Goal: Task Accomplishment & Management: Manage account settings

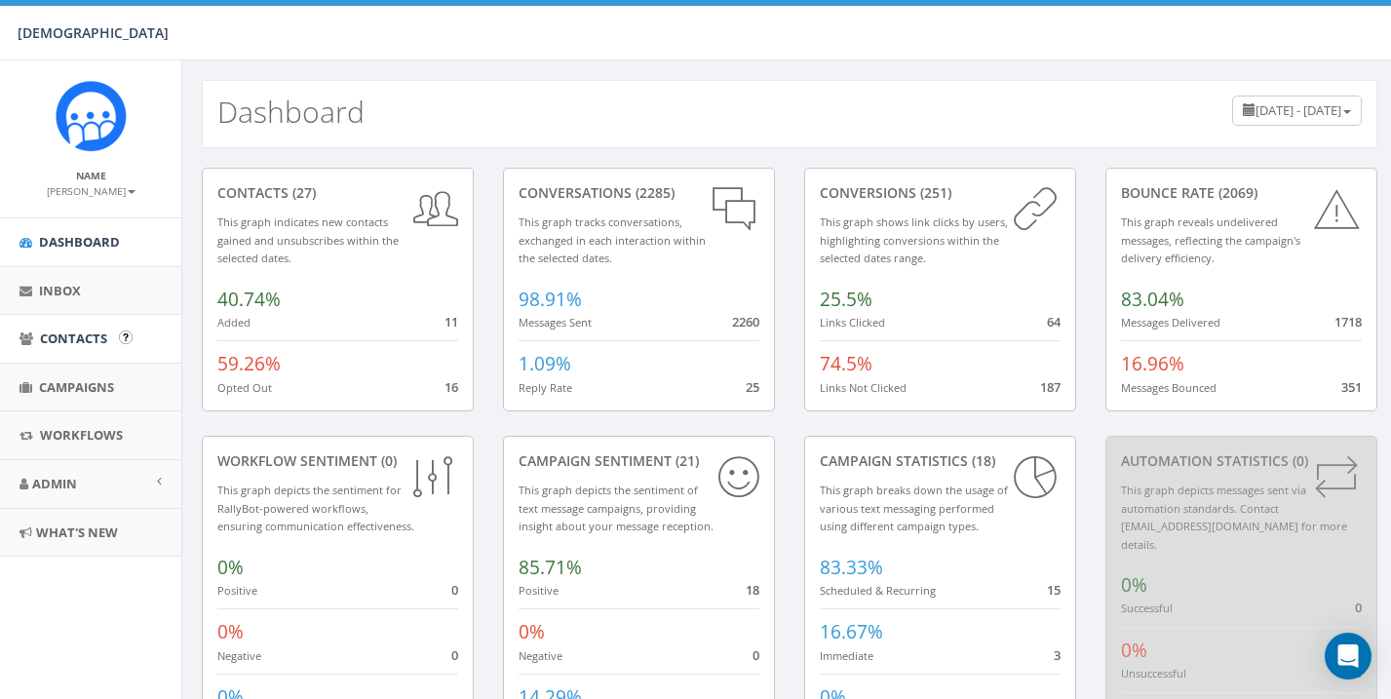
click at [82, 335] on span "Contacts" at bounding box center [73, 338] width 67 height 18
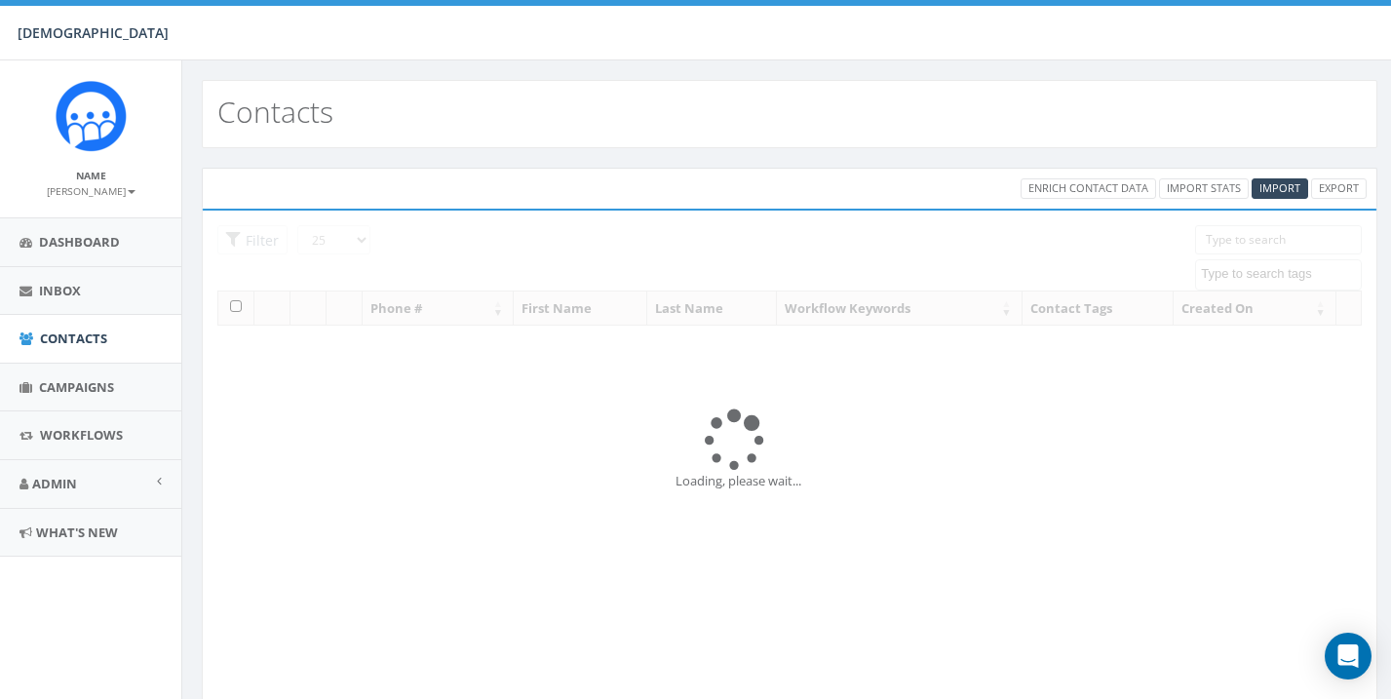
select select
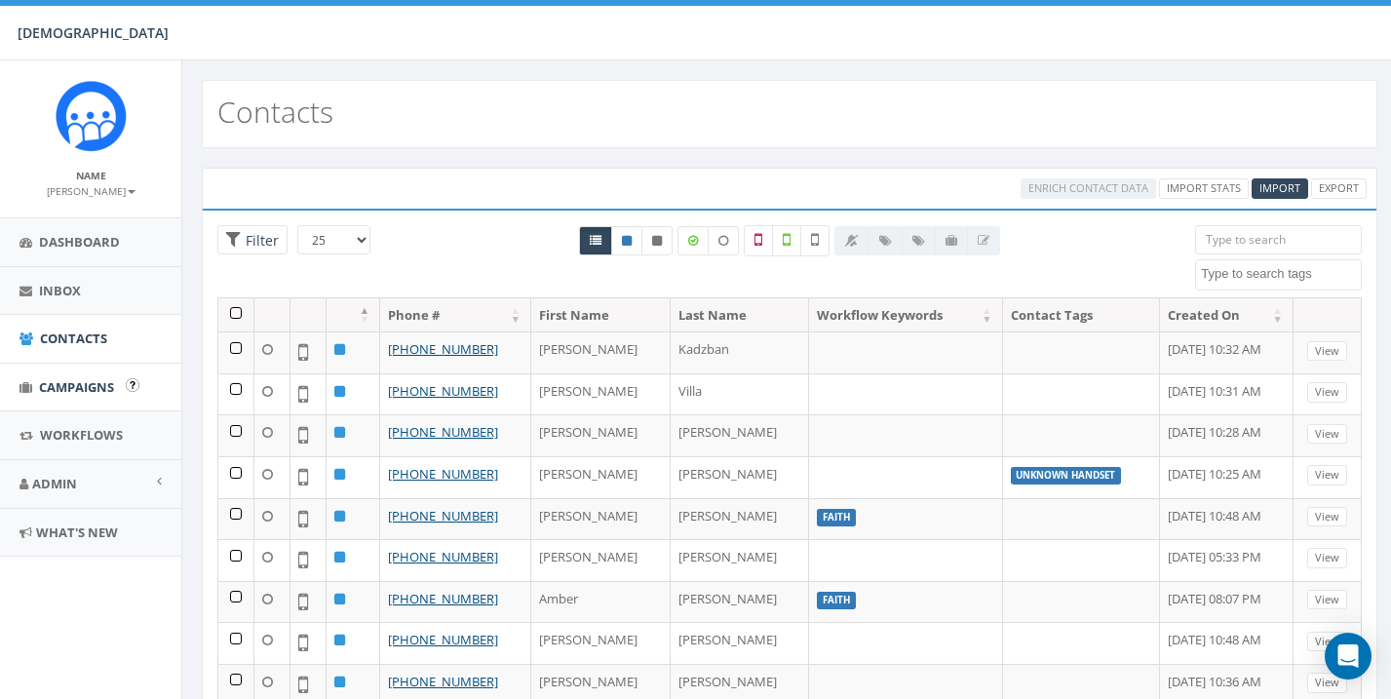
click at [61, 386] on span "Campaigns" at bounding box center [76, 387] width 75 height 18
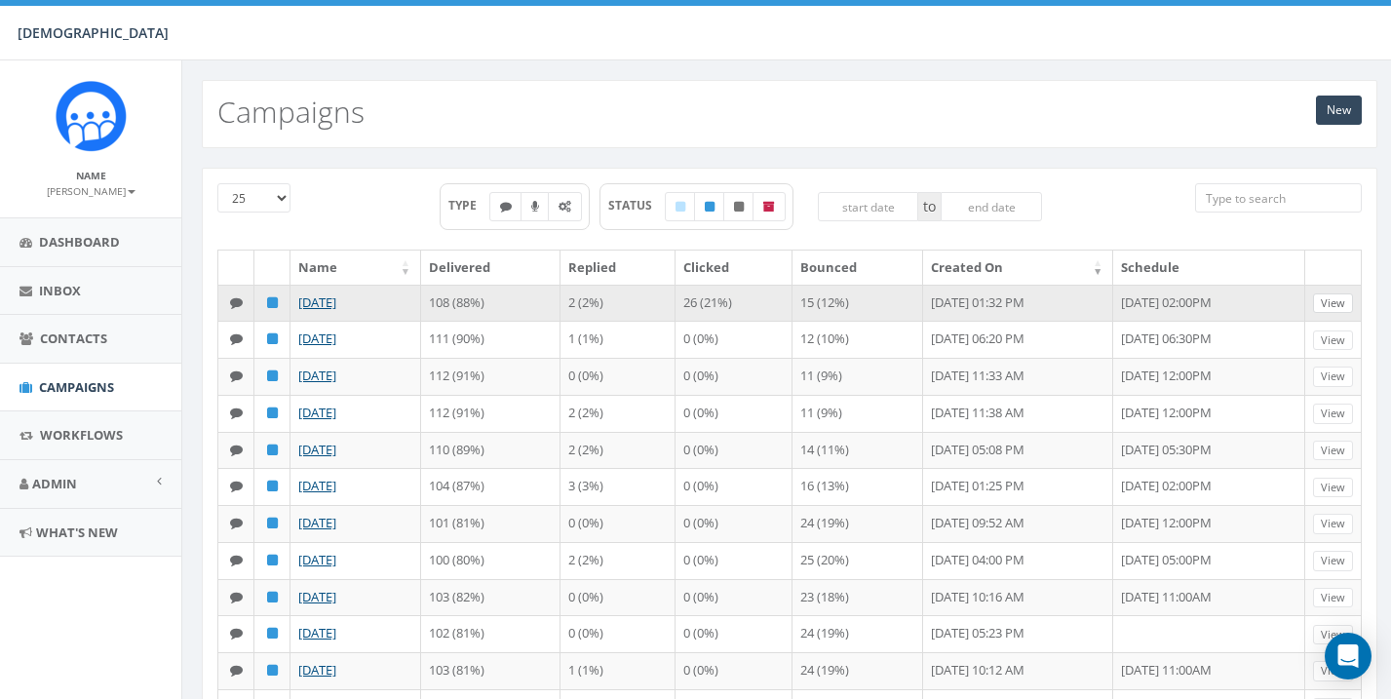
click at [1337, 301] on link "View" at bounding box center [1333, 303] width 40 height 20
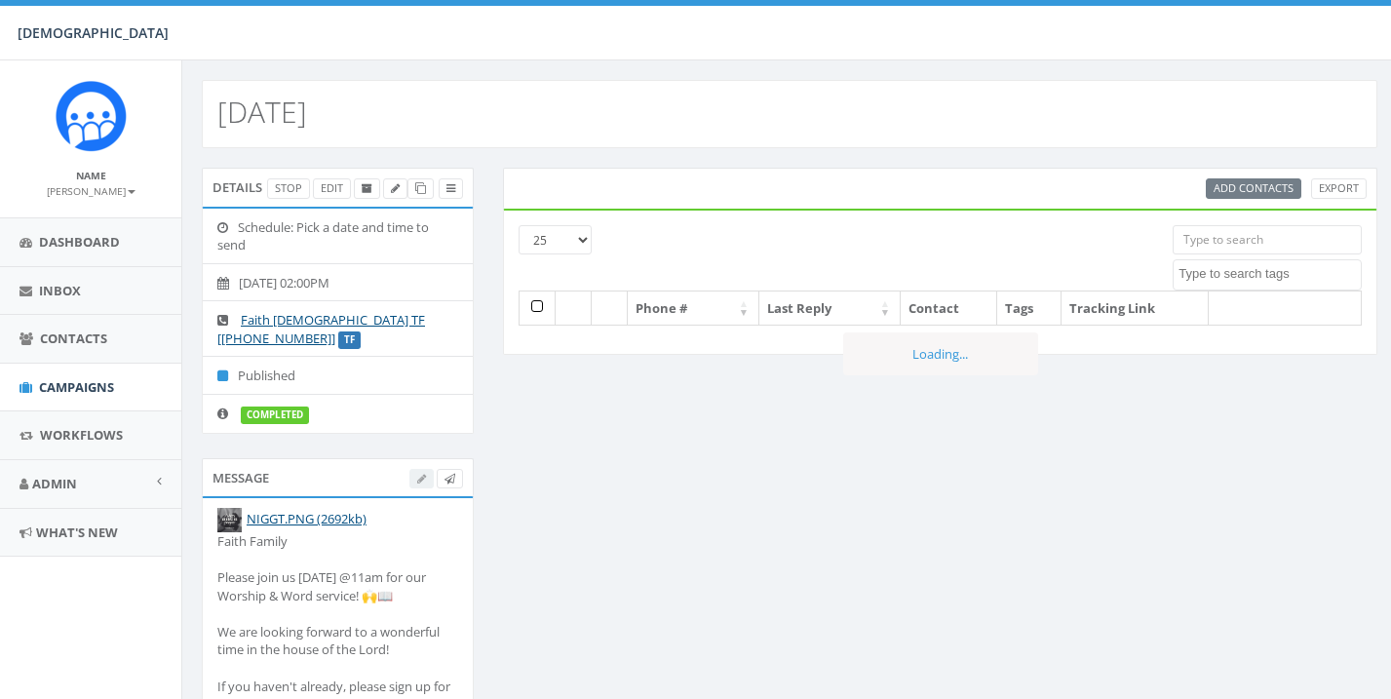
select select
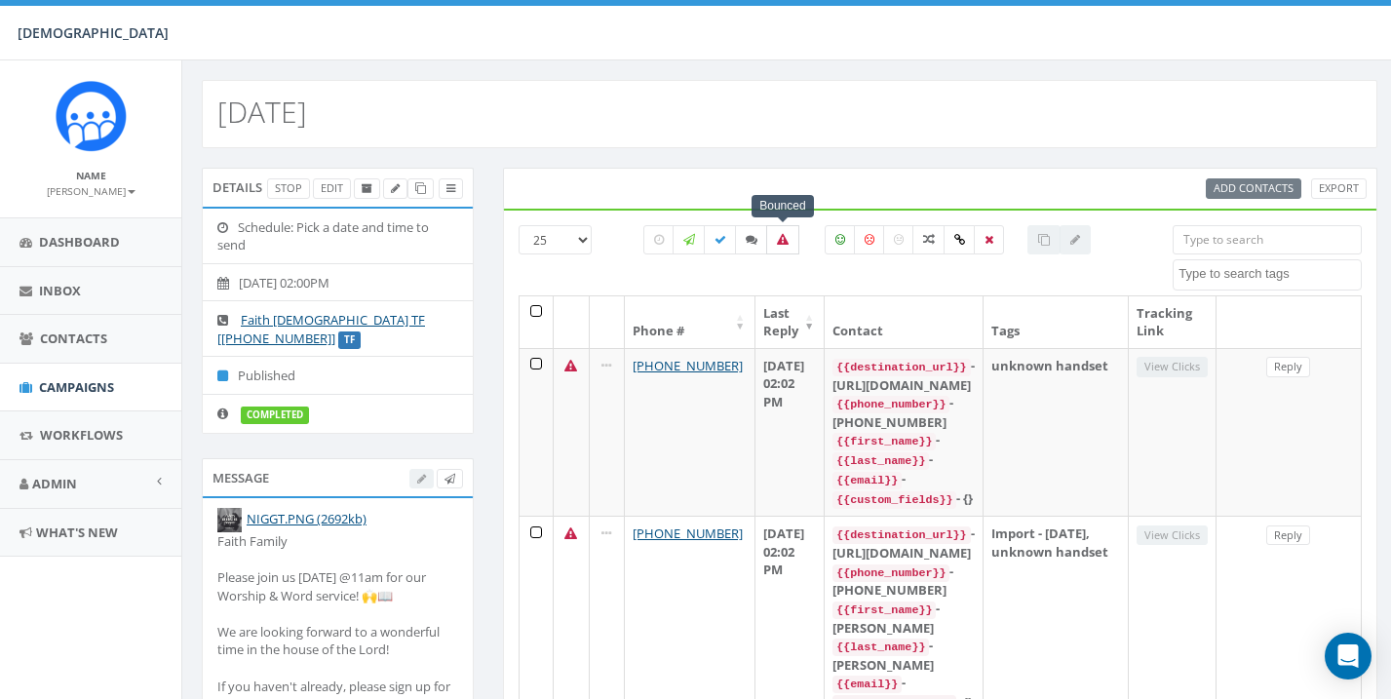
click at [778, 237] on icon at bounding box center [783, 240] width 12 height 12
checkbox input "true"
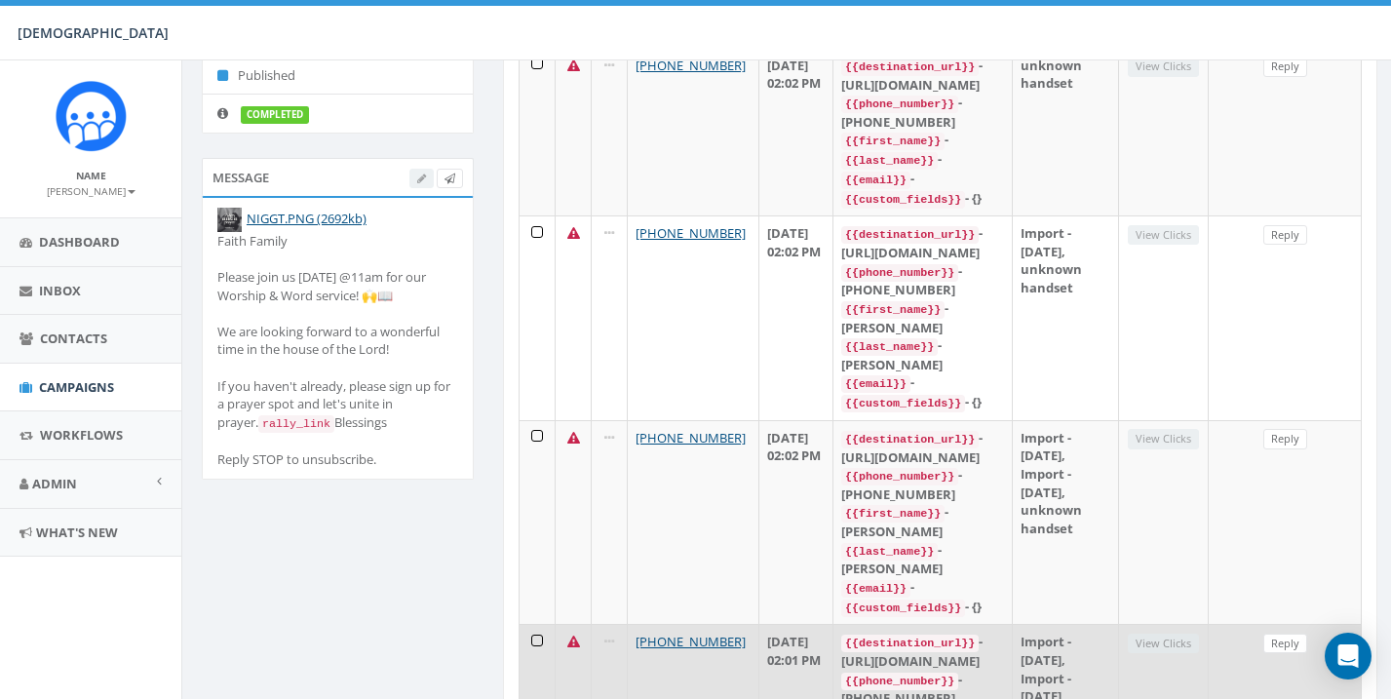
scroll to position [299, 2]
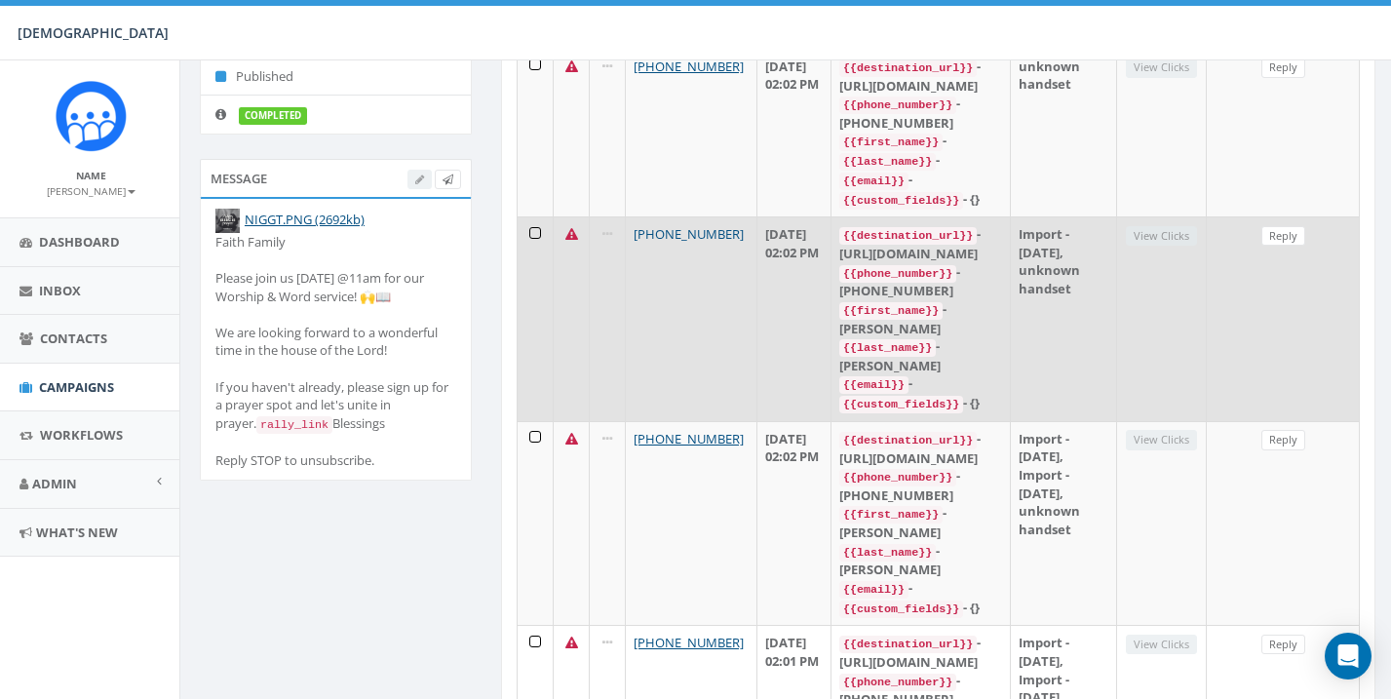
click at [665, 225] on link "+1 231-215-2639" at bounding box center [689, 234] width 110 height 18
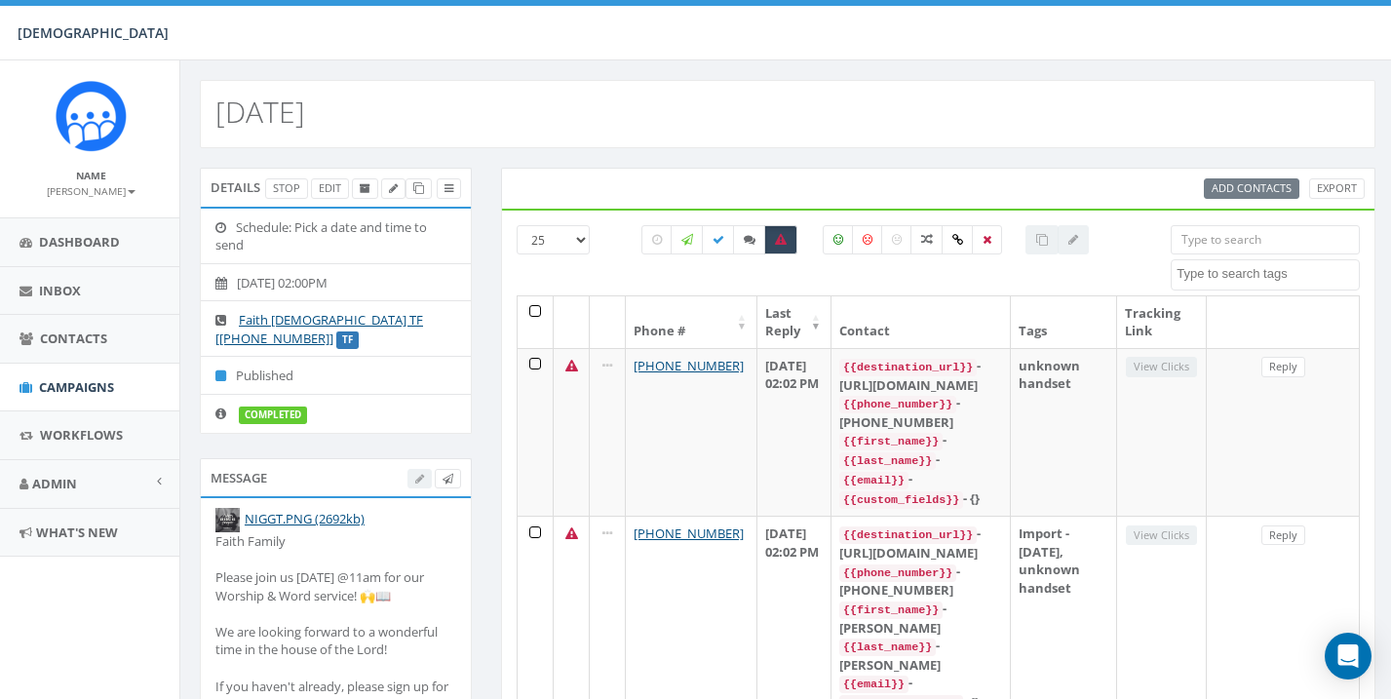
scroll to position [0, 2]
click at [83, 332] on span "Contacts" at bounding box center [73, 338] width 67 height 18
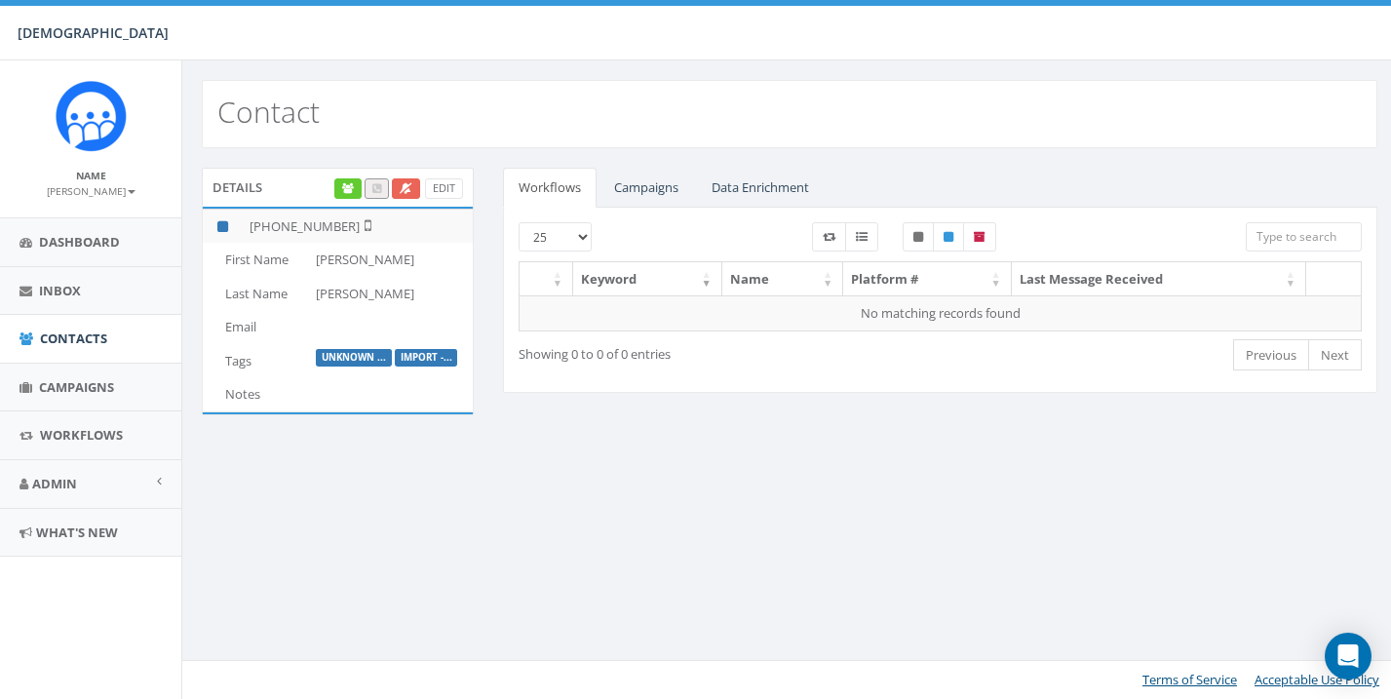
click at [402, 182] on link at bounding box center [406, 188] width 28 height 20
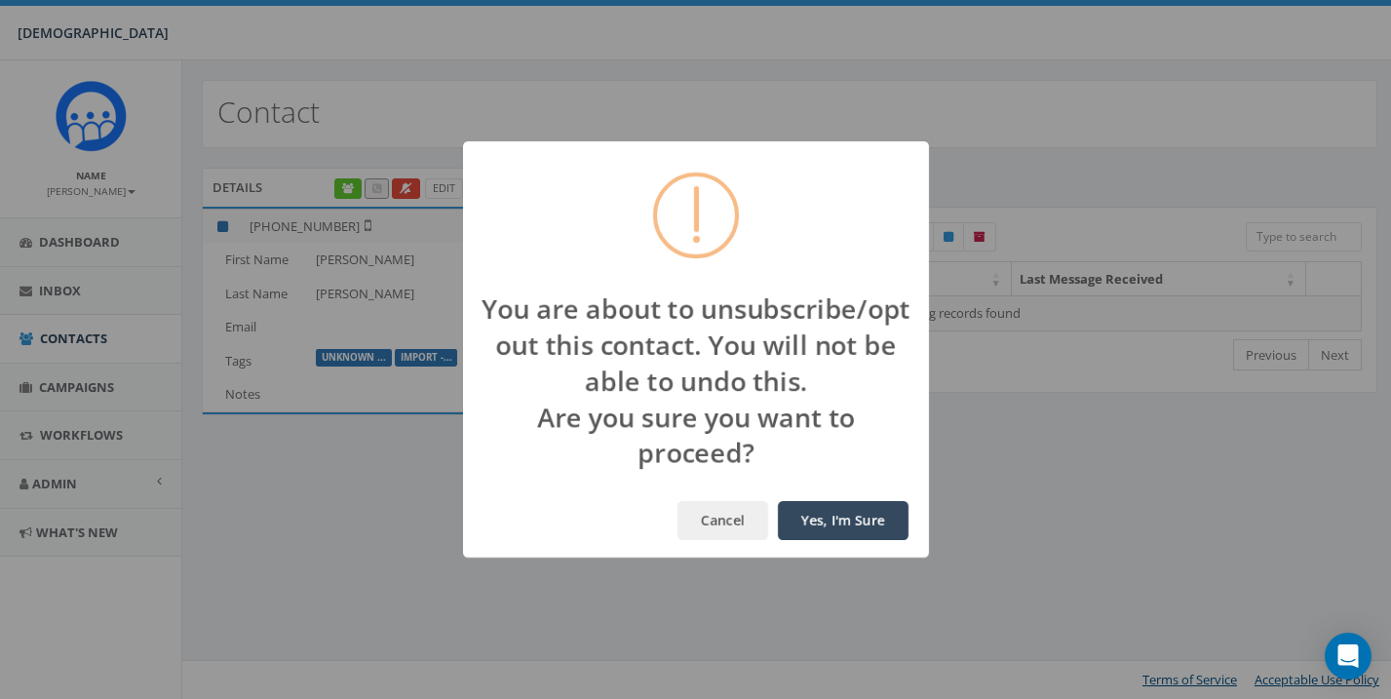
click at [850, 517] on button "Yes, I'm Sure" at bounding box center [843, 520] width 131 height 39
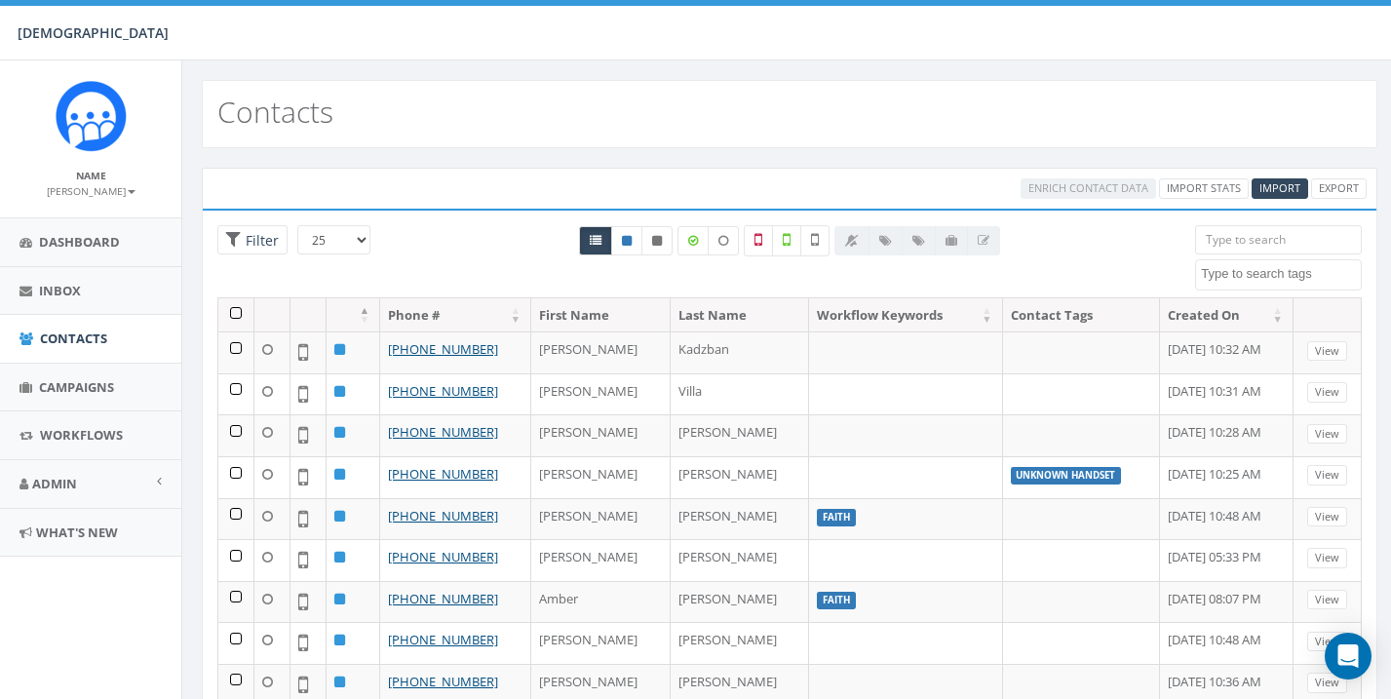
select select
click at [1264, 241] on input "search" at bounding box center [1278, 239] width 167 height 29
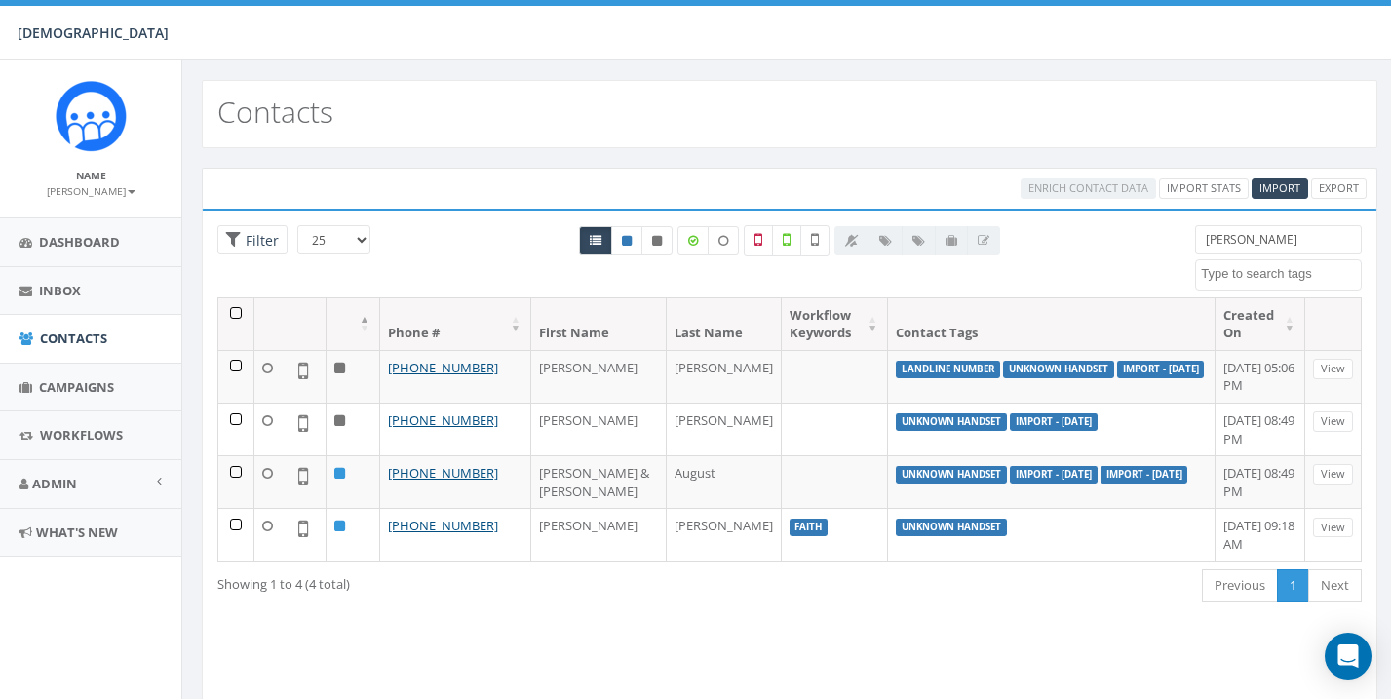
type input "[PERSON_NAME]"
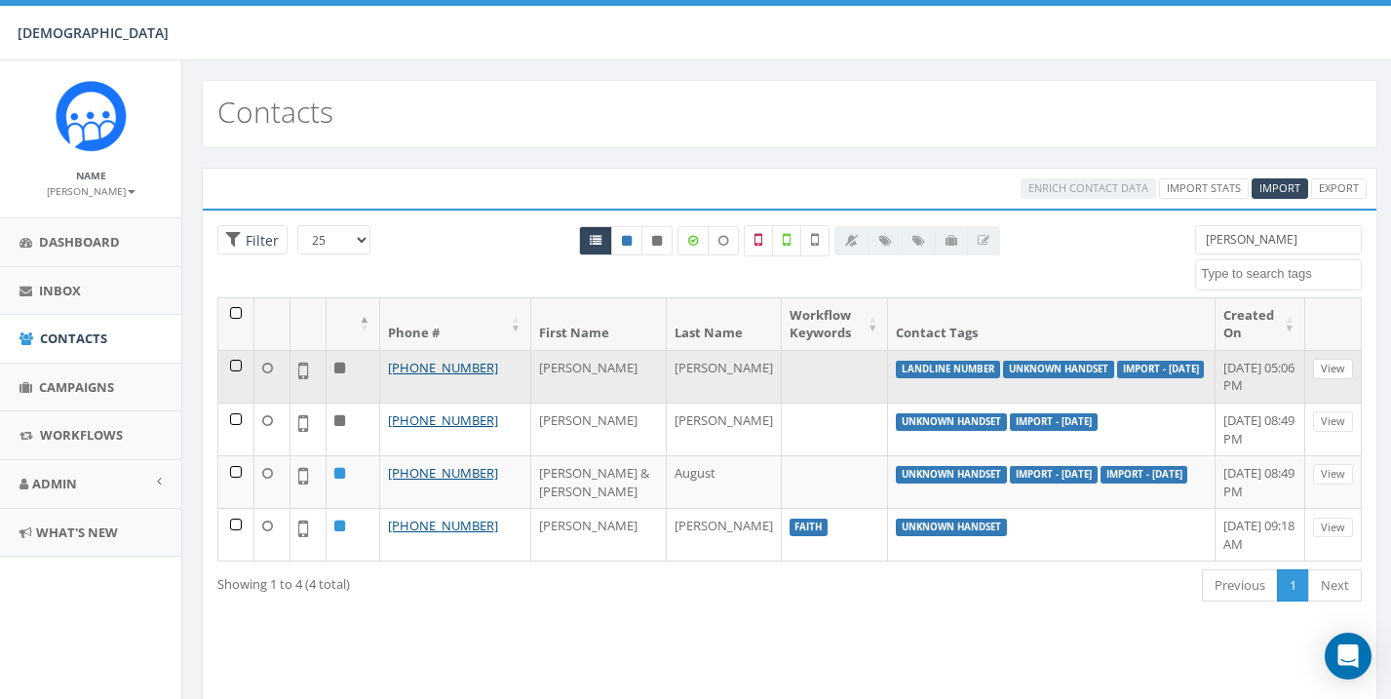
drag, startPoint x: 1264, startPoint y: 241, endPoint x: 1340, endPoint y: 367, distance: 147.0
click at [1340, 367] on link "View" at bounding box center [1333, 369] width 40 height 20
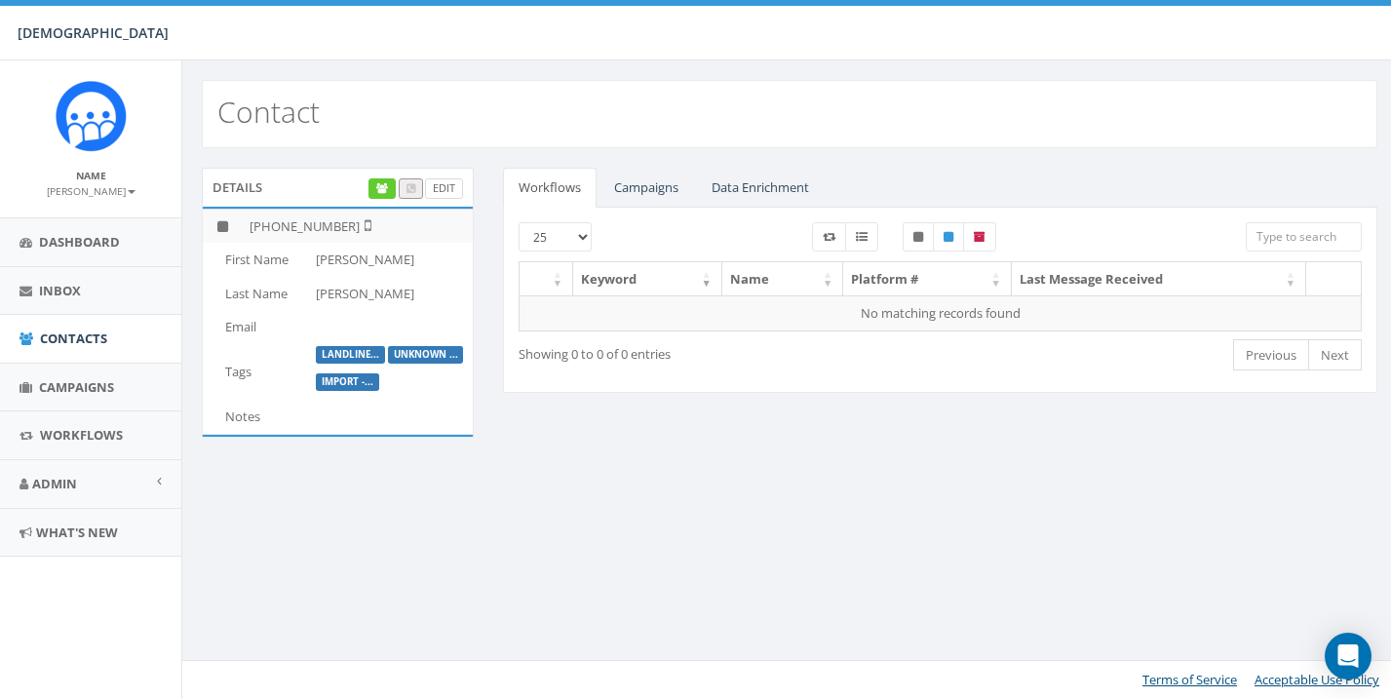
click at [445, 188] on link "Edit" at bounding box center [444, 188] width 38 height 20
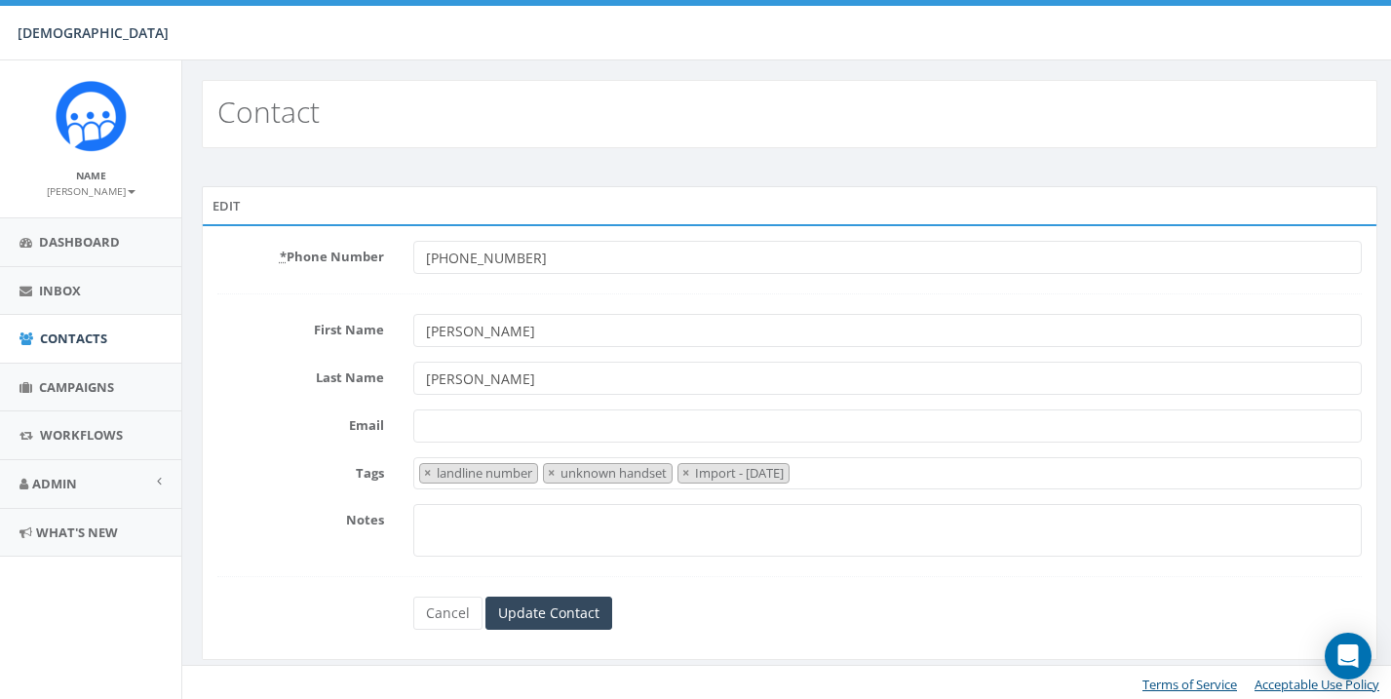
select select "landline number"
type input "[PHONE_NUMBER]"
click at [555, 606] on input "Update Contact" at bounding box center [548, 613] width 127 height 33
click at [426, 473] on span "×" at bounding box center [427, 473] width 7 height 18
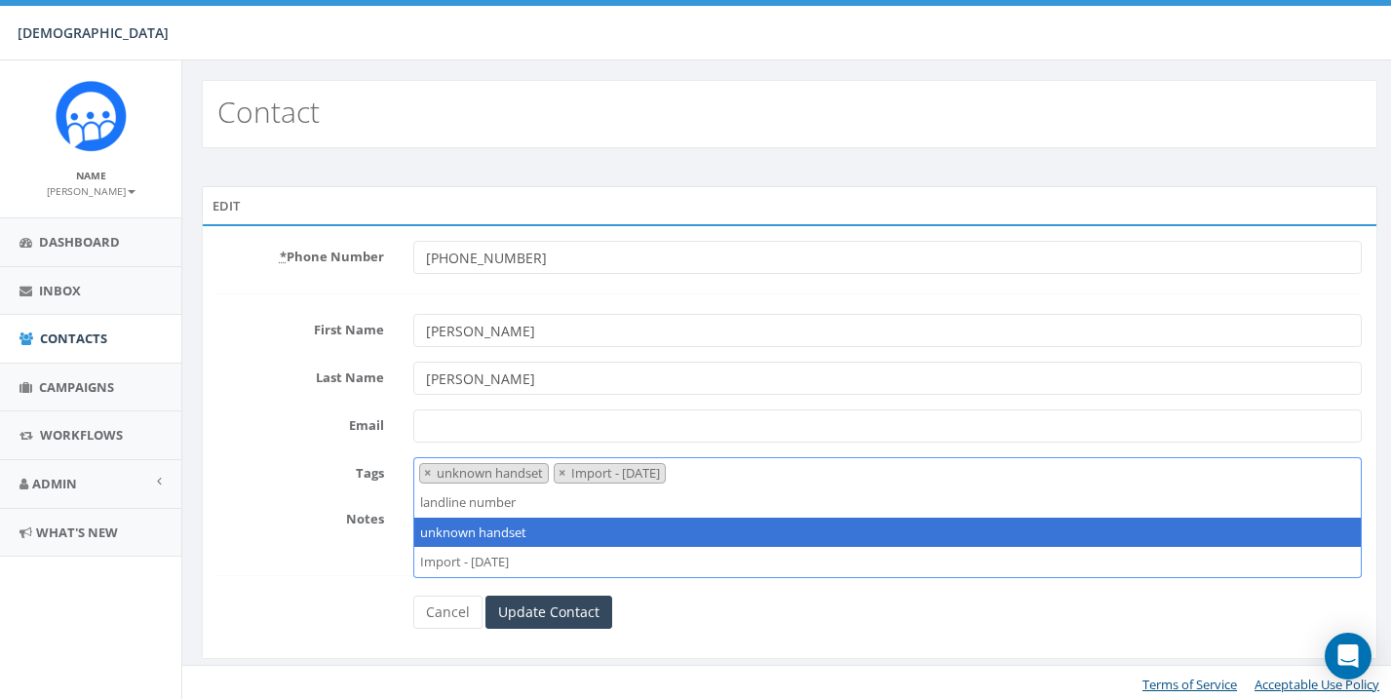
click at [426, 473] on span "×" at bounding box center [427, 473] width 7 height 18
select select "Import - 02/10/2024"
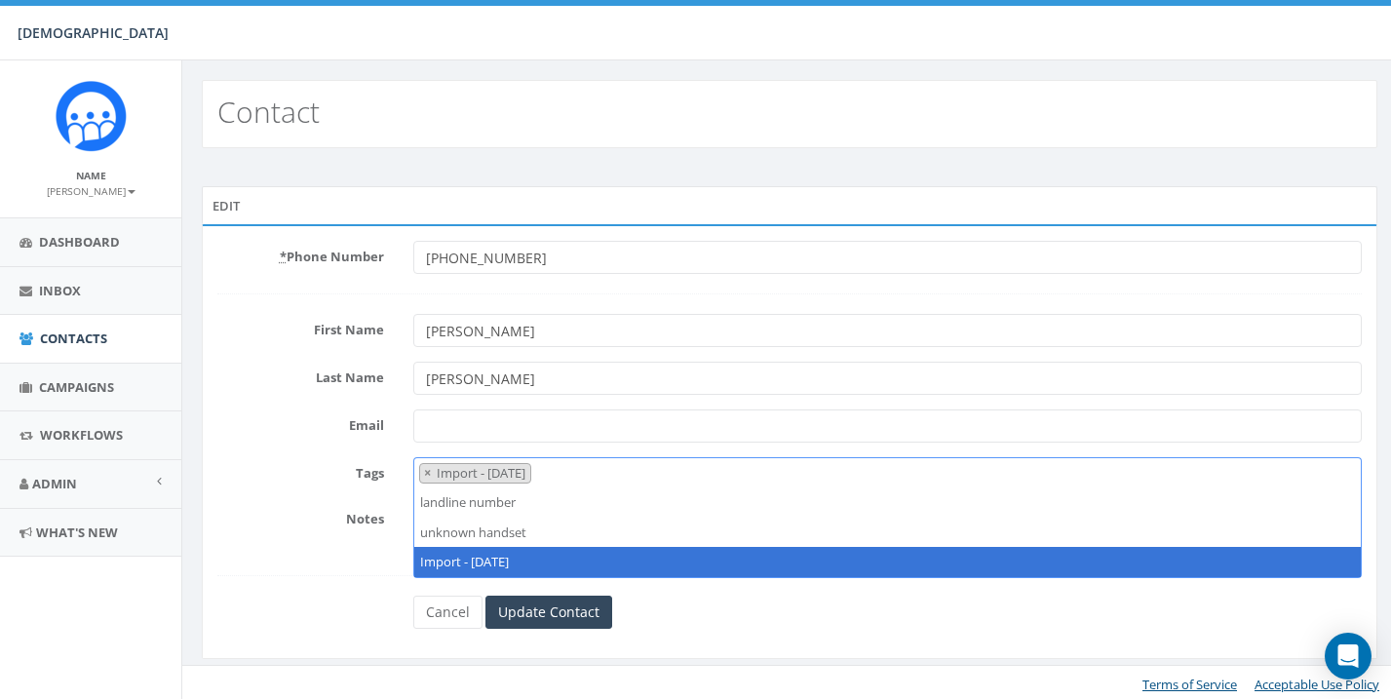
click at [426, 473] on span "×" at bounding box center [427, 473] width 7 height 18
select select
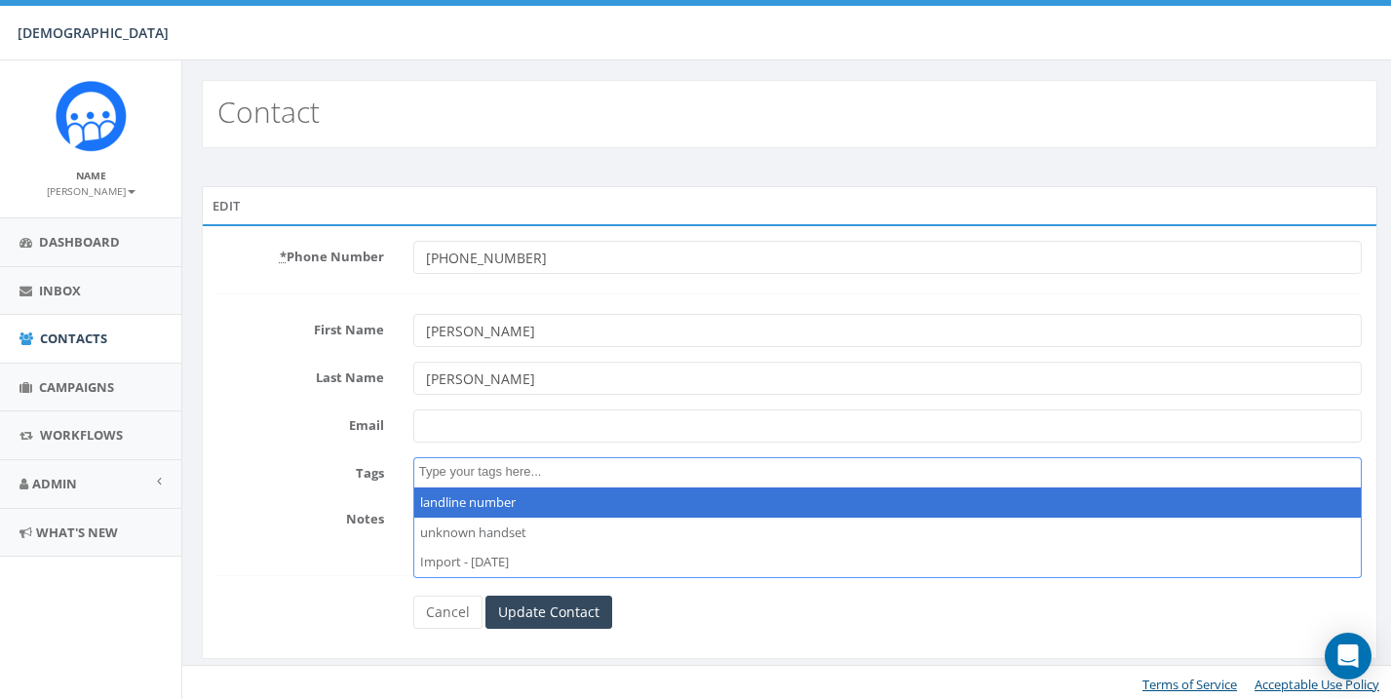
click at [467, 481] on span at bounding box center [887, 472] width 949 height 31
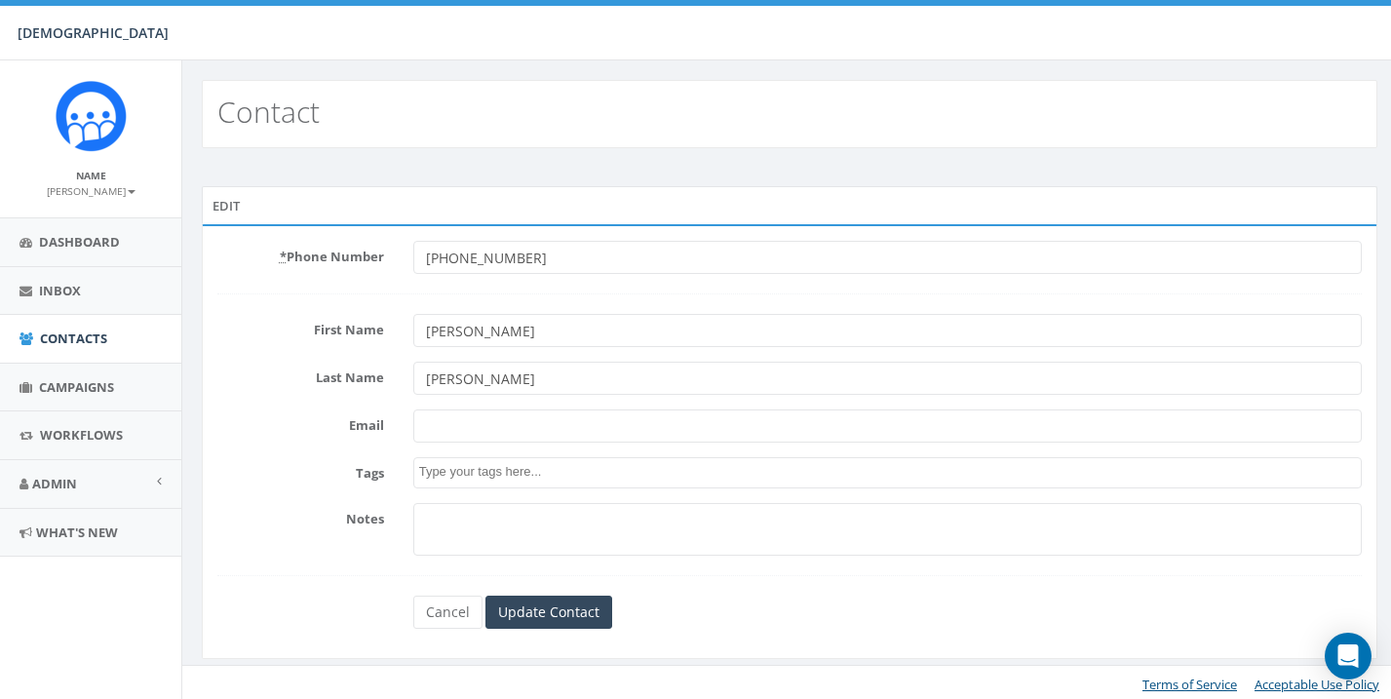
click at [563, 252] on input "+12317403894" at bounding box center [887, 257] width 949 height 33
click at [433, 254] on input "+12317403894" at bounding box center [887, 257] width 949 height 33
type input "2317403894"
click at [544, 612] on input "Update Contact" at bounding box center [548, 612] width 127 height 33
click at [56, 231] on link "Dashboard" at bounding box center [90, 242] width 181 height 48
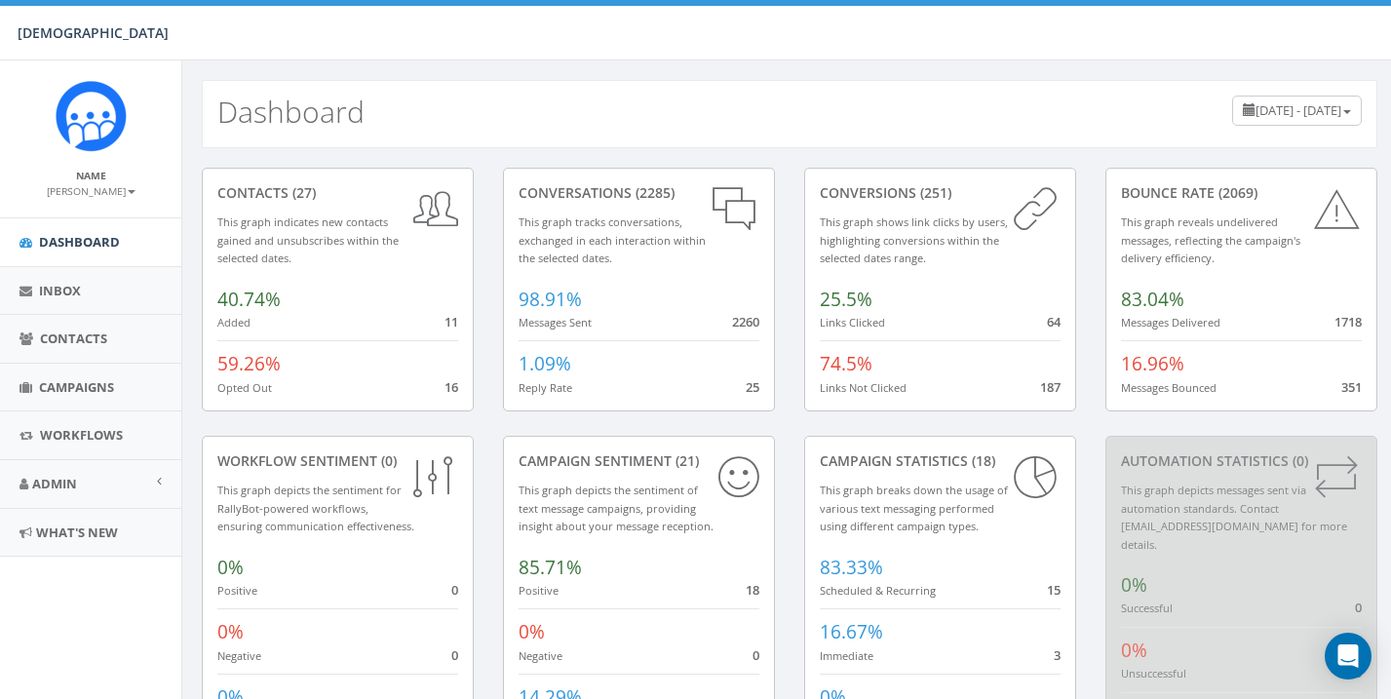
click at [63, 331] on span "Contacts" at bounding box center [73, 338] width 67 height 18
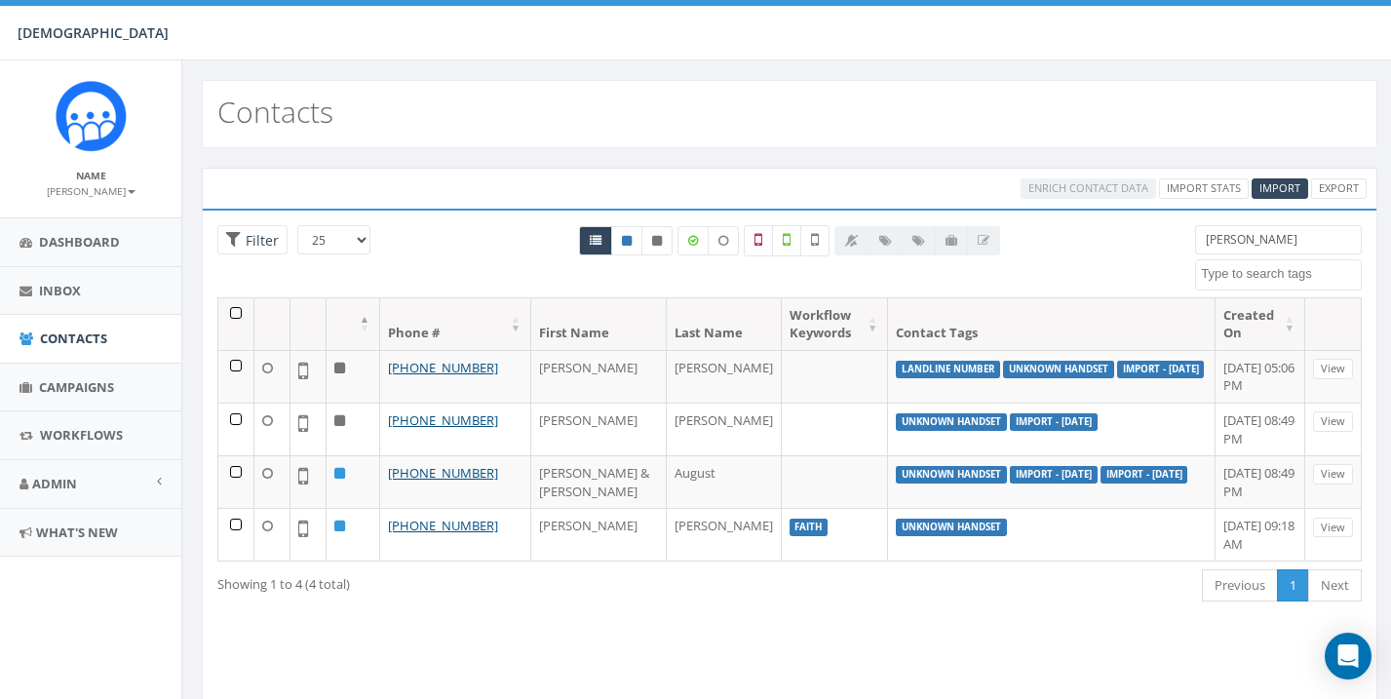
select select
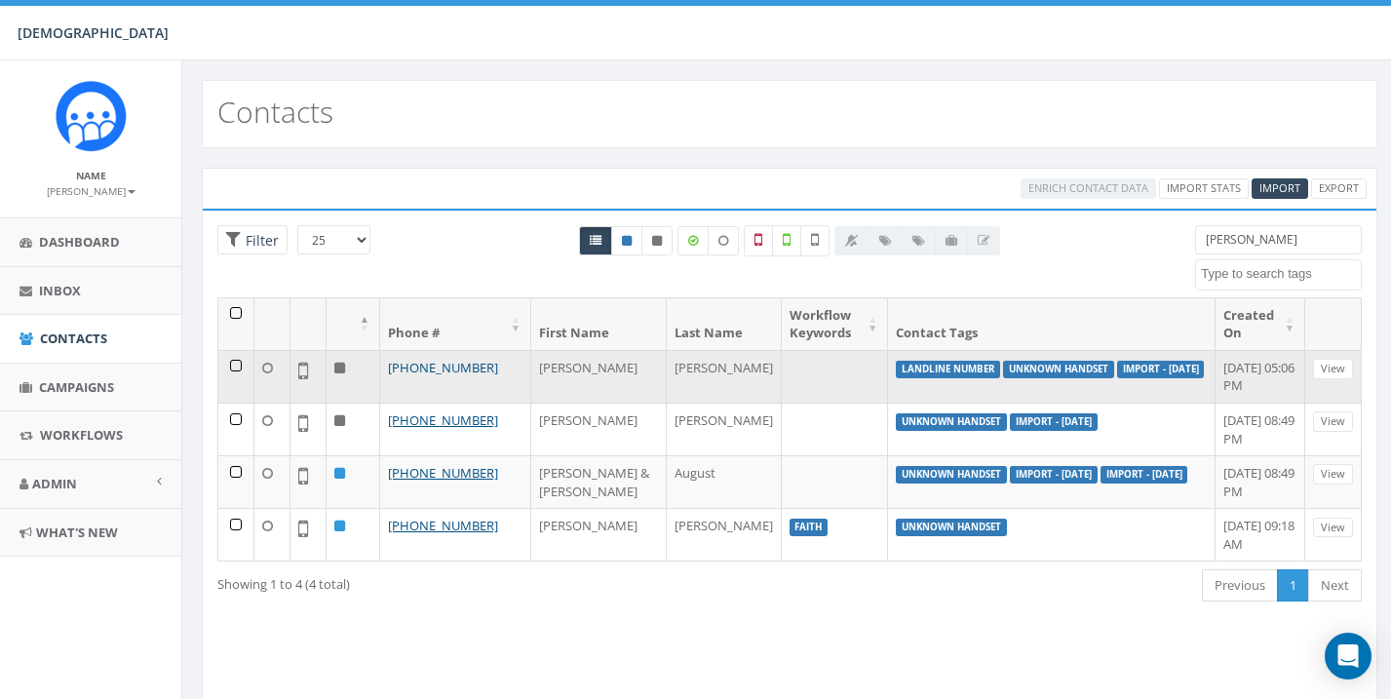
click at [452, 363] on link "+1 231-240-3894" at bounding box center [443, 368] width 110 height 18
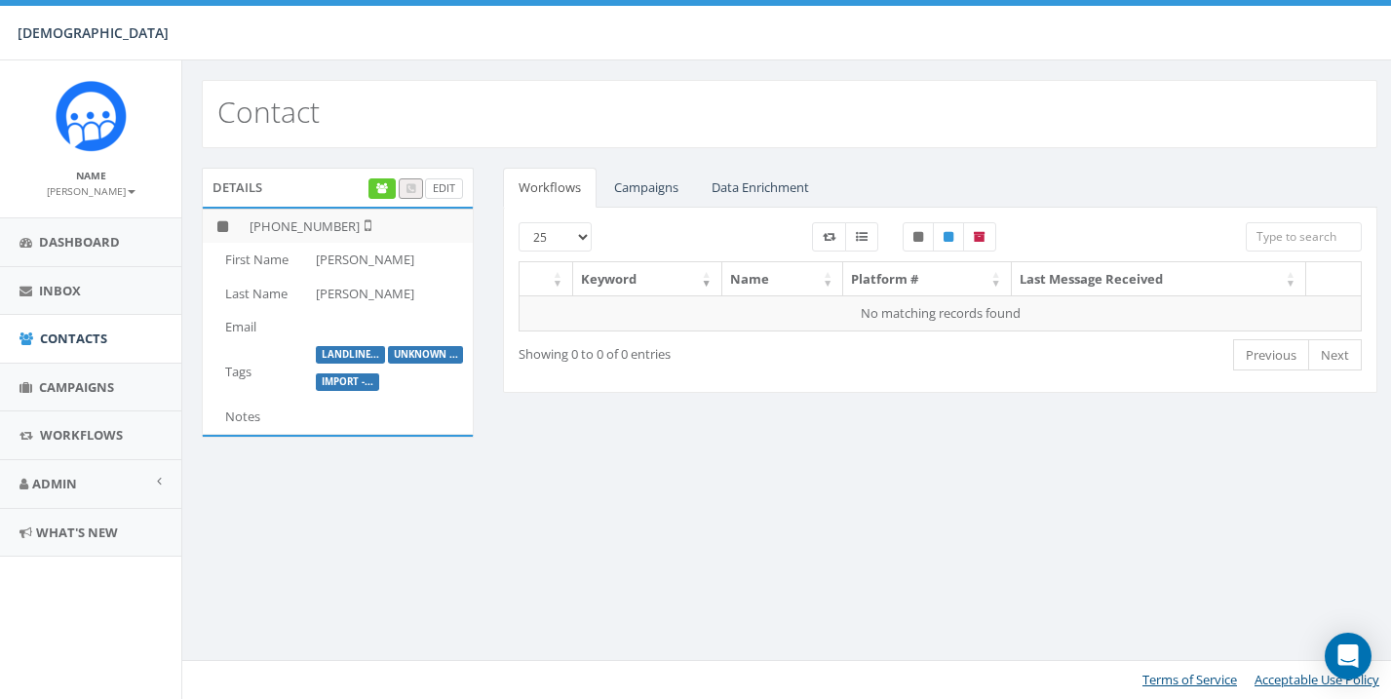
click at [451, 186] on link "Edit" at bounding box center [444, 188] width 38 height 20
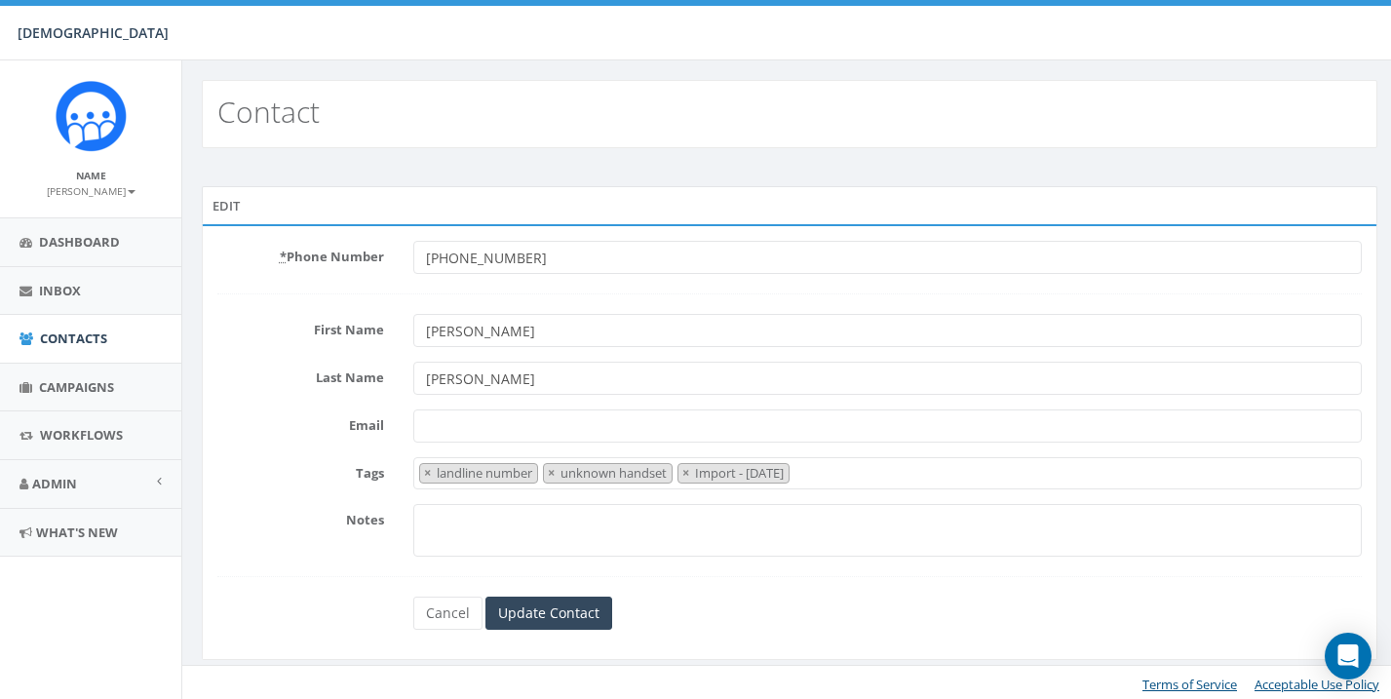
select select "landline number"
click at [478, 257] on input "[PHONE_NUMBER]" at bounding box center [887, 257] width 949 height 33
type input "[PHONE_NUMBER]"
click at [428, 471] on span "×" at bounding box center [427, 473] width 7 height 18
click at [699, 614] on div "Cancel Update Contact" at bounding box center [790, 613] width 783 height 33
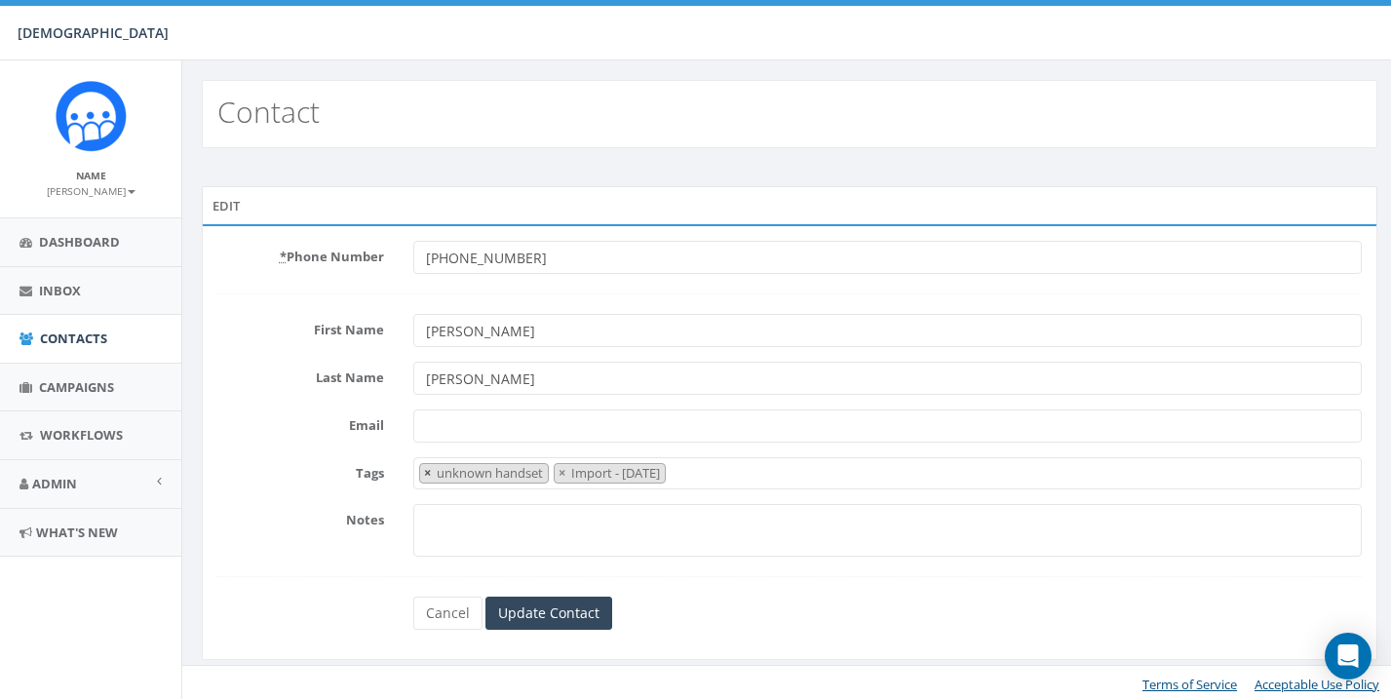
click at [426, 469] on span "×" at bounding box center [427, 473] width 7 height 18
select select "Import - 02/10/2024"
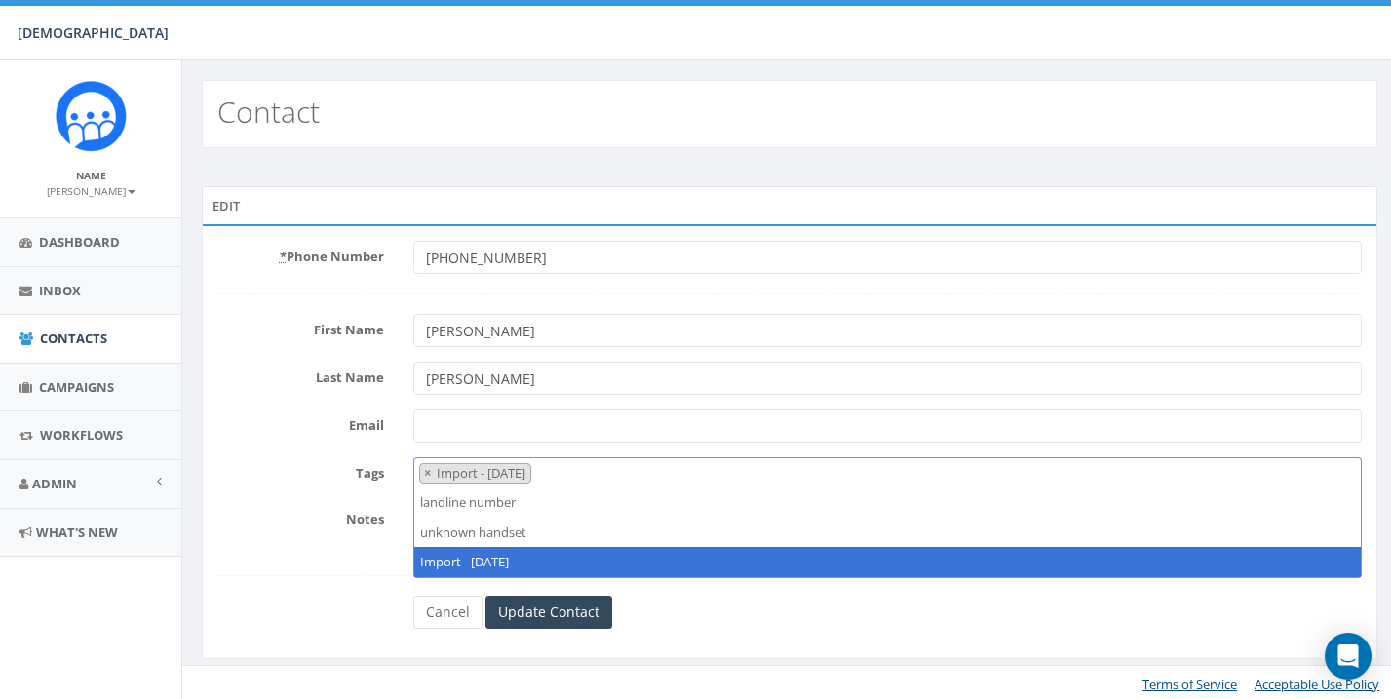
click at [426, 469] on span "×" at bounding box center [427, 473] width 7 height 18
select select
click at [696, 631] on div "* Phone Number +12317403894 First Name Kim Last Name VanRaalte Email Tags landl…" at bounding box center [790, 441] width 1176 height 435
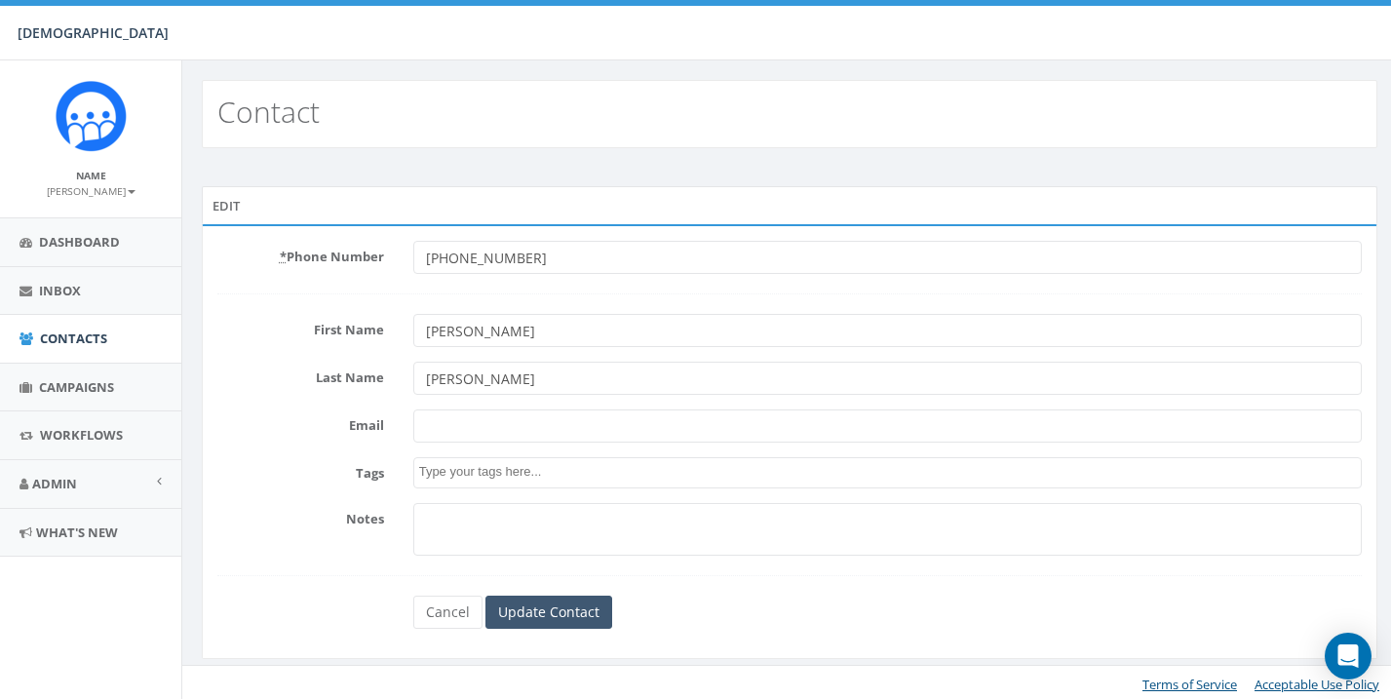
click at [584, 603] on input "Update Contact" at bounding box center [548, 612] width 127 height 33
click at [446, 612] on link "Cancel" at bounding box center [447, 612] width 69 height 33
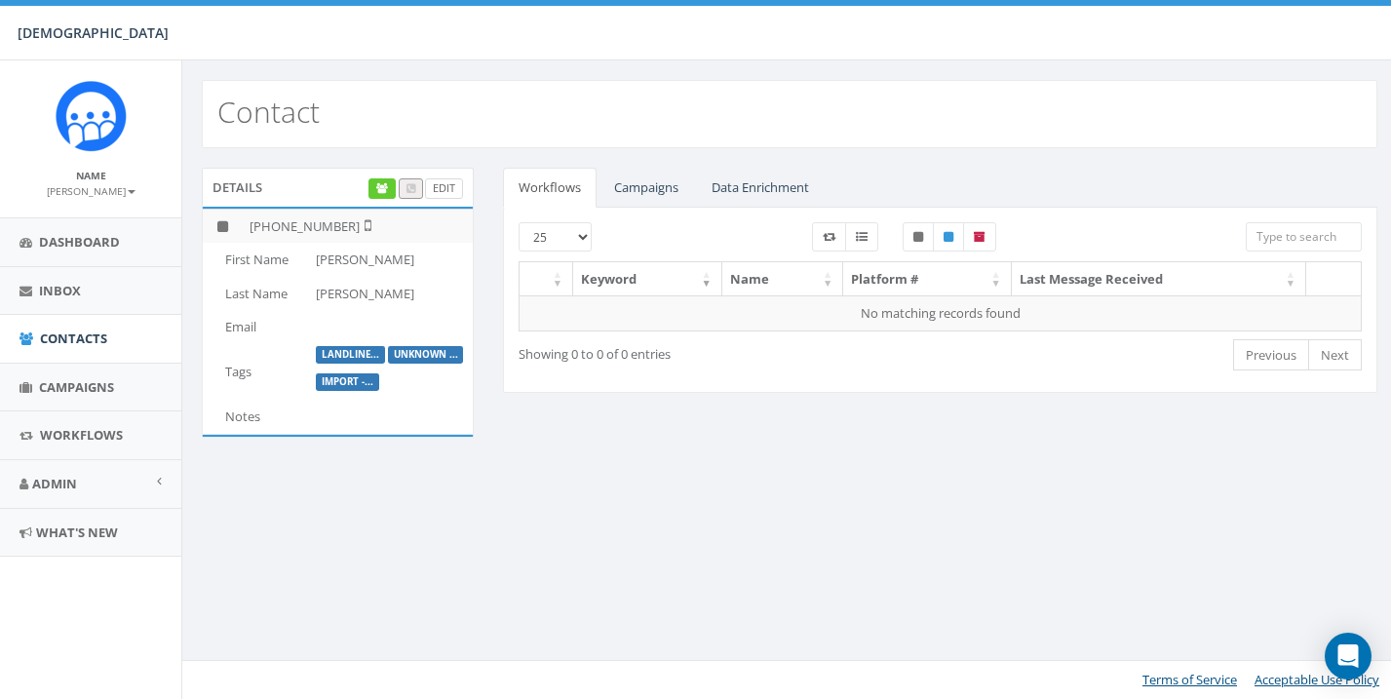
click at [443, 184] on link "Edit" at bounding box center [444, 188] width 38 height 20
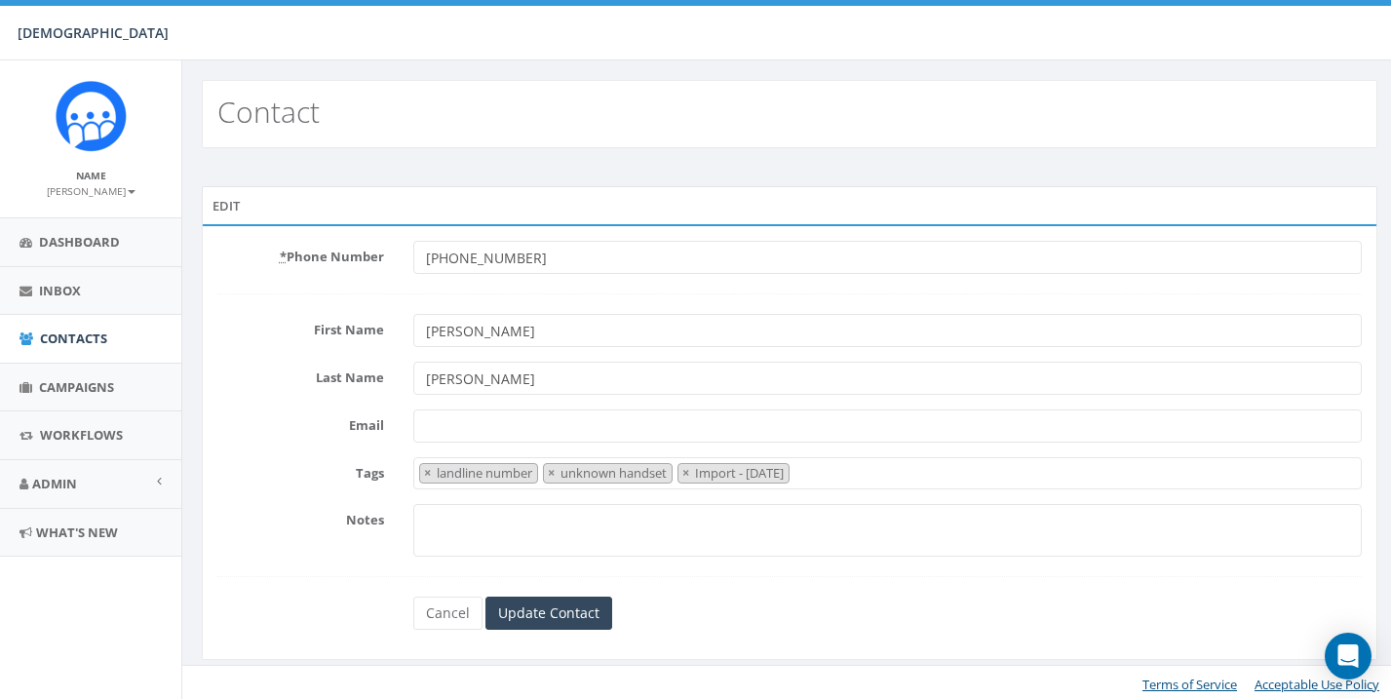
select select "landline number"
click at [224, 193] on div "Edit" at bounding box center [790, 205] width 1176 height 39
click at [280, 254] on abbr "*" at bounding box center [283, 257] width 7 height 18
click at [413, 254] on input "+12312403894" at bounding box center [887, 257] width 949 height 33
click at [1341, 252] on input "+12312403894" at bounding box center [887, 257] width 949 height 33
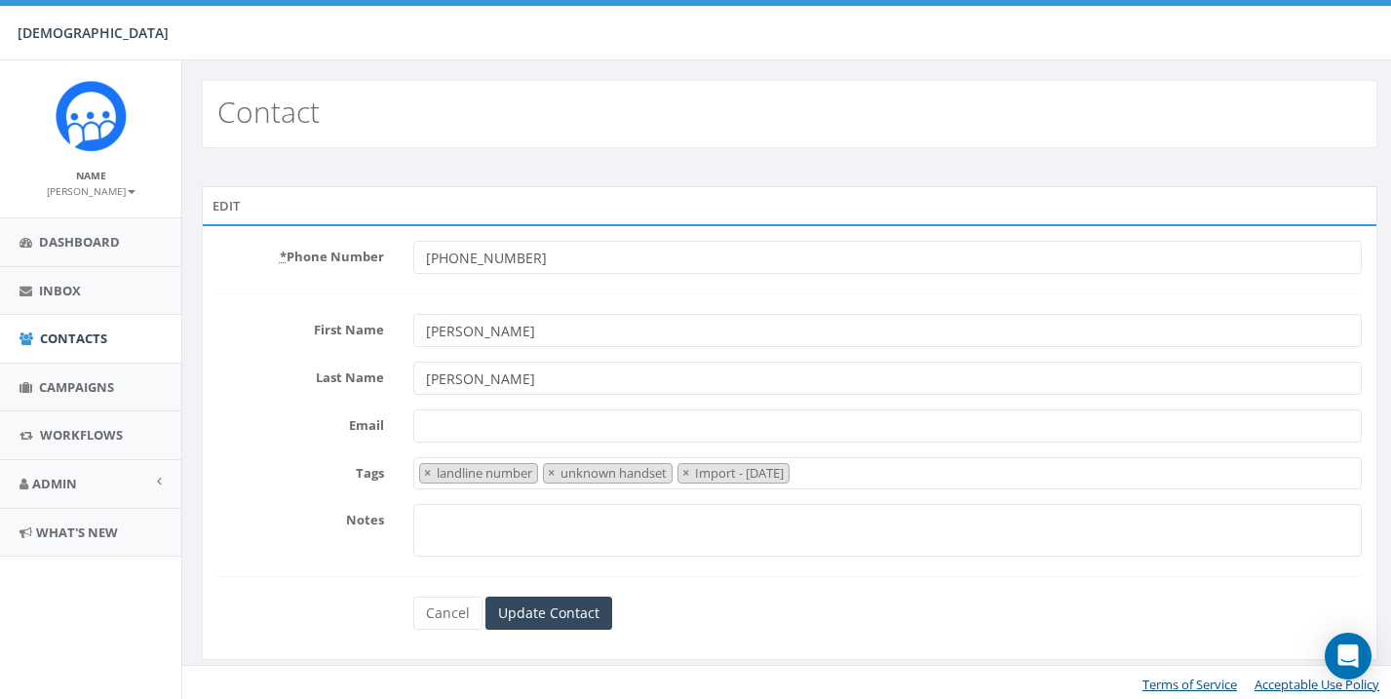
click at [1341, 252] on input "+12312403894" at bounding box center [887, 257] width 949 height 33
click at [86, 325] on link "Contacts" at bounding box center [90, 339] width 181 height 48
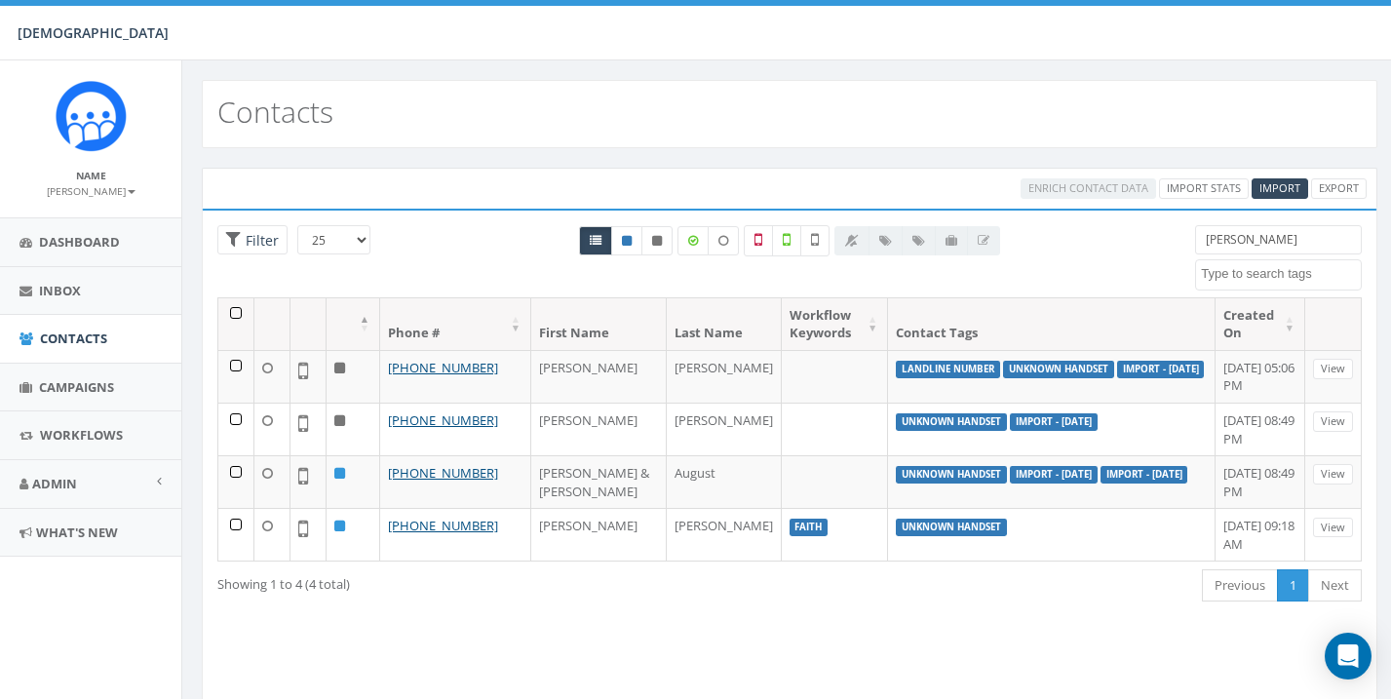
select select
click at [656, 242] on icon at bounding box center [657, 241] width 10 height 12
radio input "true"
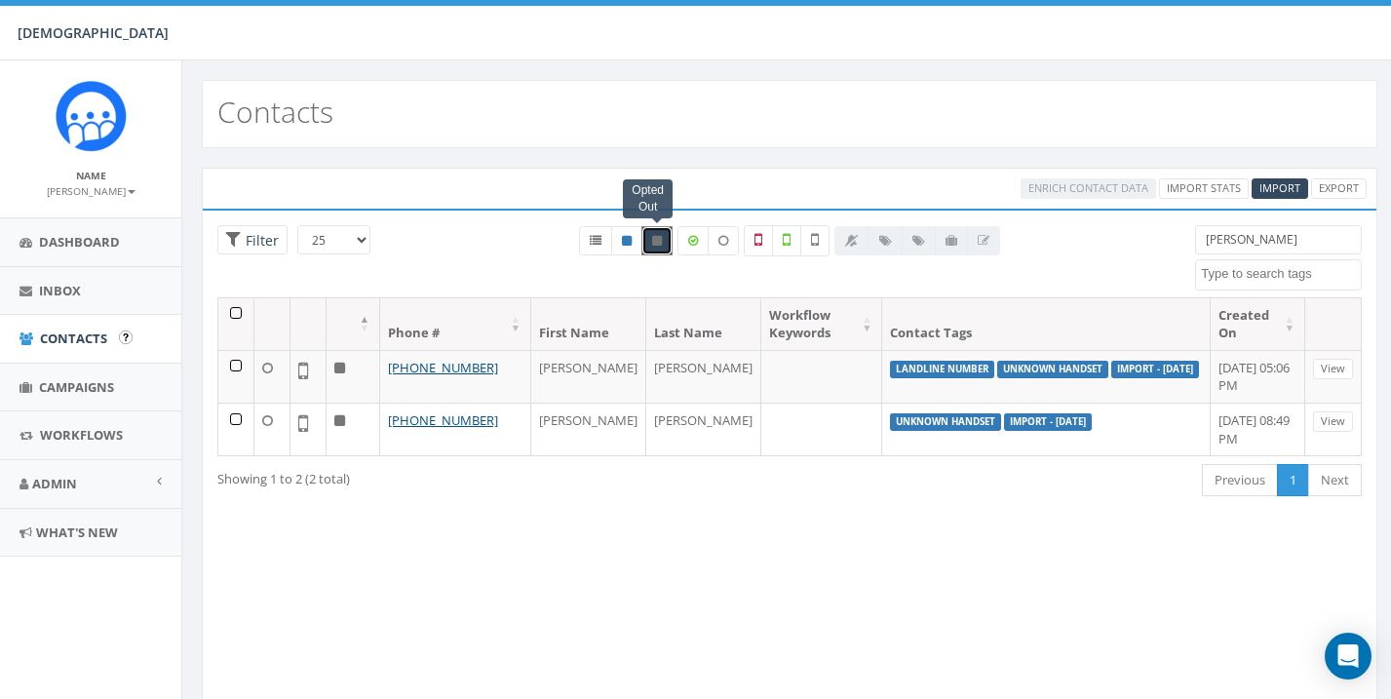
click at [62, 320] on link "Contacts" at bounding box center [90, 339] width 181 height 48
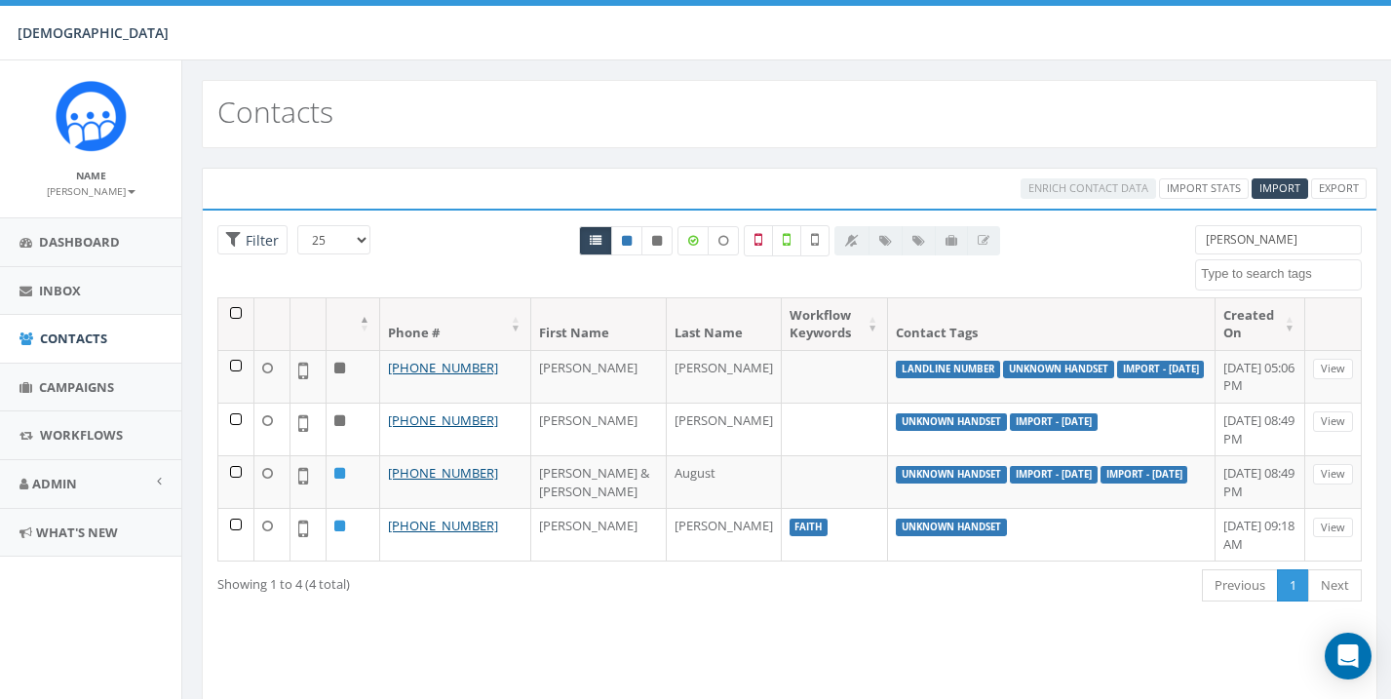
select select
click at [1313, 233] on input "[PERSON_NAME]" at bounding box center [1278, 239] width 167 height 29
type input "K"
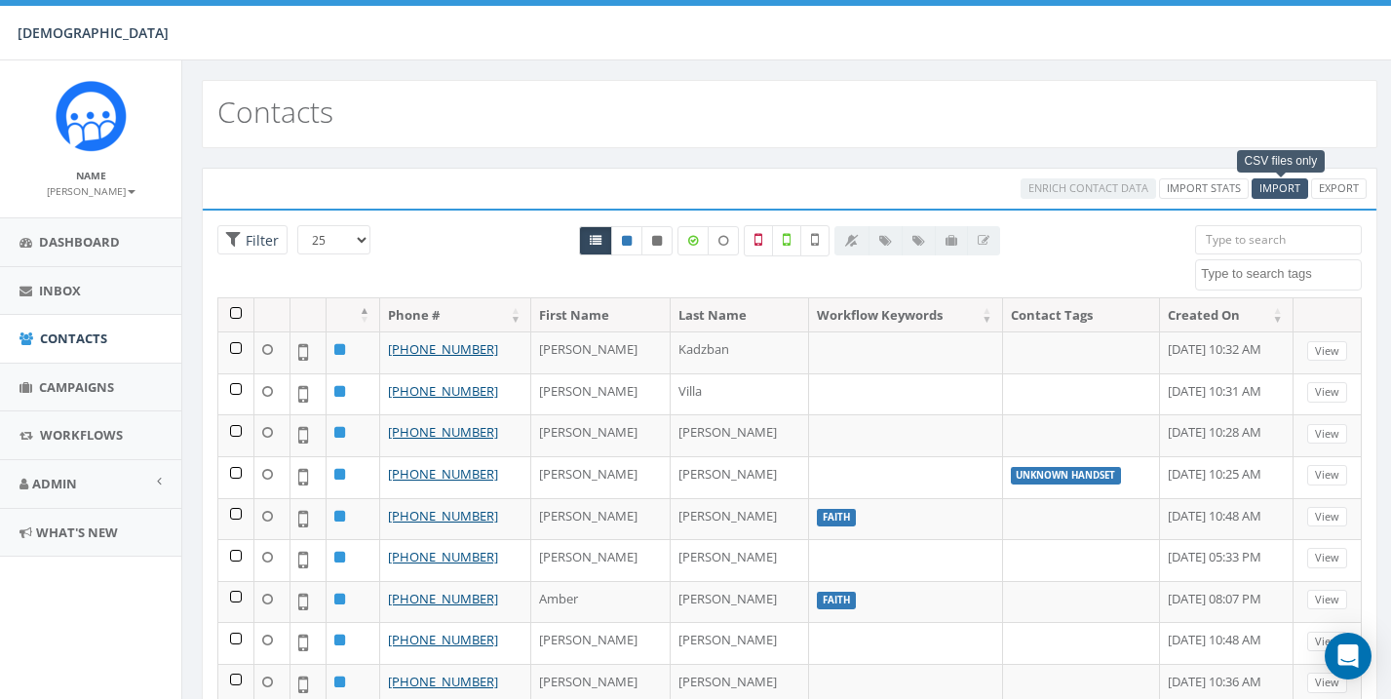
click at [1298, 183] on span "Import" at bounding box center [1280, 187] width 41 height 15
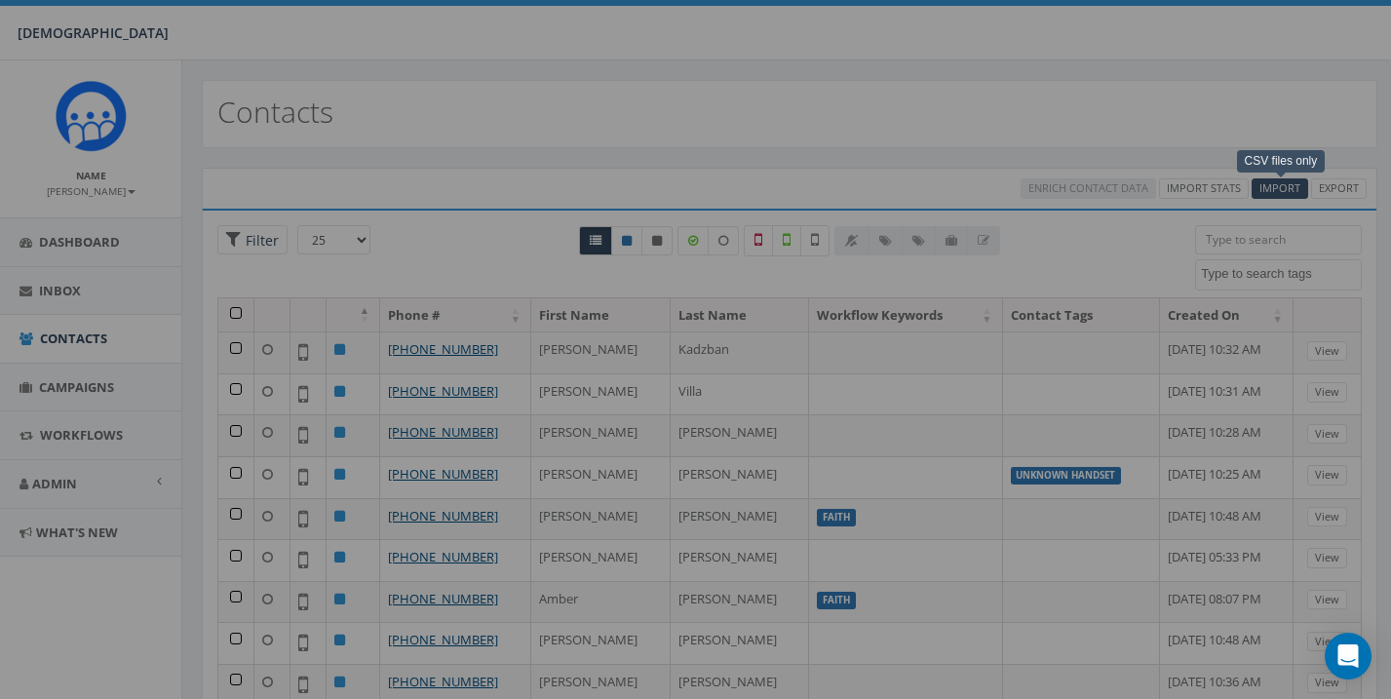
select select
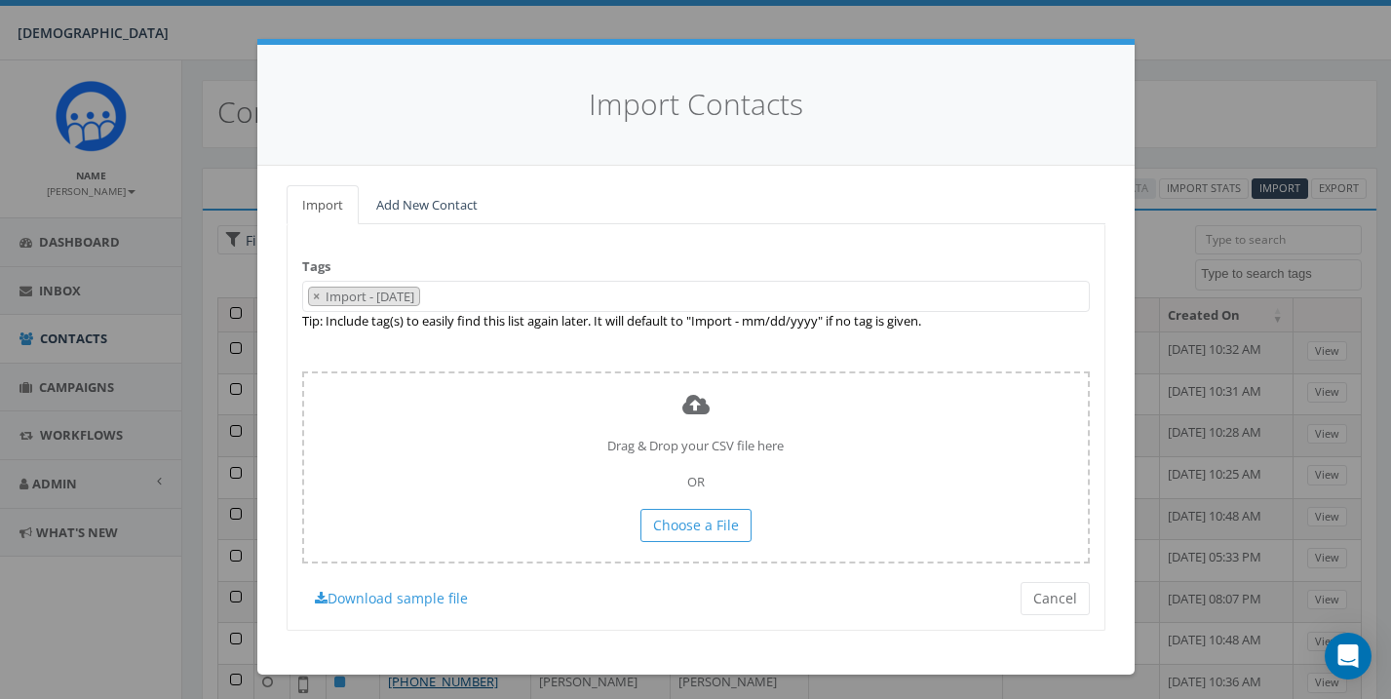
click at [442, 198] on link "Add New Contact" at bounding box center [427, 205] width 133 height 40
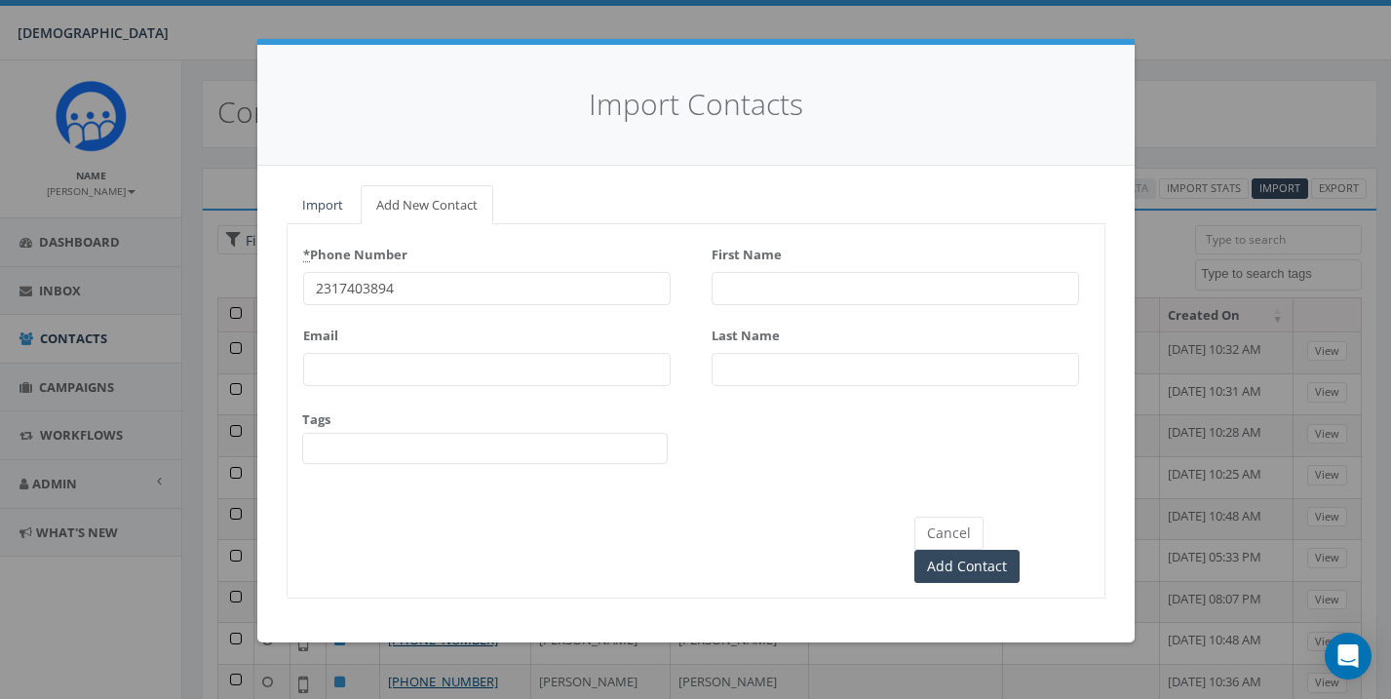
type input "2317403894"
type input "Kim"
type input "VanRaalte"
click at [1020, 550] on input "Add Contact" at bounding box center [966, 566] width 105 height 33
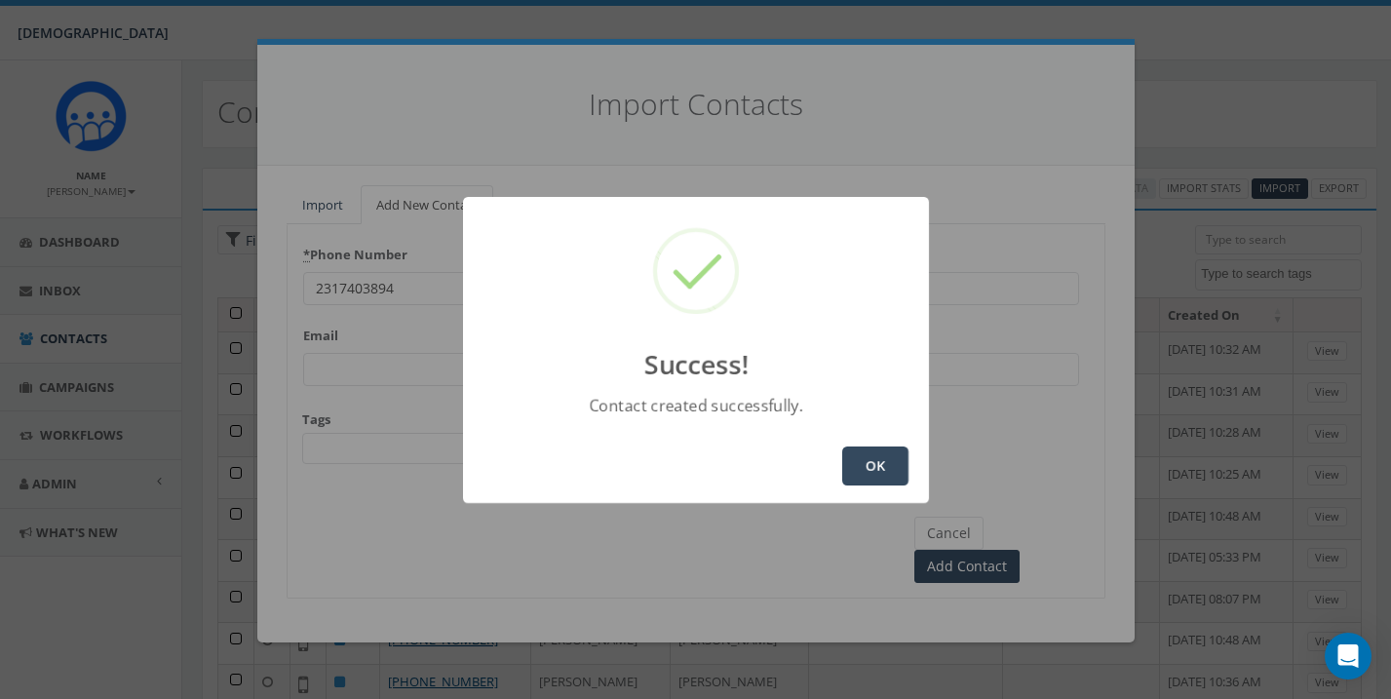
click at [862, 476] on button "OK" at bounding box center [875, 465] width 66 height 39
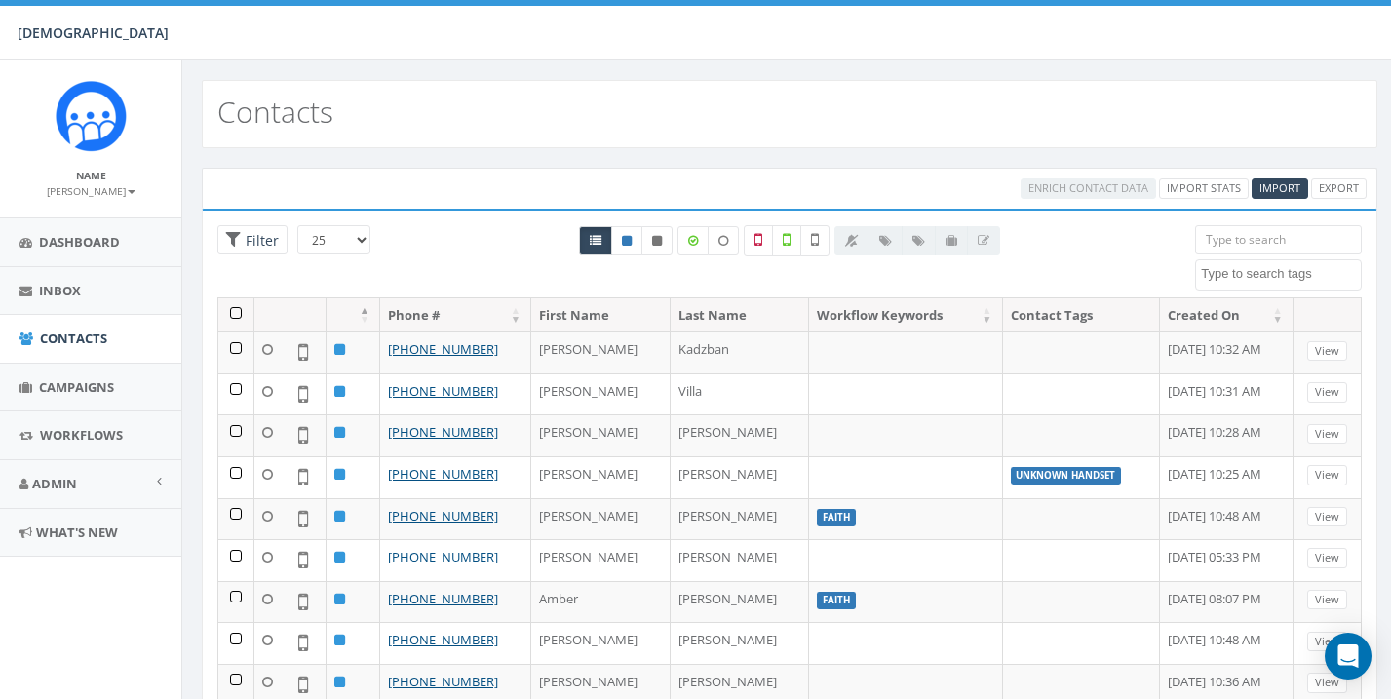
select select
click at [69, 388] on span "Campaigns" at bounding box center [76, 387] width 75 height 18
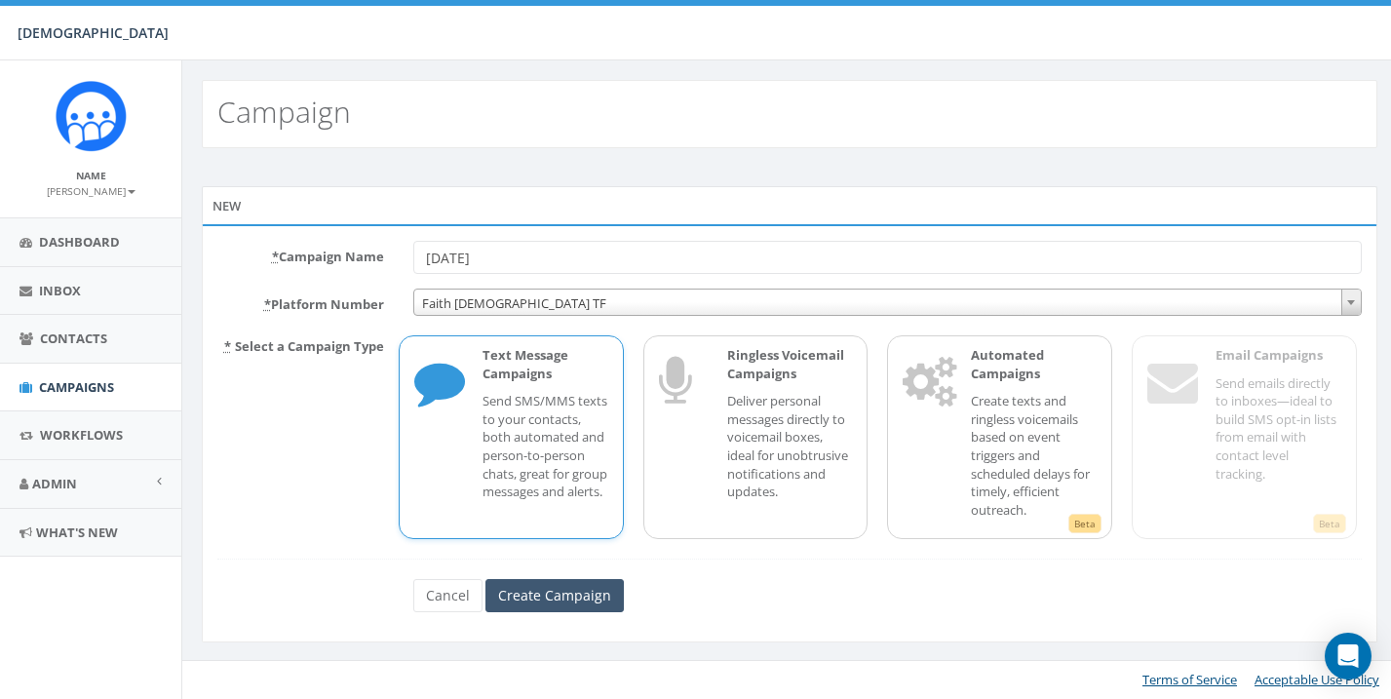
type input "[DATE]"
click at [523, 591] on input "Create Campaign" at bounding box center [554, 595] width 138 height 33
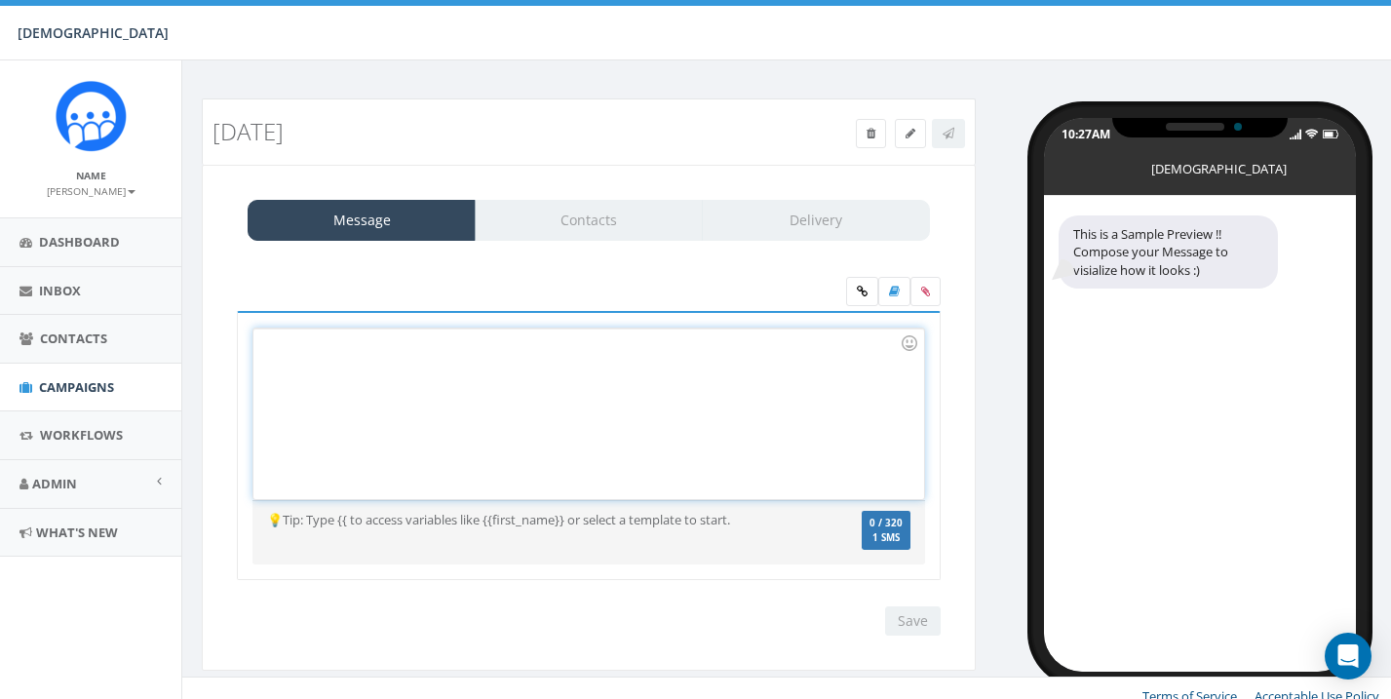
click at [410, 418] on div at bounding box center [588, 414] width 670 height 171
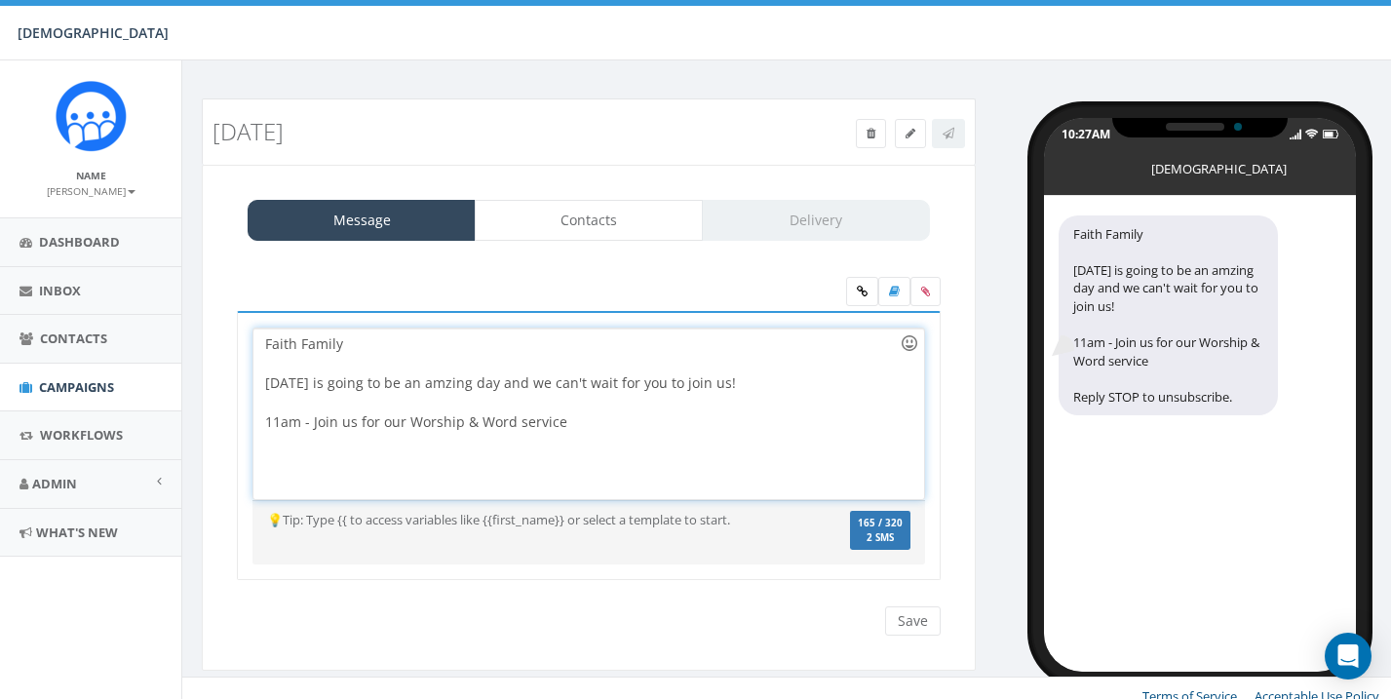
click at [909, 335] on div at bounding box center [909, 343] width 33 height 33
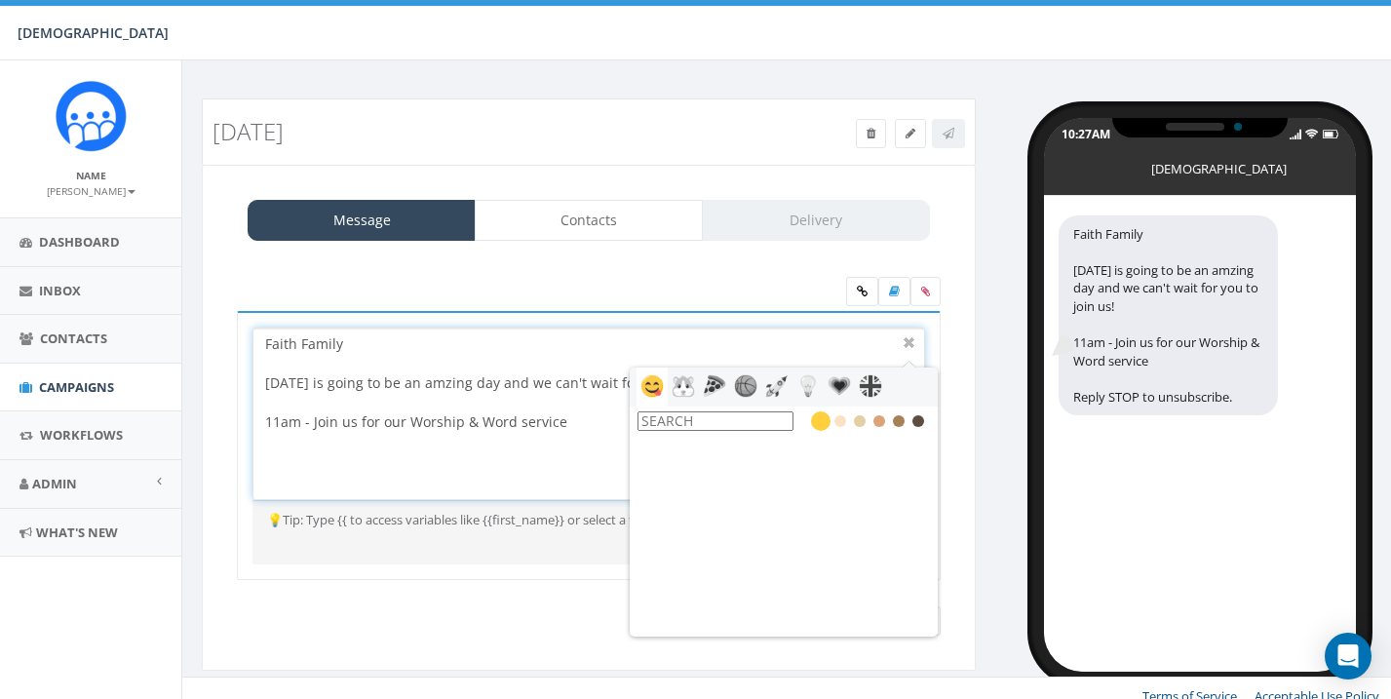
scroll to position [357, 0]
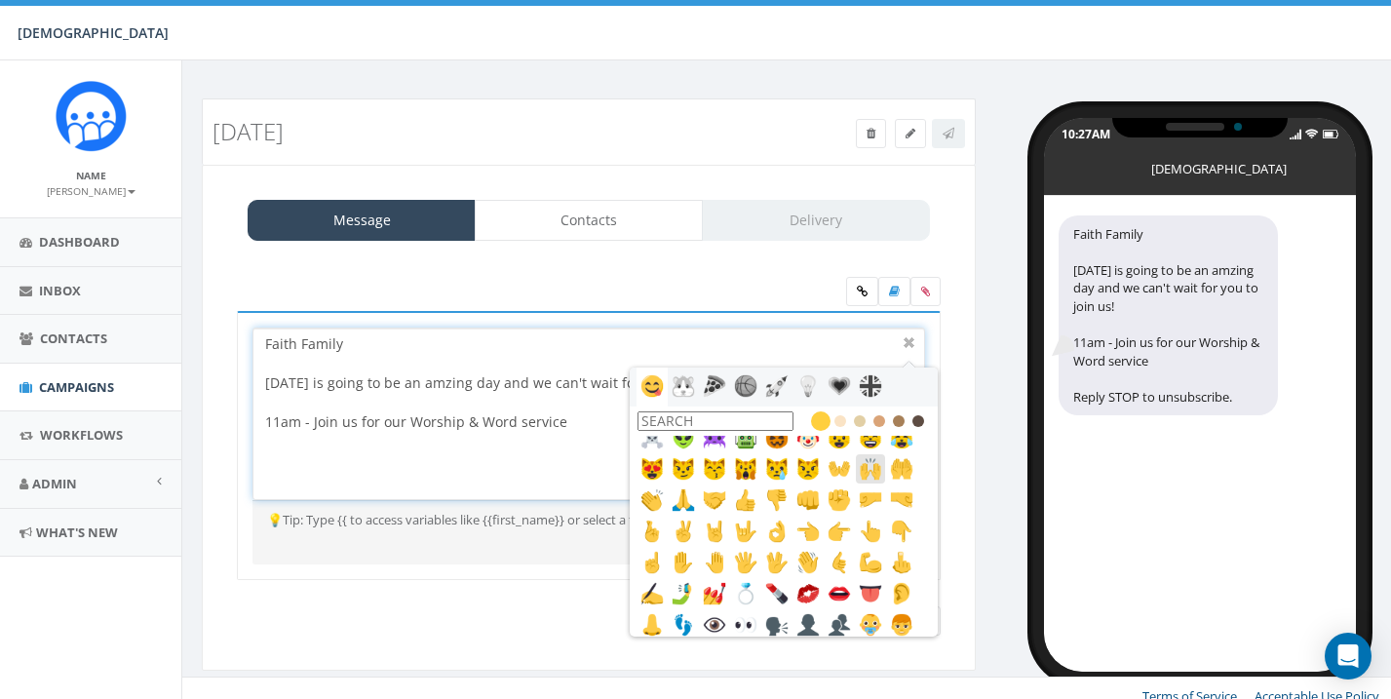
click at [876, 474] on img at bounding box center [870, 468] width 23 height 23
click at [730, 412] on input "text" at bounding box center [716, 420] width 156 height 19
type input "boo"
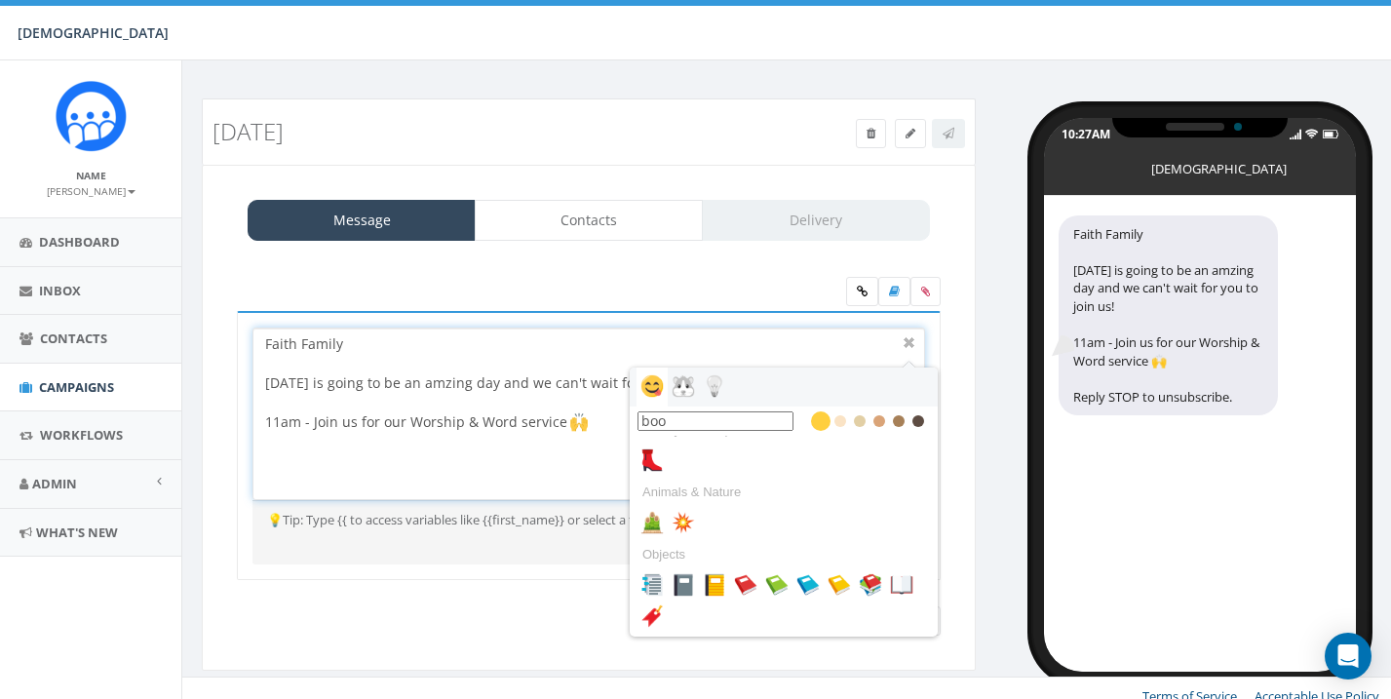
scroll to position [22, 0]
click at [907, 578] on img at bounding box center [901, 584] width 23 height 23
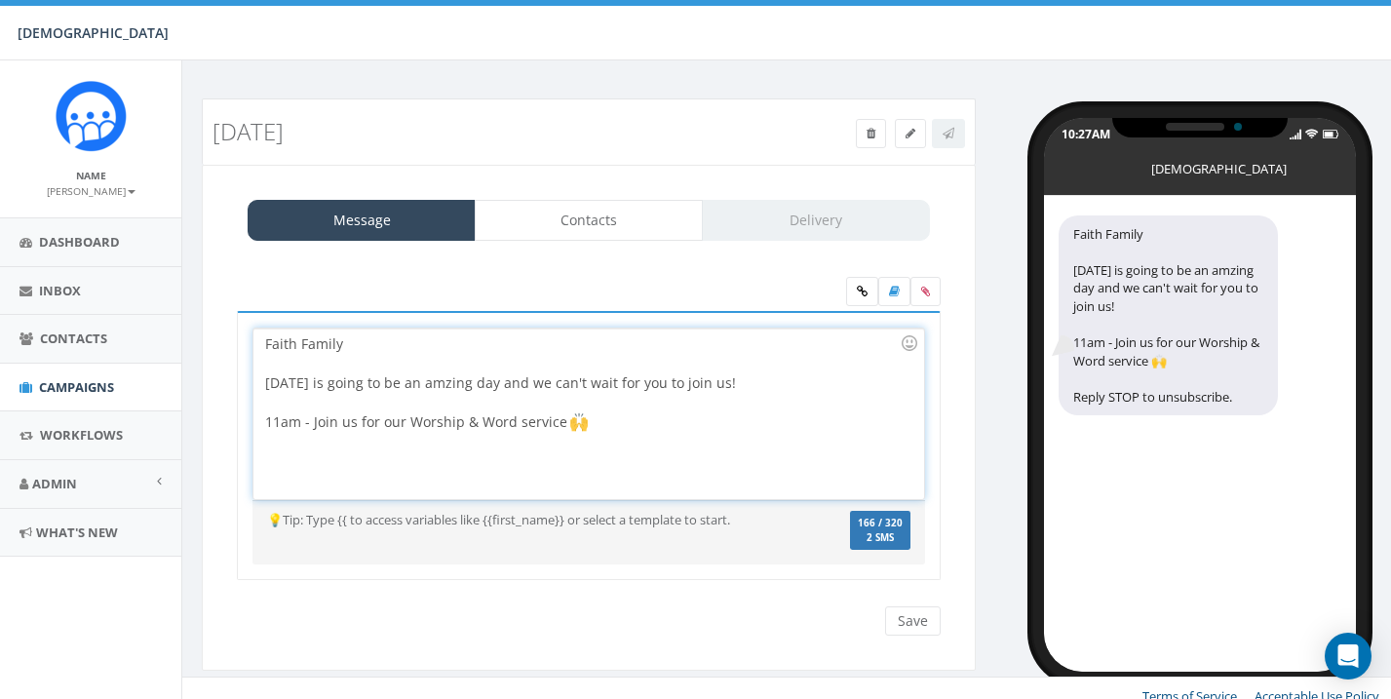
click at [703, 433] on div "Faith Family Tomorrow is going to be an amzing day and we can't wait for you to…" at bounding box center [588, 414] width 670 height 171
click at [910, 333] on div at bounding box center [909, 343] width 33 height 33
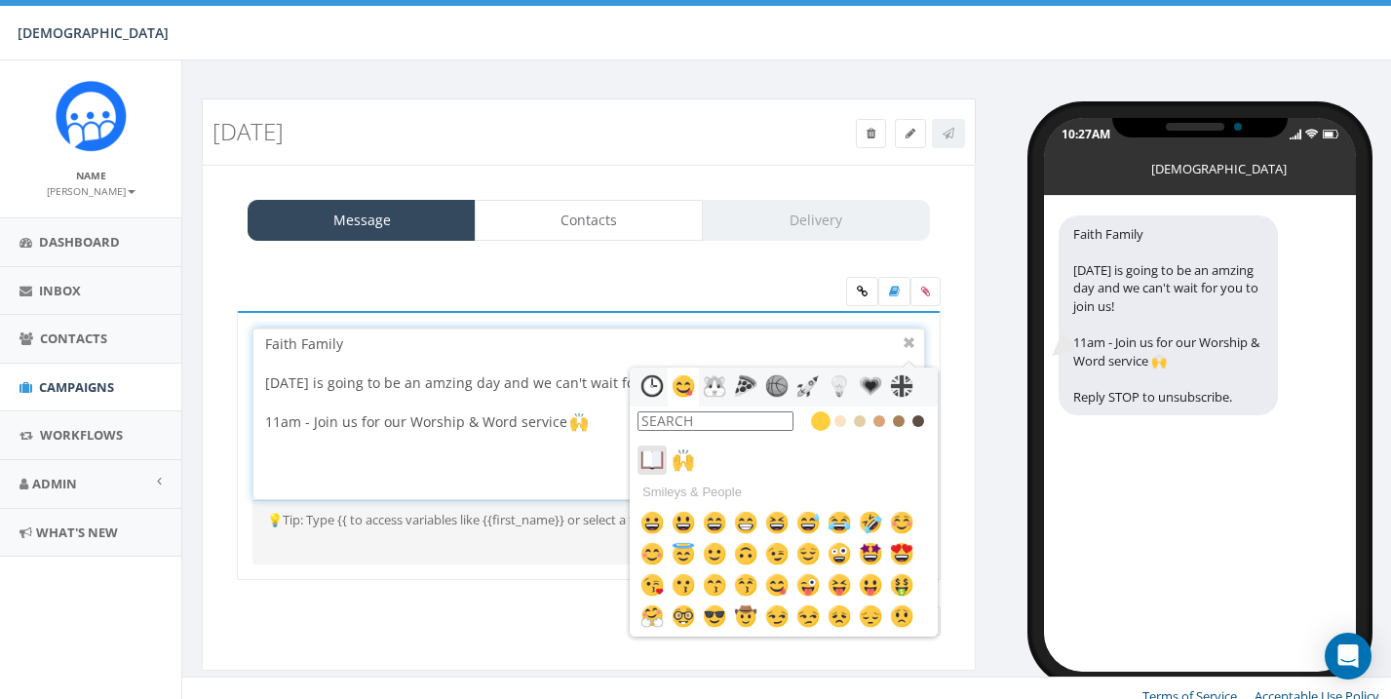
click at [647, 462] on img at bounding box center [651, 459] width 23 height 23
click at [909, 335] on div at bounding box center [909, 342] width 23 height 23
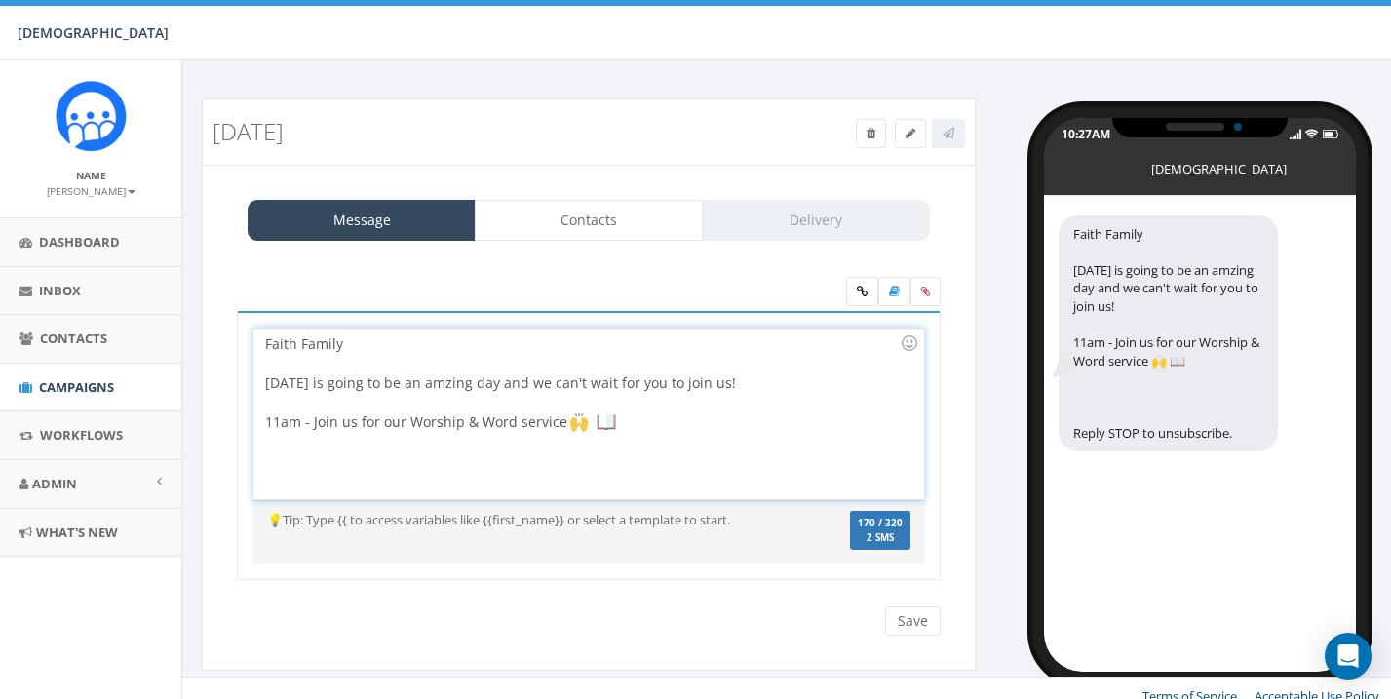
click at [561, 419] on div "Faith Family Tomorrow is going to be an amzing day and we can't wait for you to…" at bounding box center [588, 414] width 670 height 171
click at [403, 423] on div "Faith Family Tomorrow is going to be an amzing day and we can't wait for you to…" at bounding box center [588, 414] width 670 height 171
click at [666, 433] on div at bounding box center [582, 442] width 635 height 19
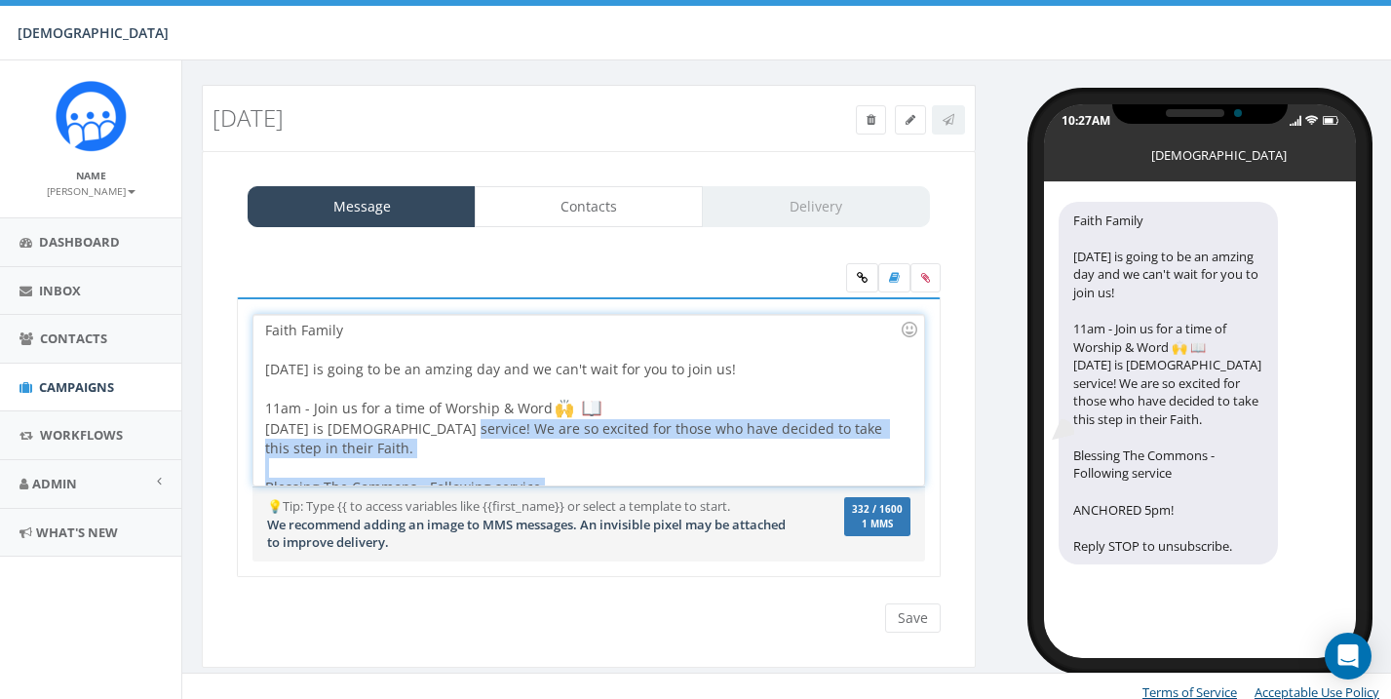
scroll to position [57, 0]
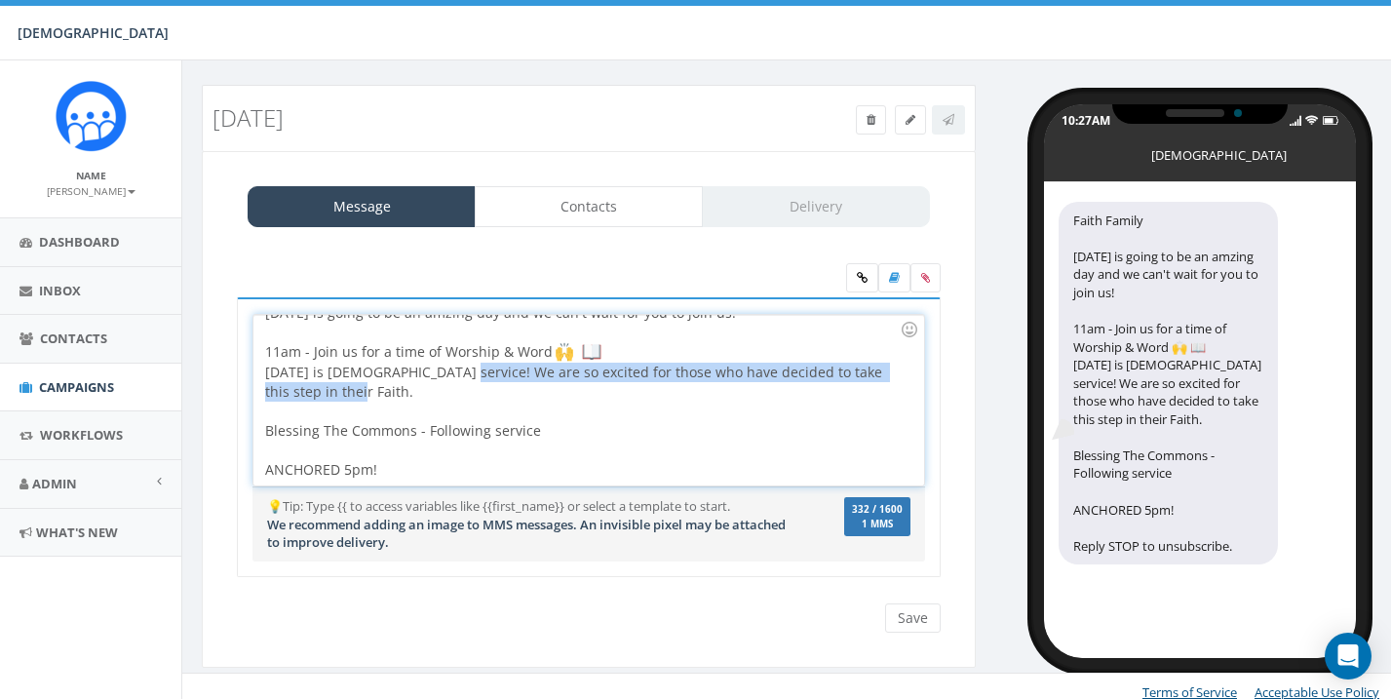
drag, startPoint x: 459, startPoint y: 427, endPoint x: 526, endPoint y: 400, distance: 72.6
click at [526, 400] on div "Tomorrow is Baptism service! We are so excited for those who have decided to ta…" at bounding box center [582, 382] width 635 height 39
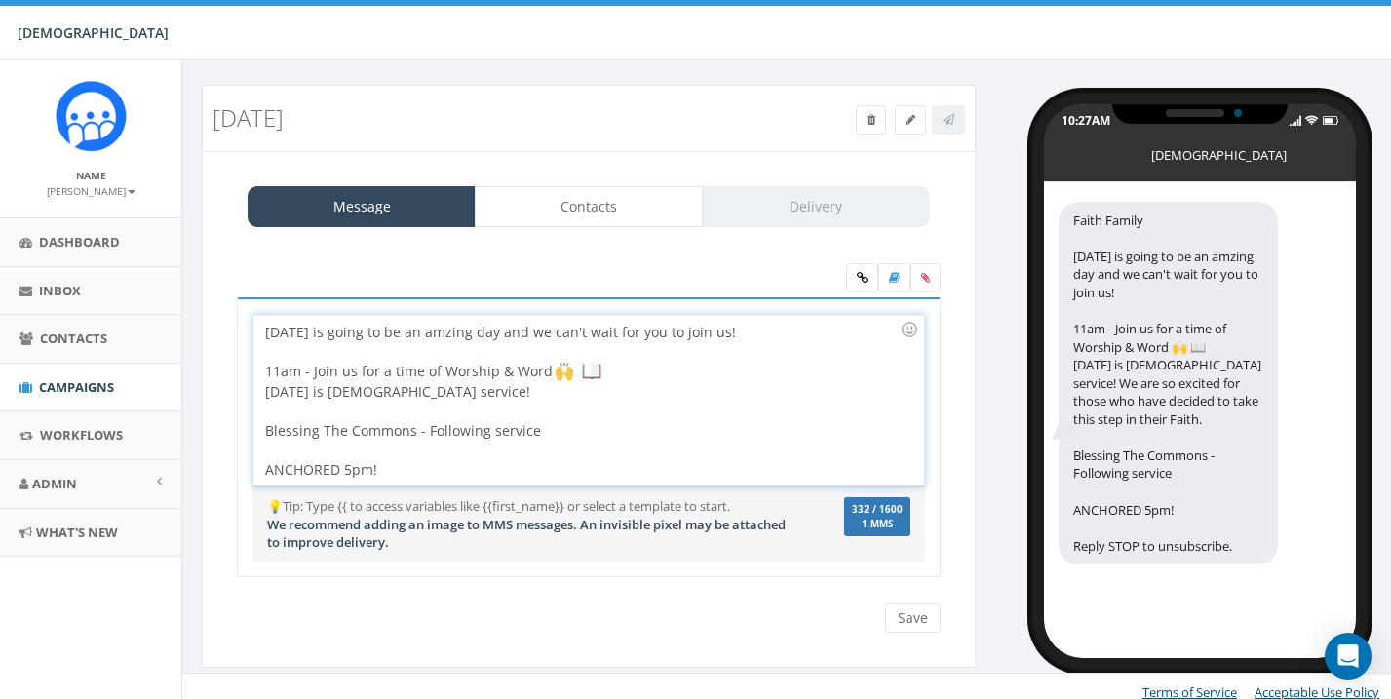
scroll to position [37, 0]
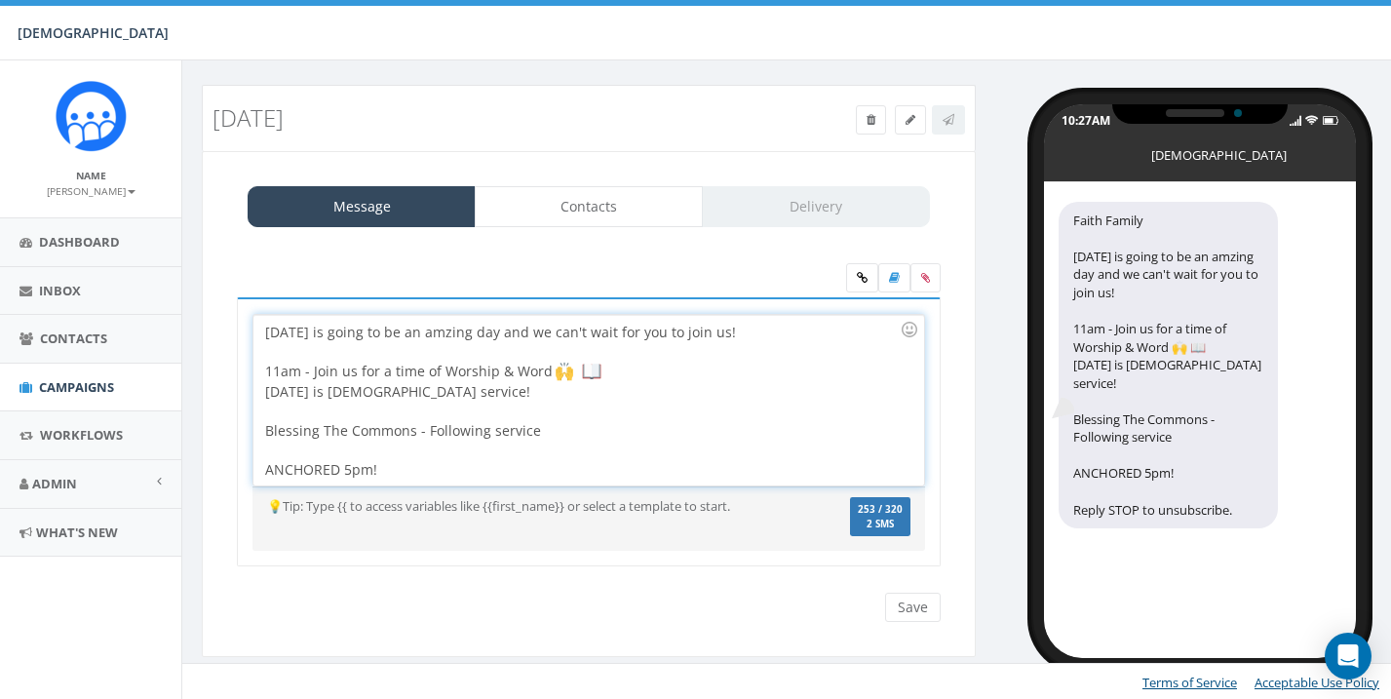
click at [260, 386] on div "Faith Family Tomorrow is going to be an amzing day and we can't wait for you to…" at bounding box center [588, 400] width 670 height 171
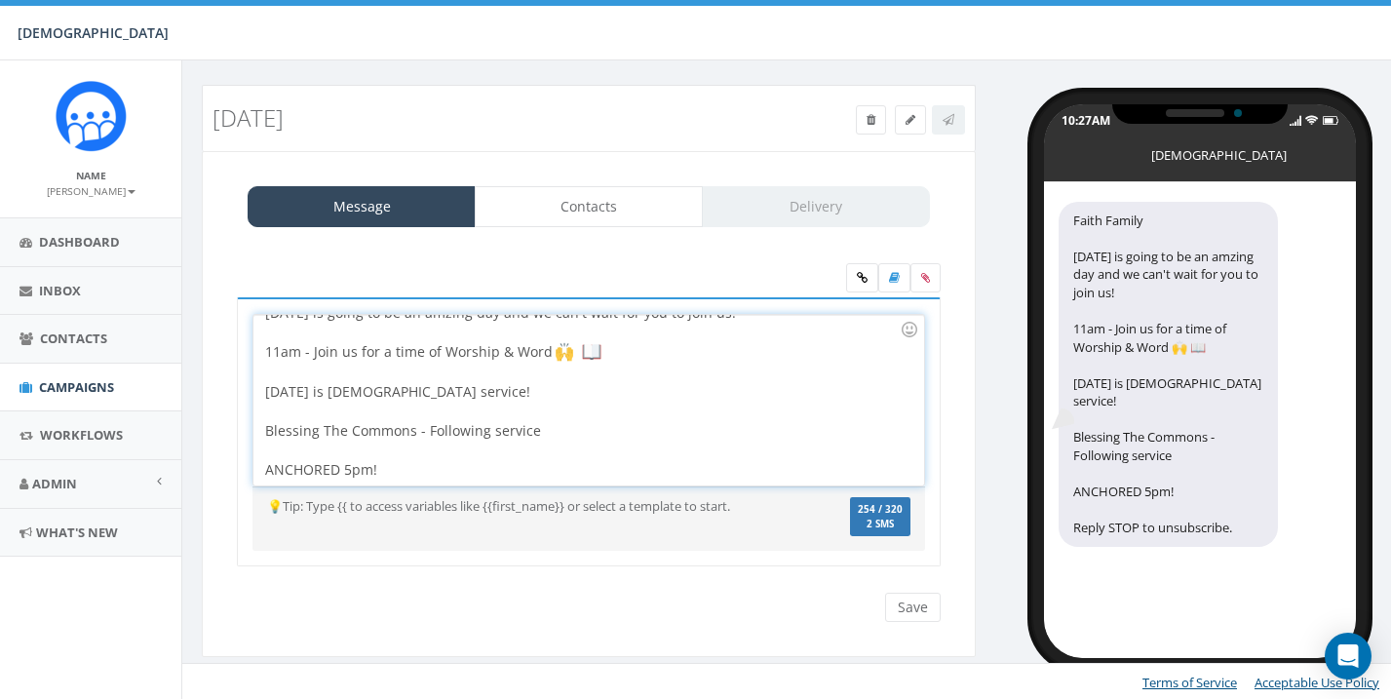
scroll to position [57, 0]
click at [560, 452] on div at bounding box center [582, 450] width 635 height 19
click at [596, 467] on div "ANCHORED 5pm!" at bounding box center [582, 469] width 635 height 19
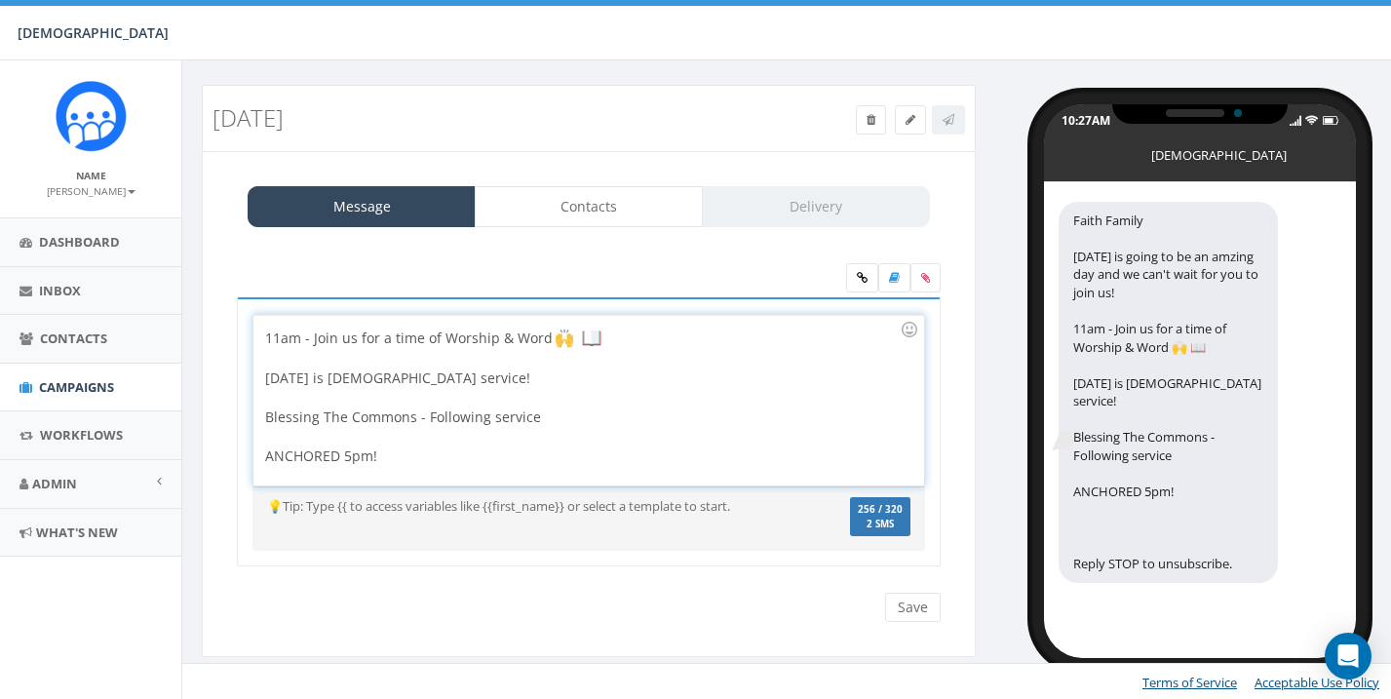
scroll to position [96, 0]
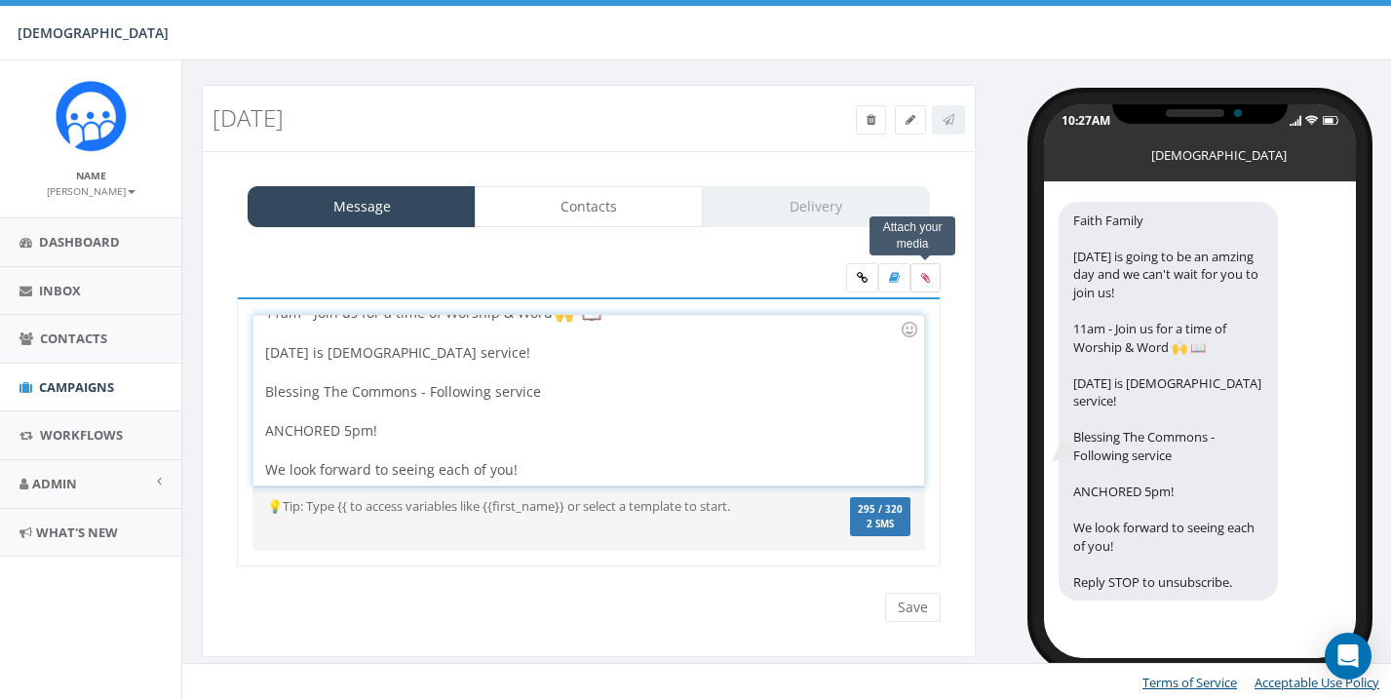
click at [920, 266] on label at bounding box center [926, 277] width 30 height 29
click at [0, 0] on input "file" at bounding box center [0, 0] width 0 height 0
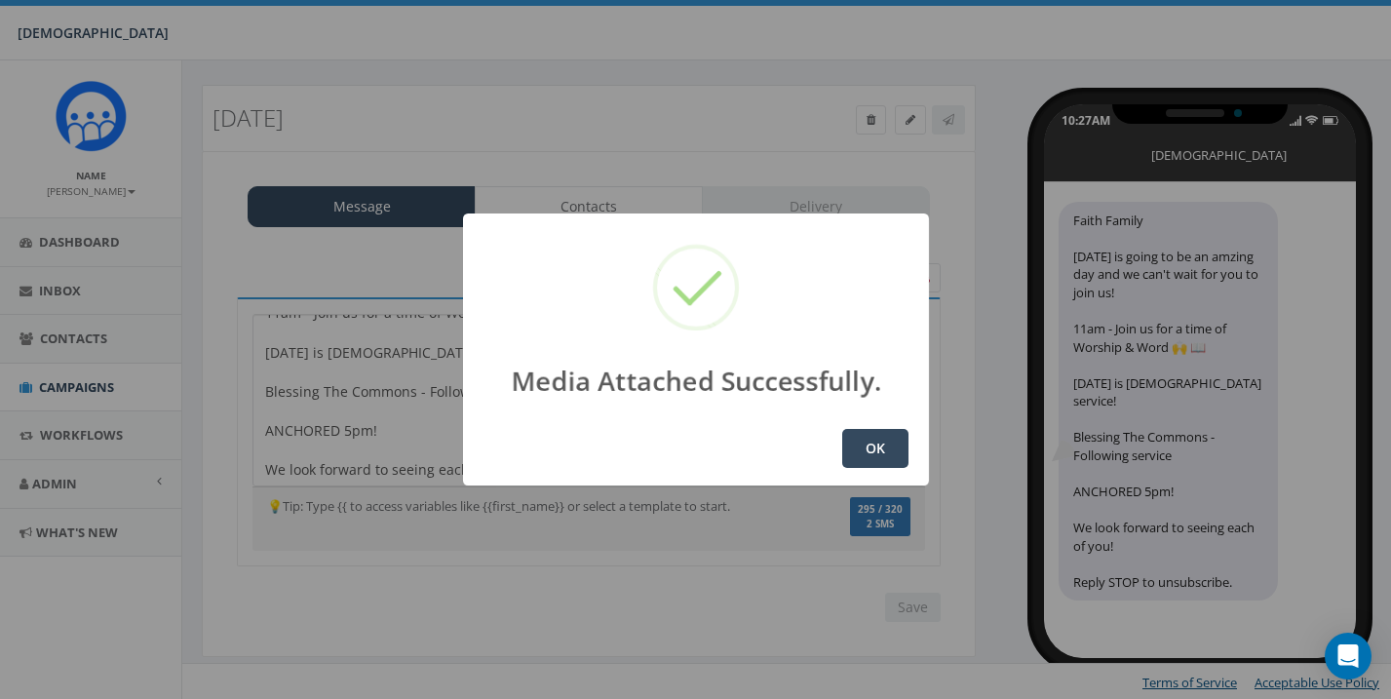
click at [887, 441] on button "OK" at bounding box center [875, 448] width 66 height 39
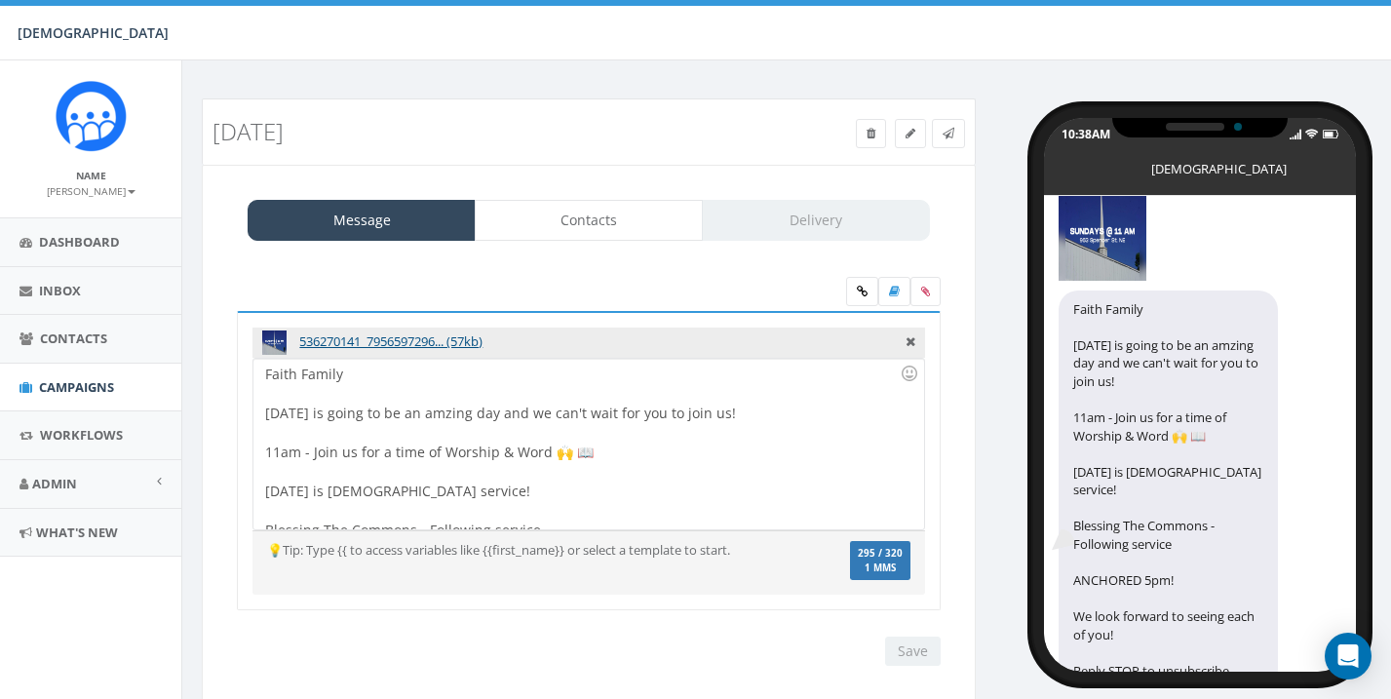
scroll to position [31, 0]
click at [606, 221] on link "Contacts" at bounding box center [589, 220] width 228 height 41
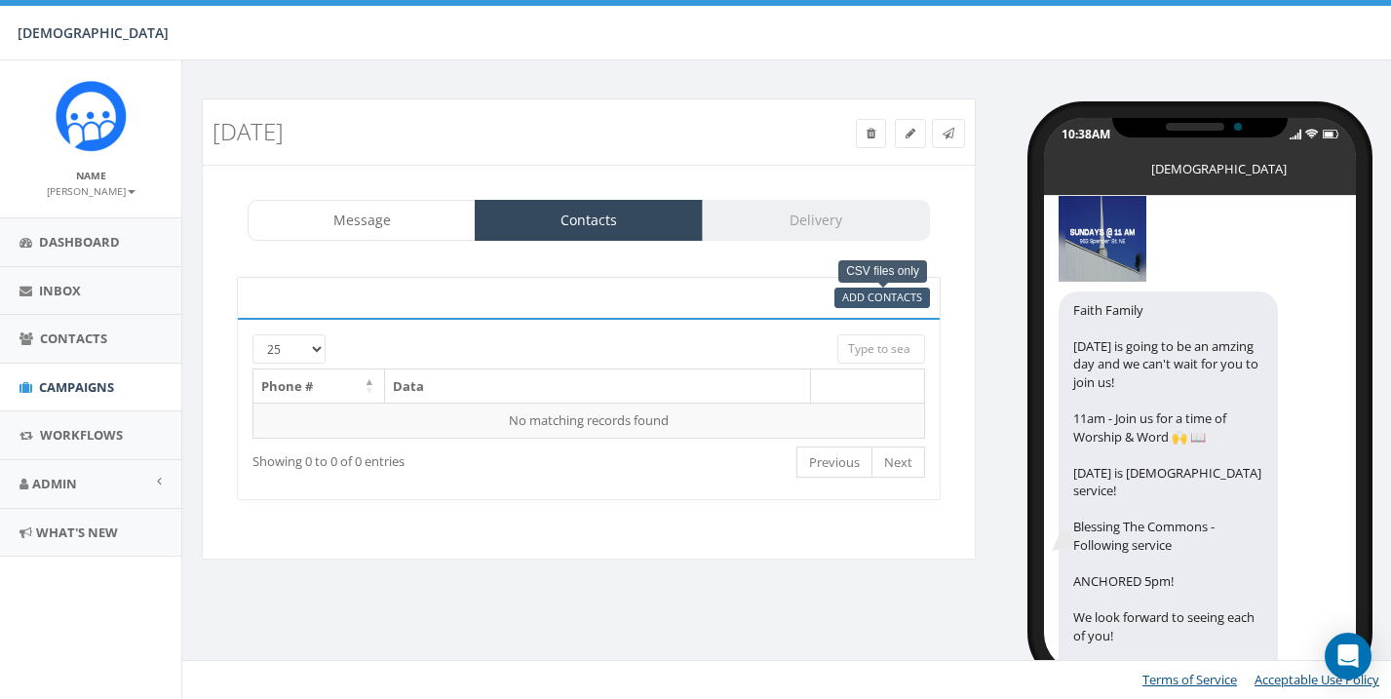
click at [884, 296] on span "Add Contacts" at bounding box center [882, 297] width 80 height 15
select select
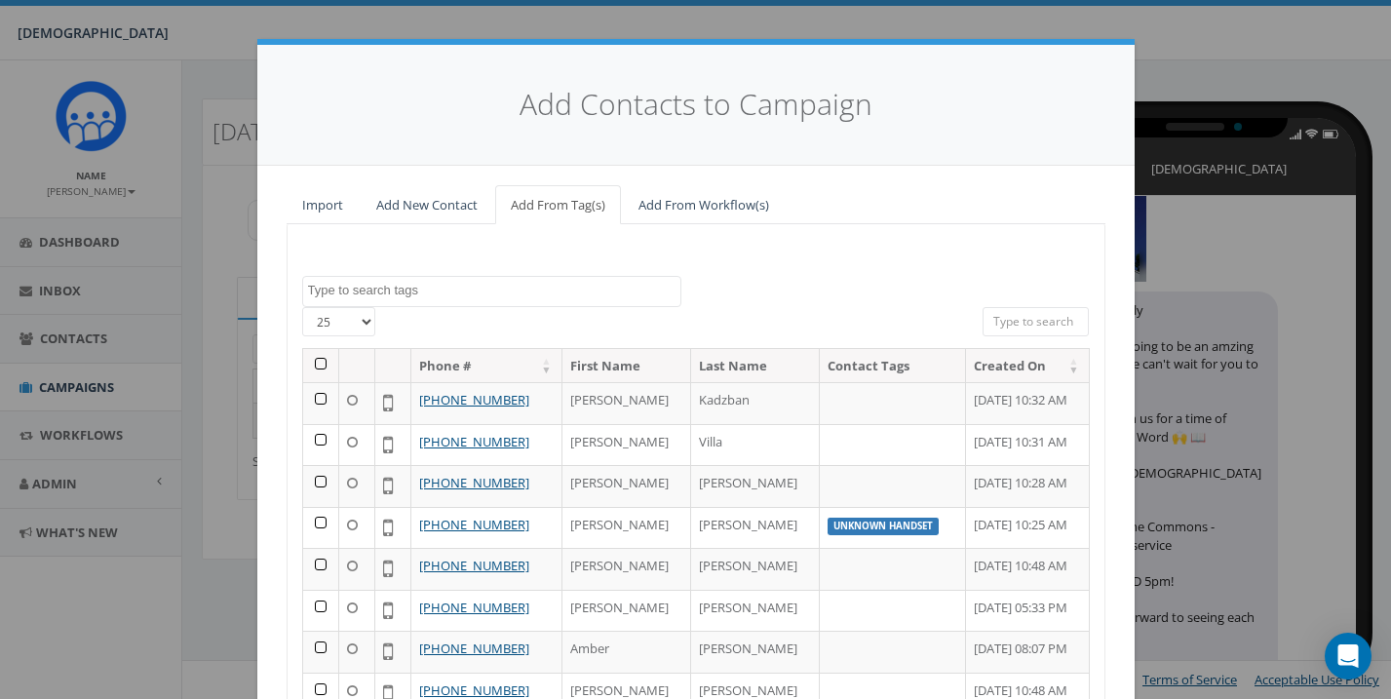
click at [317, 365] on th at bounding box center [321, 366] width 36 height 34
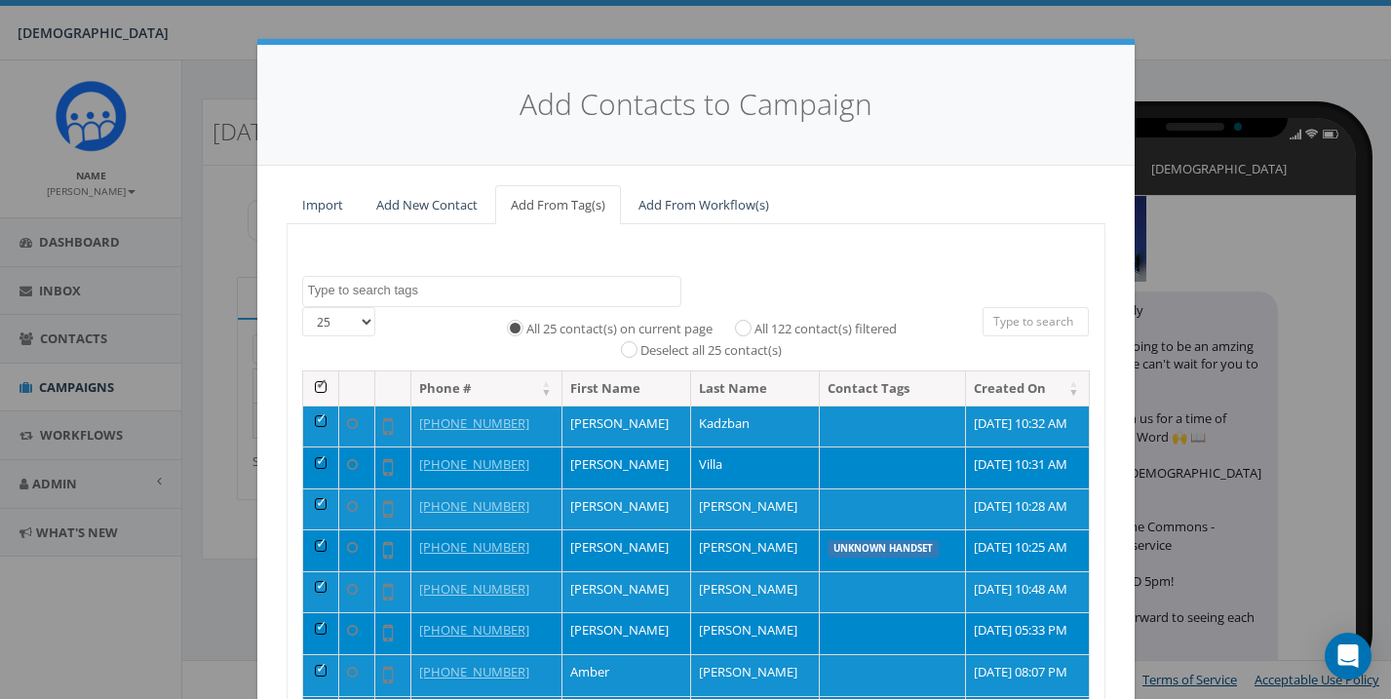
click at [743, 322] on input "All 122 contact(s) filtered" at bounding box center [748, 327] width 13 height 13
radio input "true"
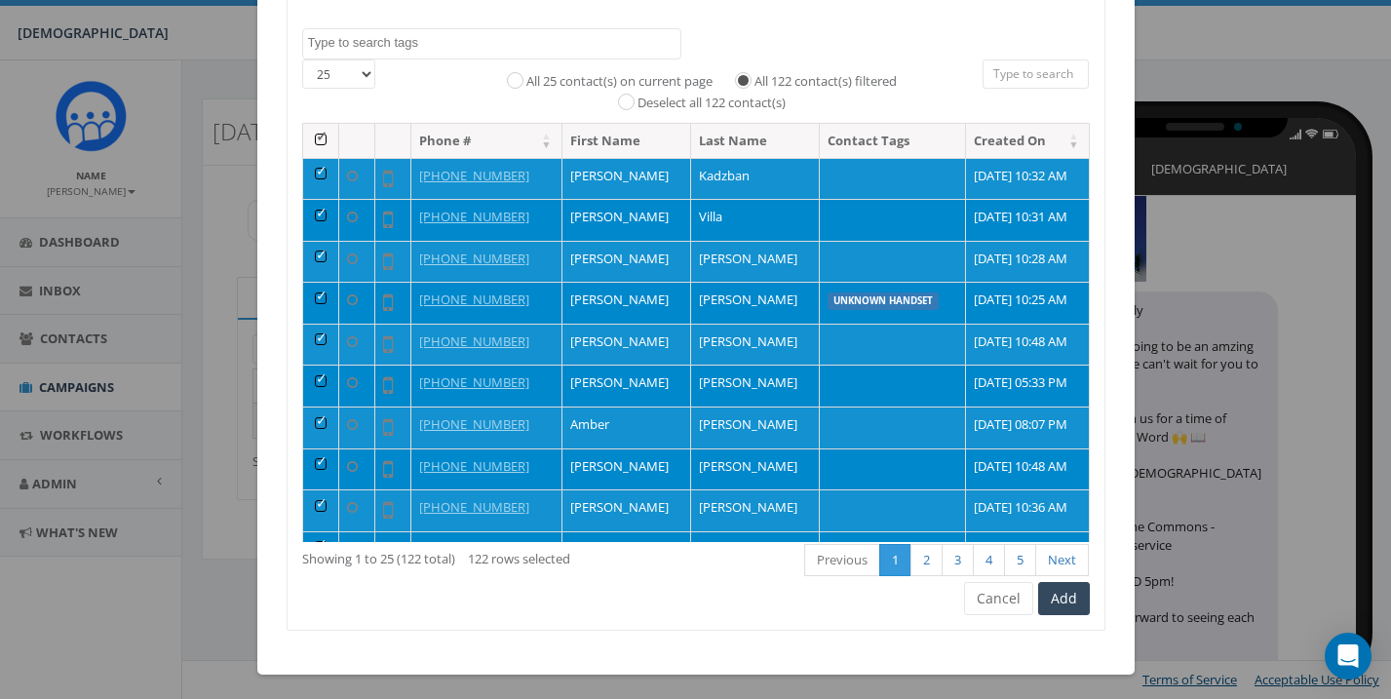
scroll to position [247, 0]
click at [1070, 592] on button "Add" at bounding box center [1064, 599] width 52 height 33
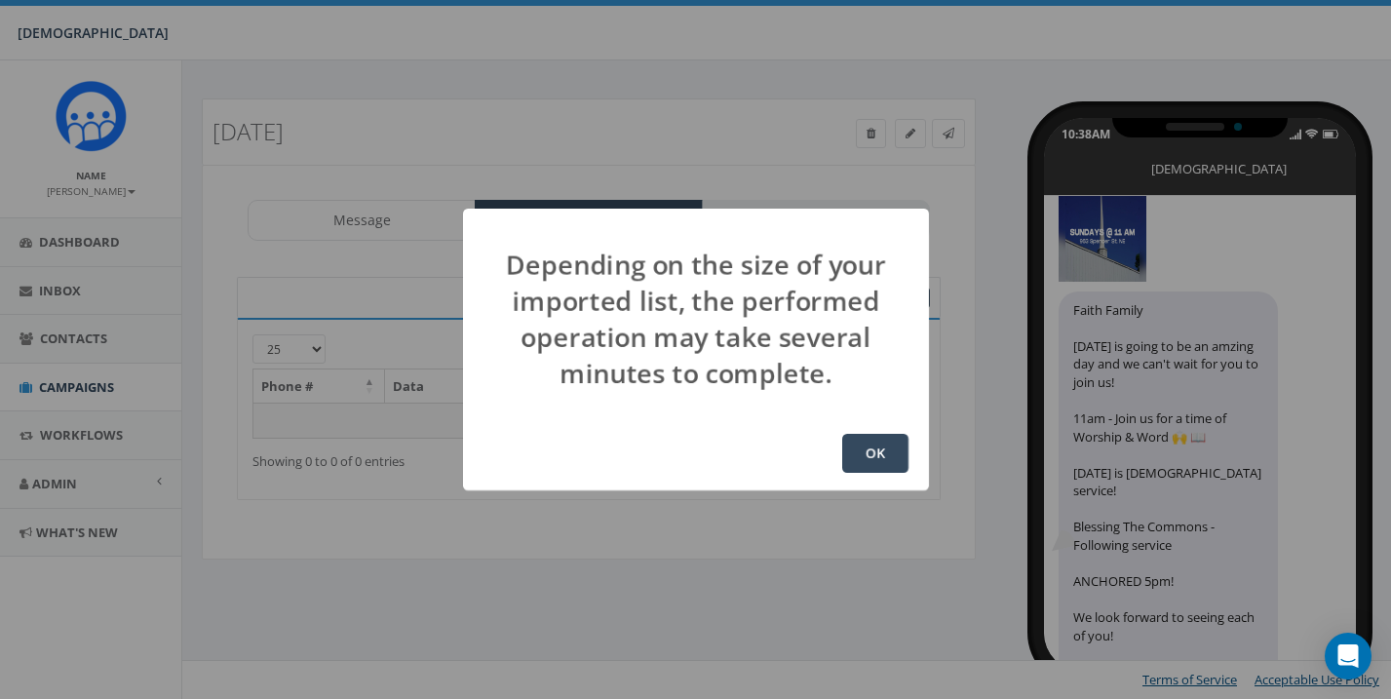
click at [873, 455] on button "OK" at bounding box center [875, 453] width 66 height 39
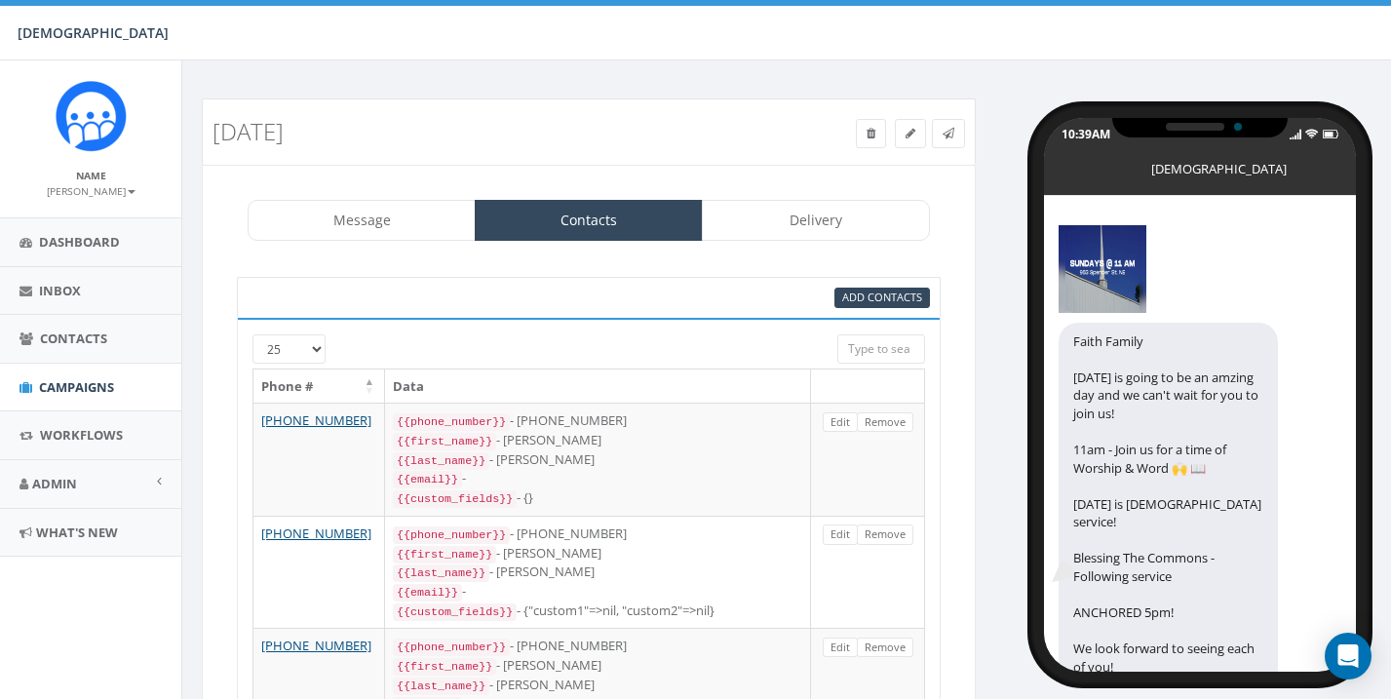
select select "852"
click at [825, 217] on link "Delivery" at bounding box center [816, 220] width 228 height 41
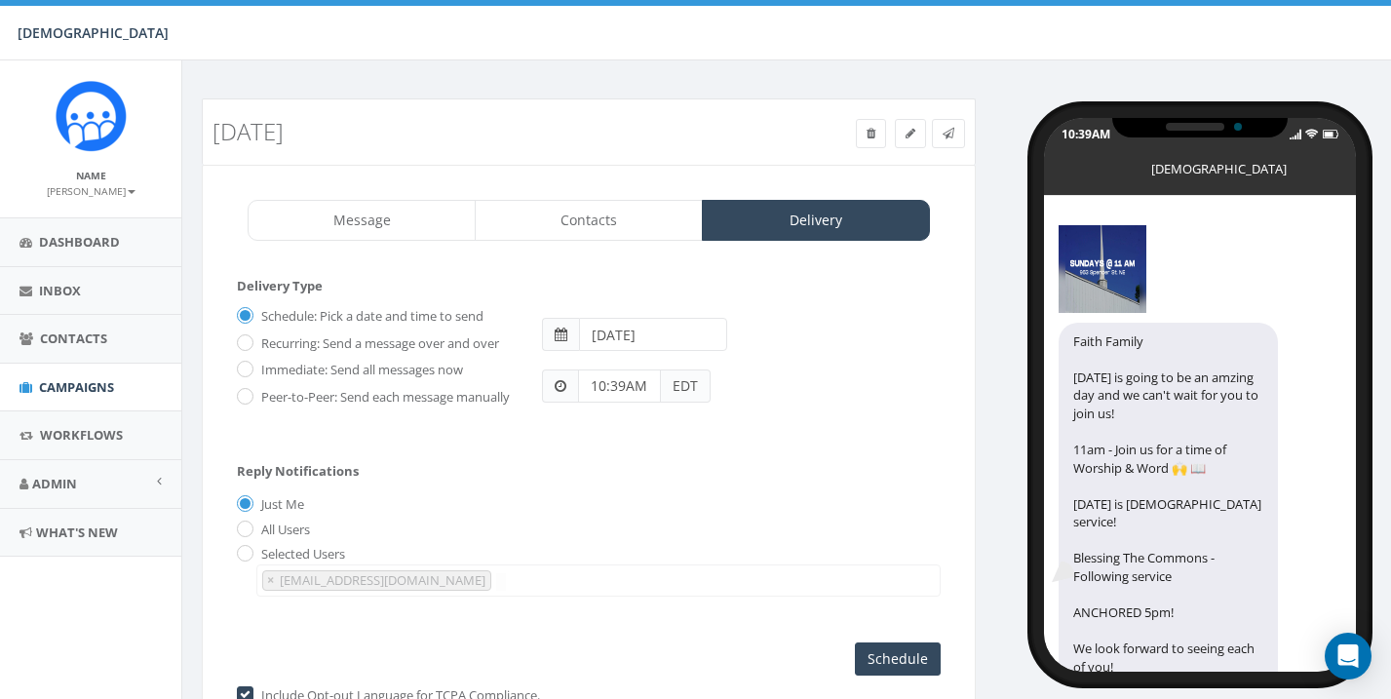
click at [685, 341] on input "2025-09-28" at bounding box center [652, 334] width 147 height 33
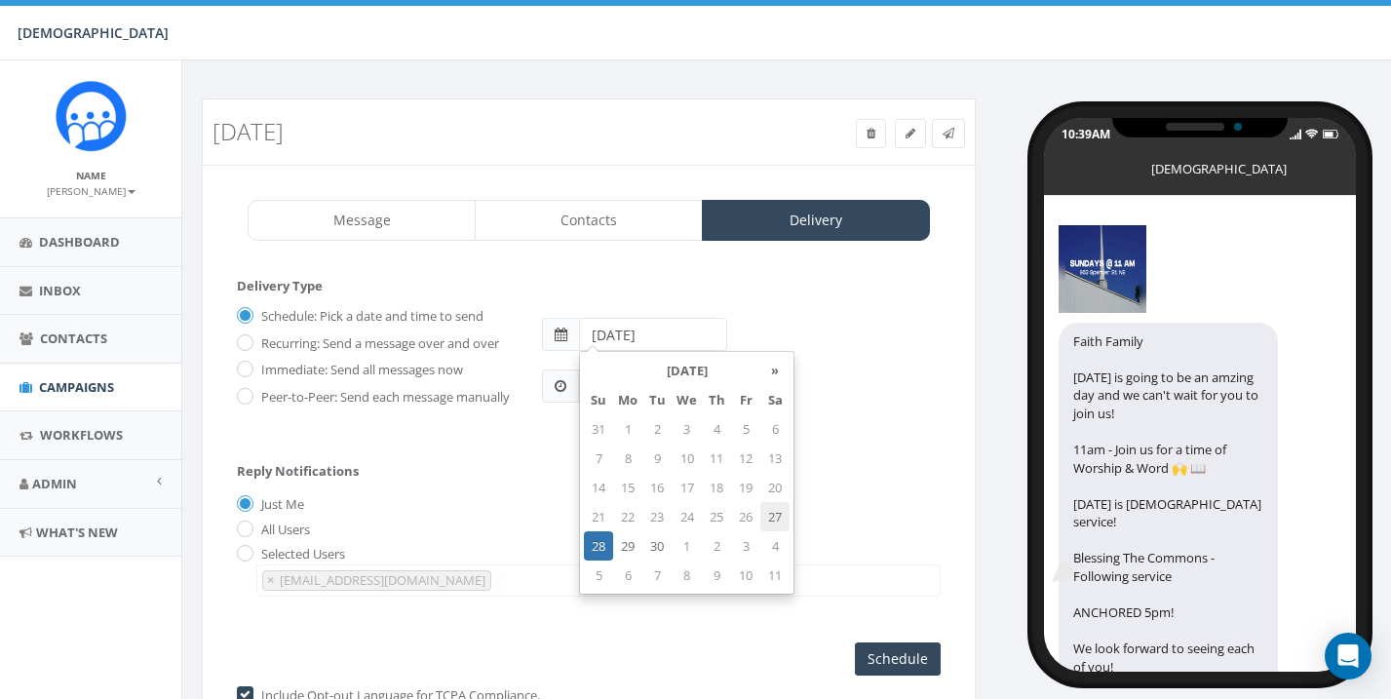
click at [774, 519] on td "27" at bounding box center [774, 516] width 29 height 29
type input "2025-09-27"
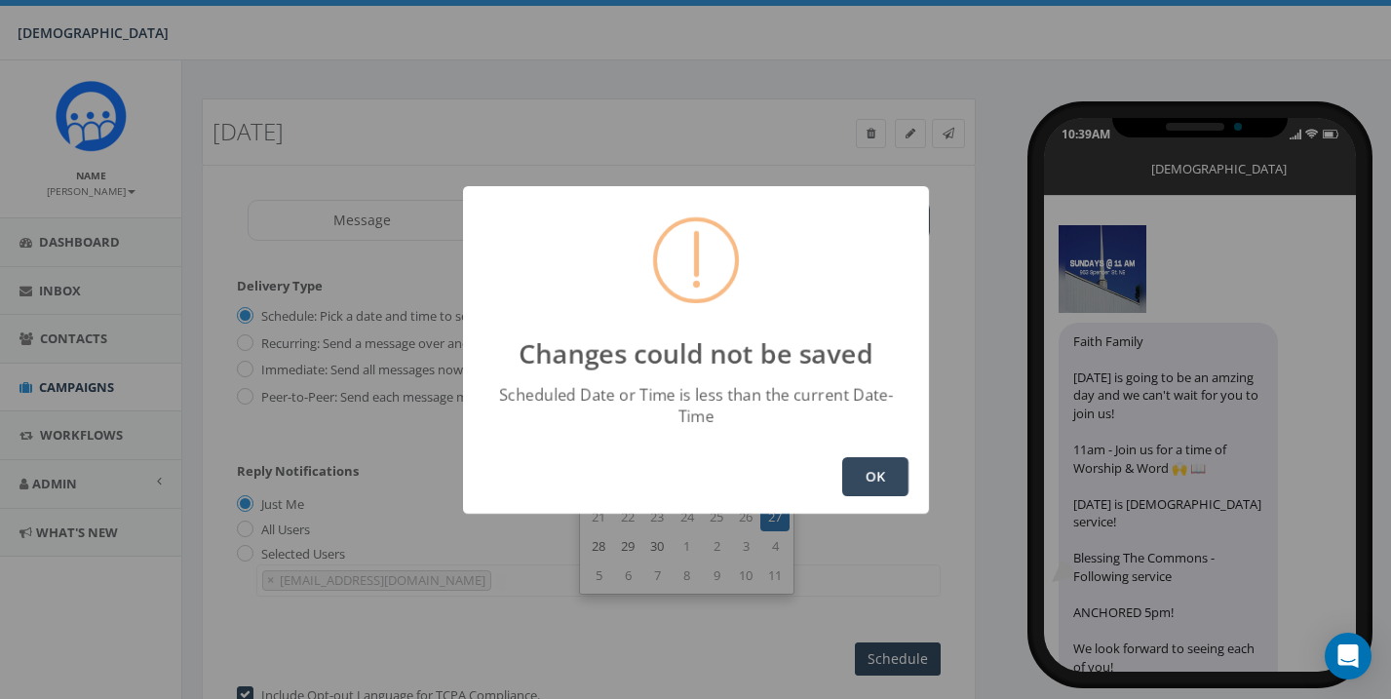
click at [878, 467] on button "OK" at bounding box center [875, 476] width 66 height 39
click at [887, 465] on button "OK" at bounding box center [875, 476] width 66 height 39
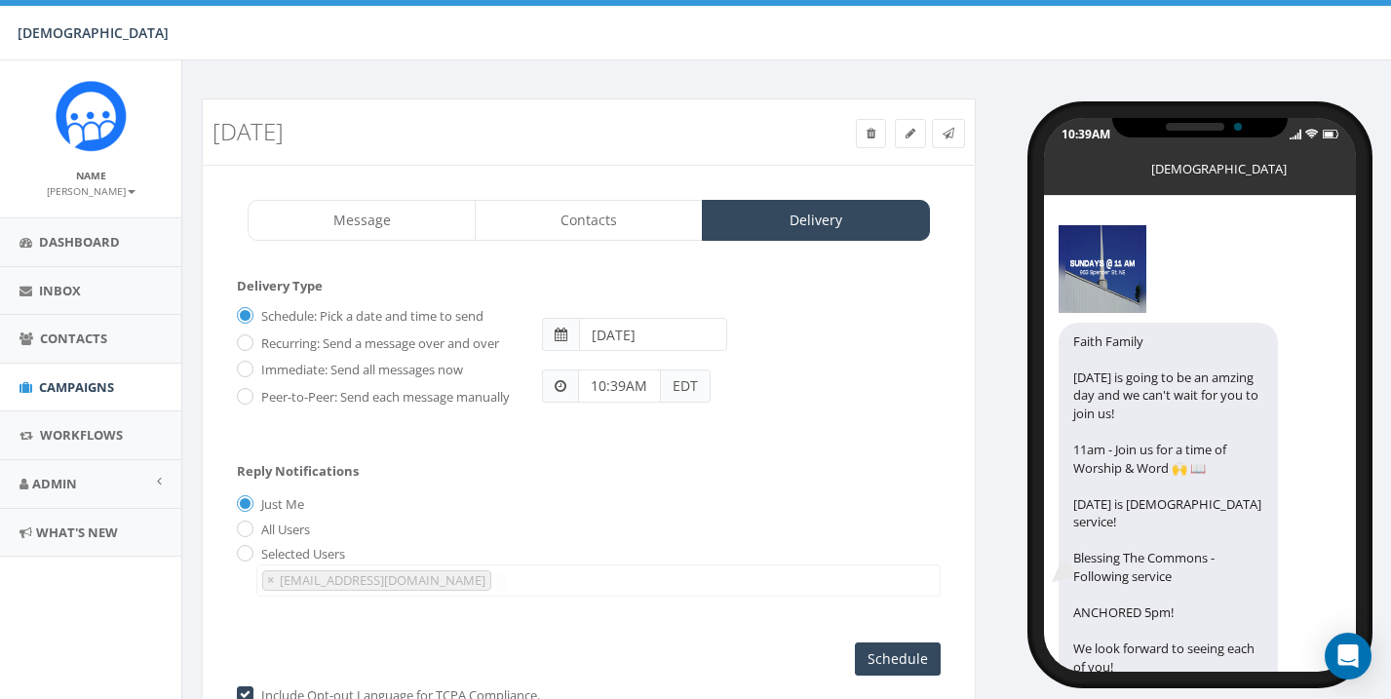
click at [647, 384] on input "10:39AM" at bounding box center [619, 385] width 83 height 33
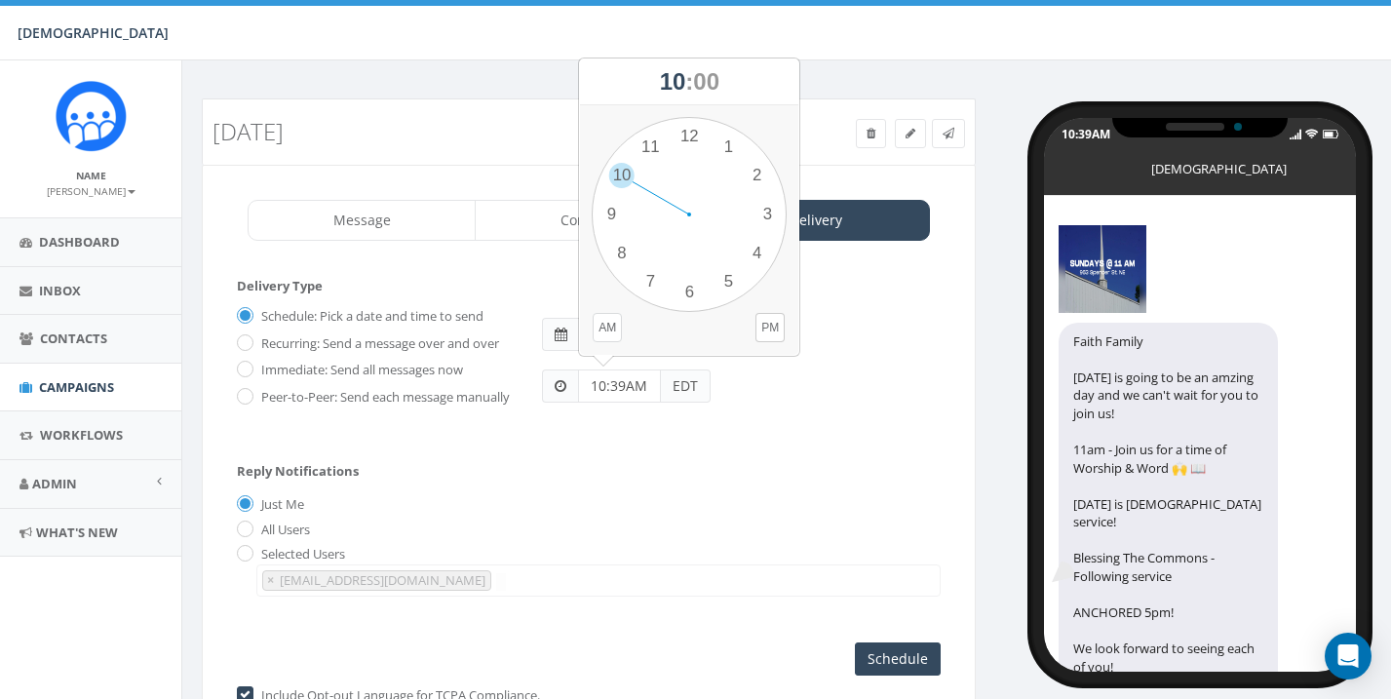
click at [612, 325] on button "AM" at bounding box center [607, 327] width 29 height 29
click at [649, 147] on div "1 2 3 4 5 6 7 8 9 10 11 12 00 05 10 15 20 25 30 35 40 45 50 55" at bounding box center [689, 214] width 195 height 195
click at [686, 138] on div "1 2 3 4 5 6 7 8 9 10 11 12 00 05 10 15 20 25 30 35 40 45 50 55" at bounding box center [689, 214] width 195 height 195
type input "11:00AM"
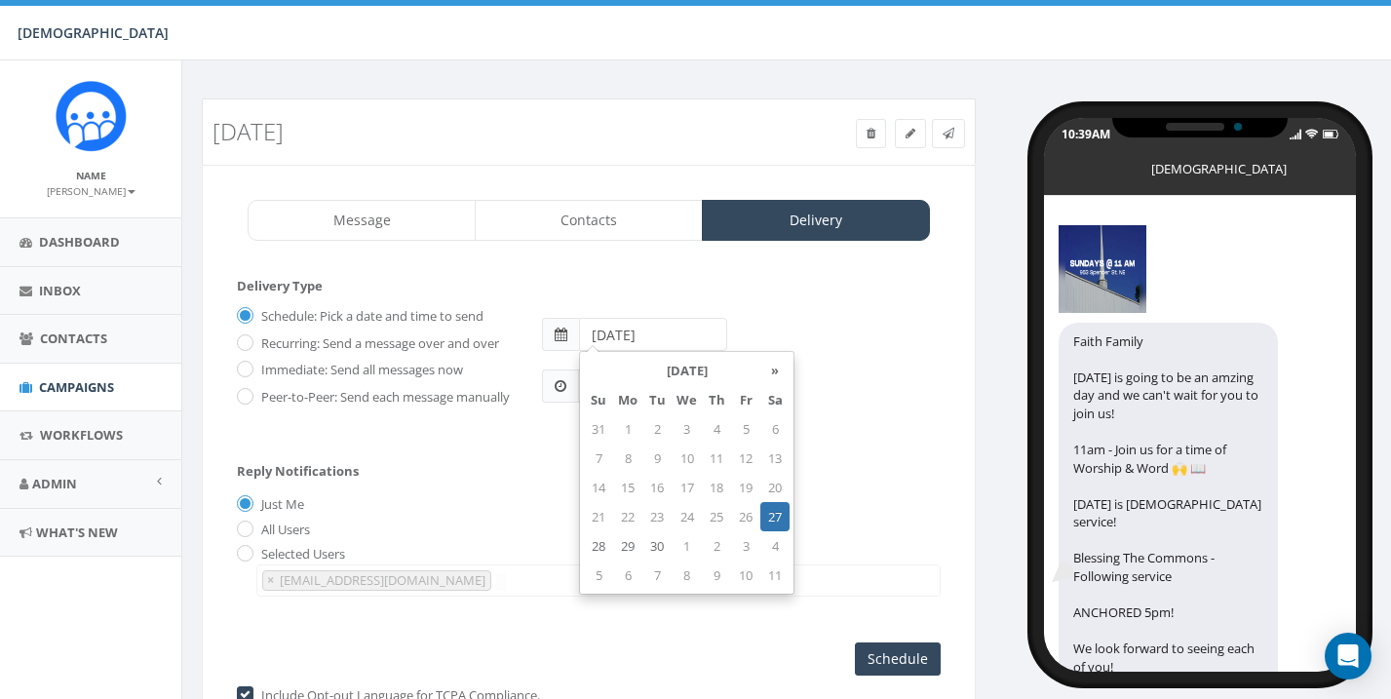
click at [688, 332] on input "2025-09-27" at bounding box center [652, 334] width 147 height 33
click at [778, 515] on td "27" at bounding box center [774, 516] width 29 height 29
click at [822, 501] on div "Reply Notifications Just Me All Users Selected Users james+518@rallycorp.com ch…" at bounding box center [589, 526] width 704 height 162
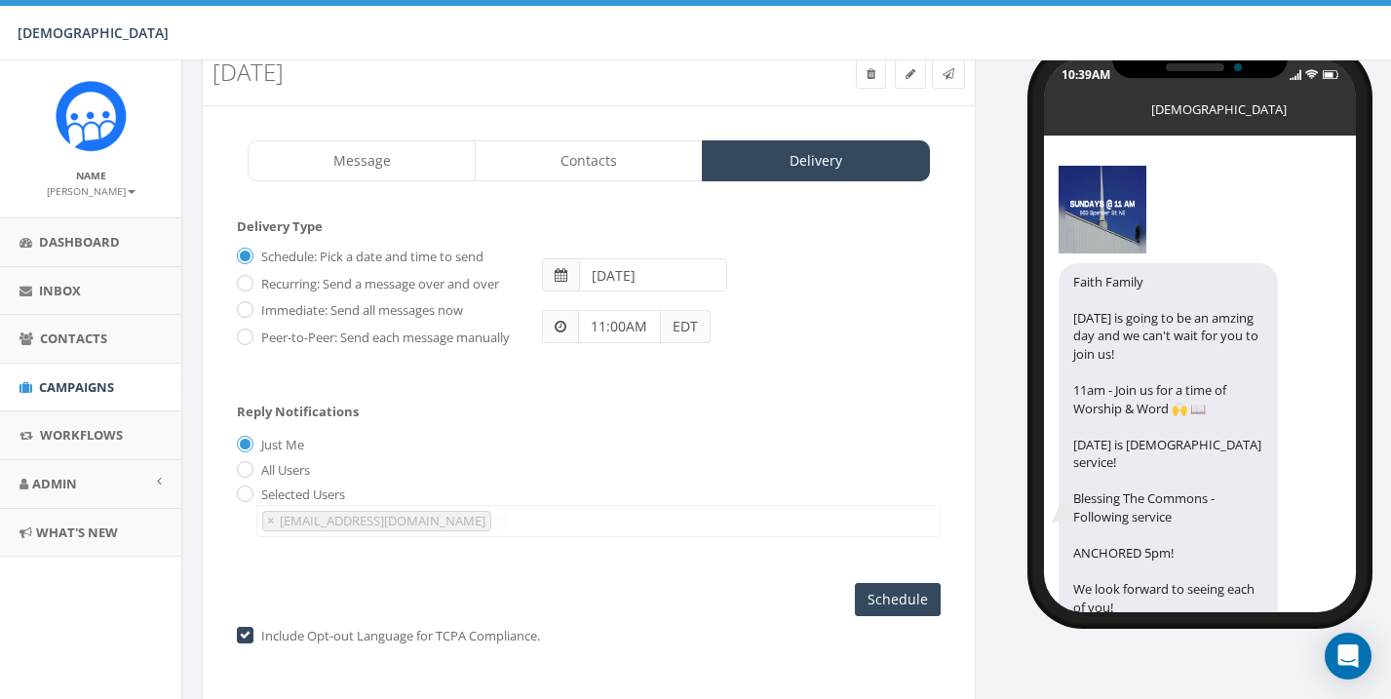
scroll to position [62, 0]
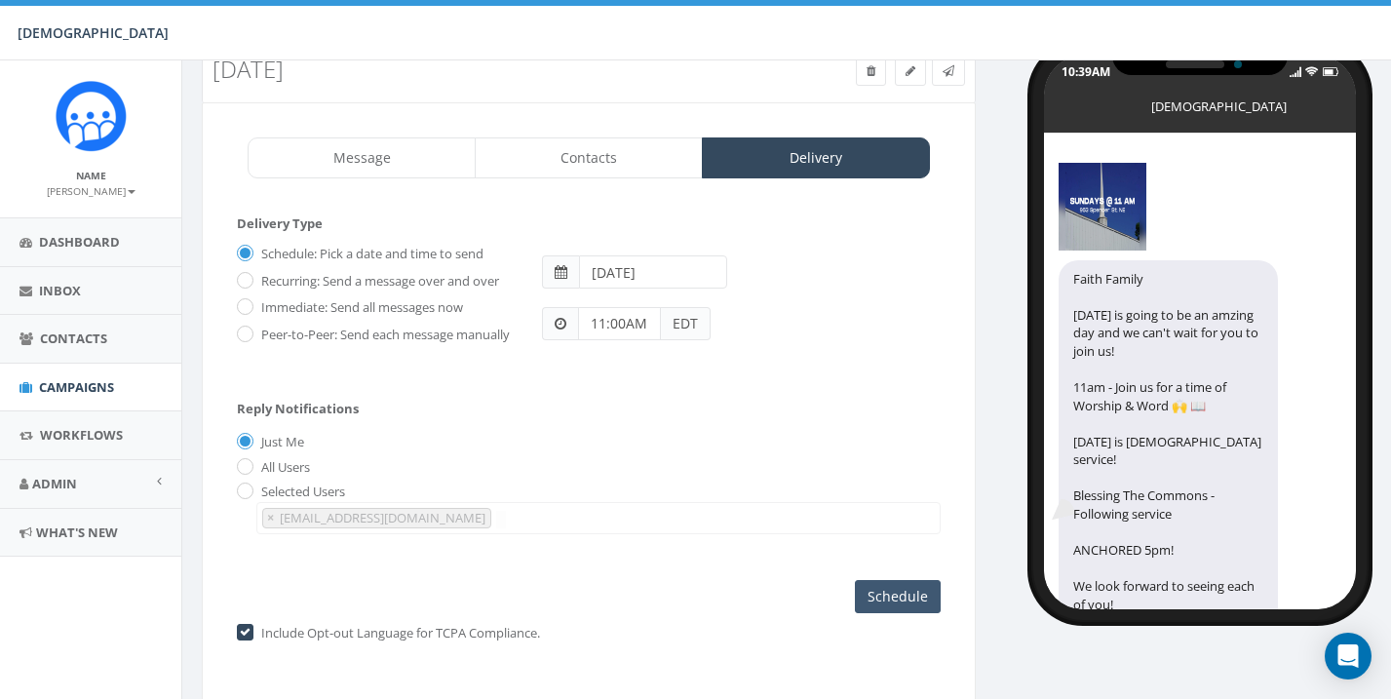
click at [914, 601] on input "Schedule" at bounding box center [898, 596] width 86 height 33
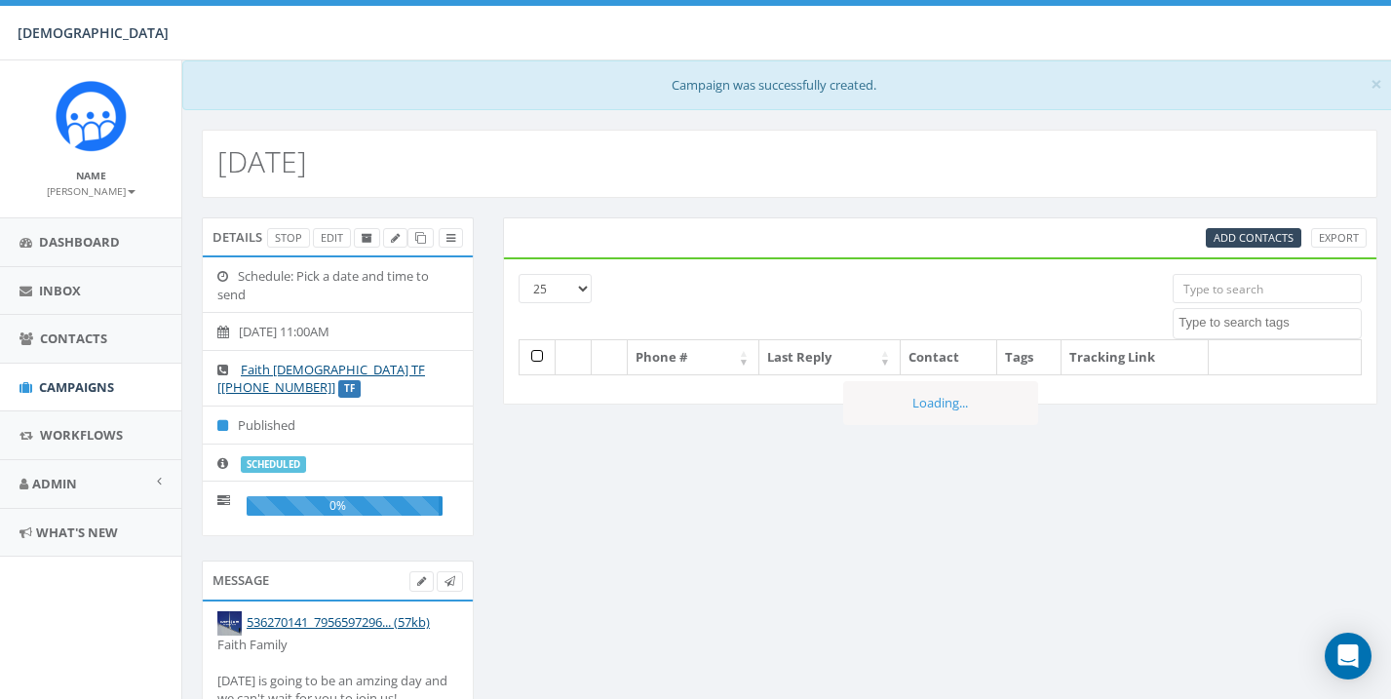
select select
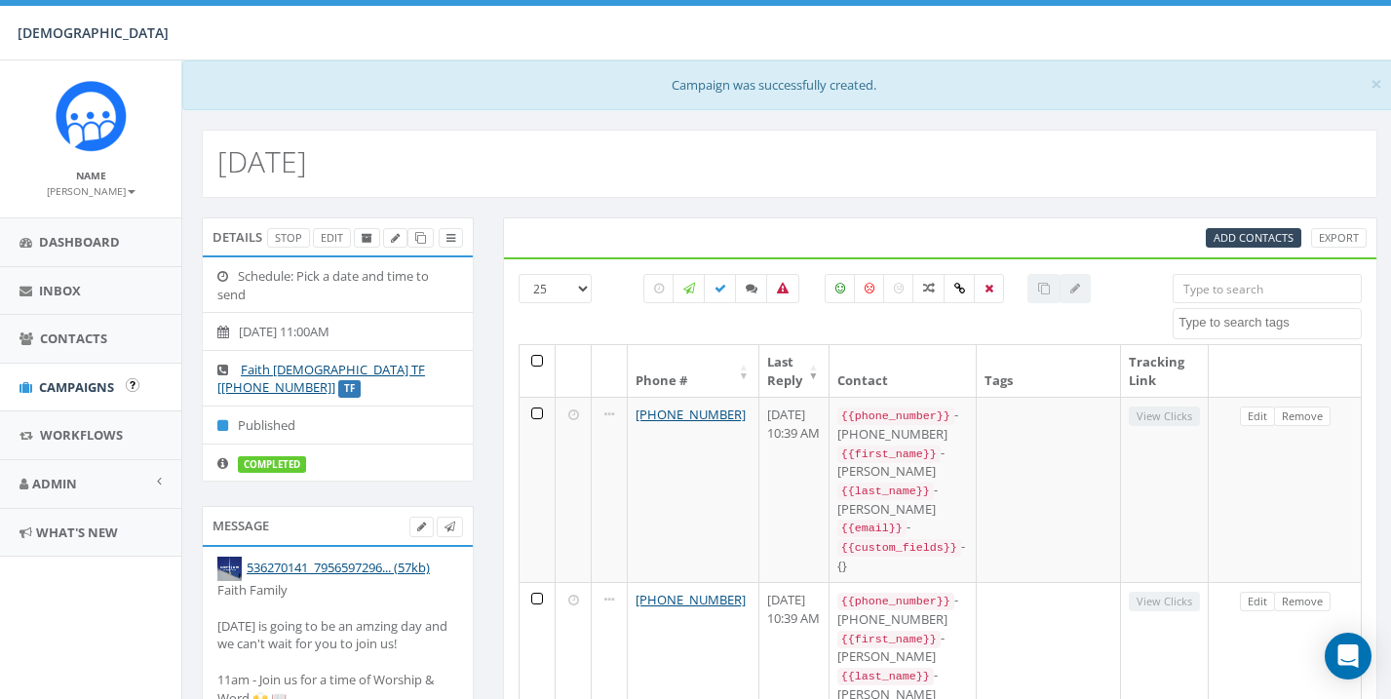
click at [65, 382] on span "Campaigns" at bounding box center [76, 387] width 75 height 18
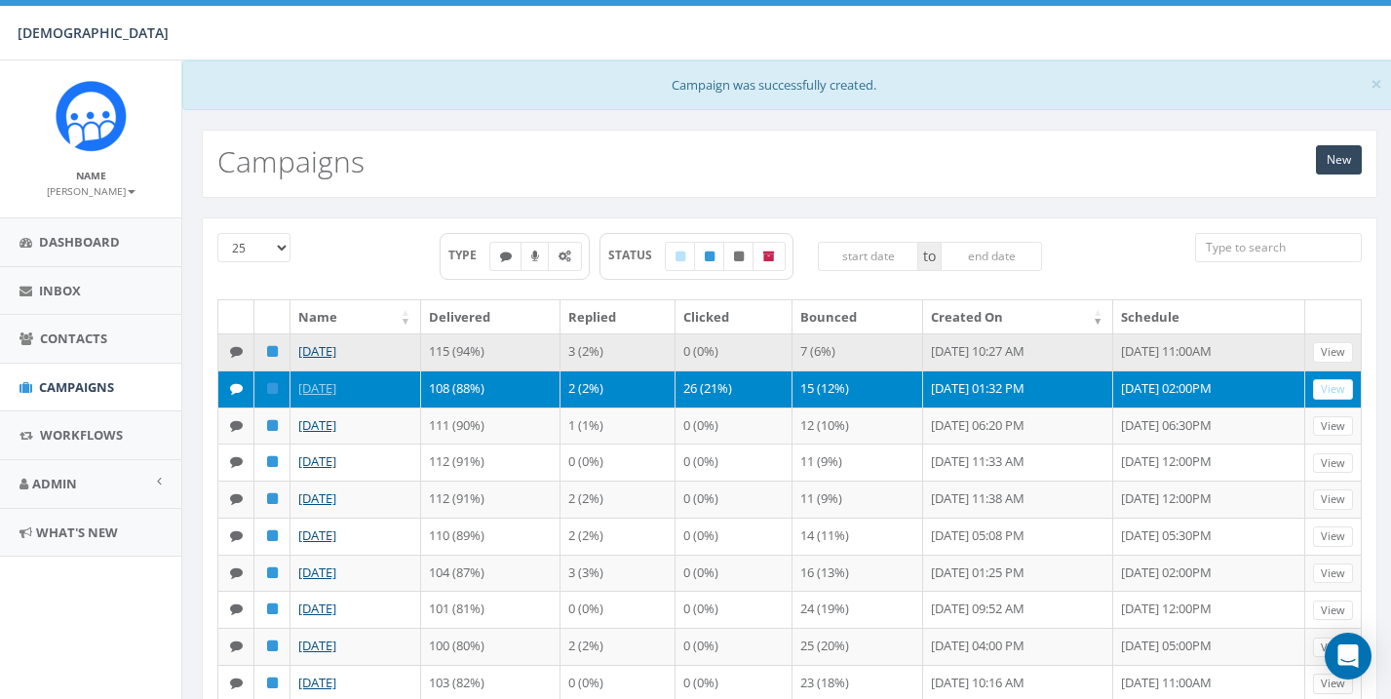
click at [866, 351] on td "7 (6%)" at bounding box center [858, 351] width 131 height 37
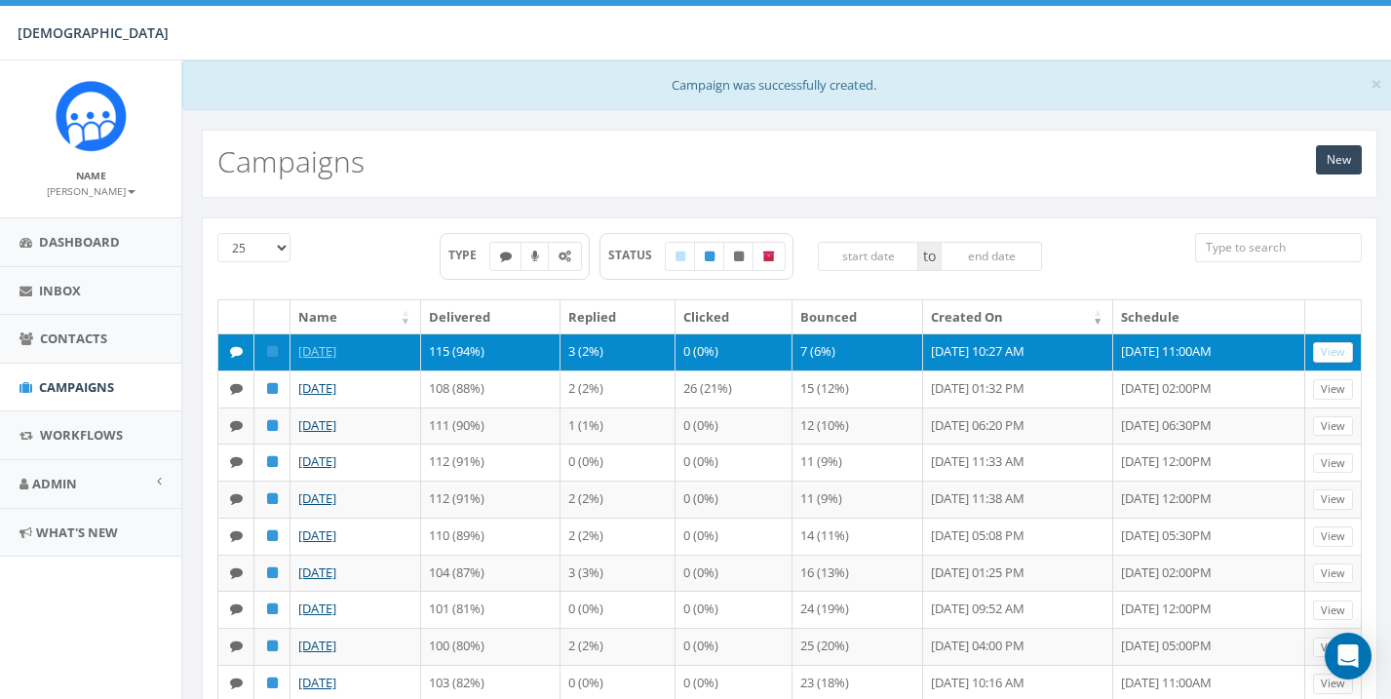
click at [1337, 350] on link "View" at bounding box center [1333, 352] width 40 height 20
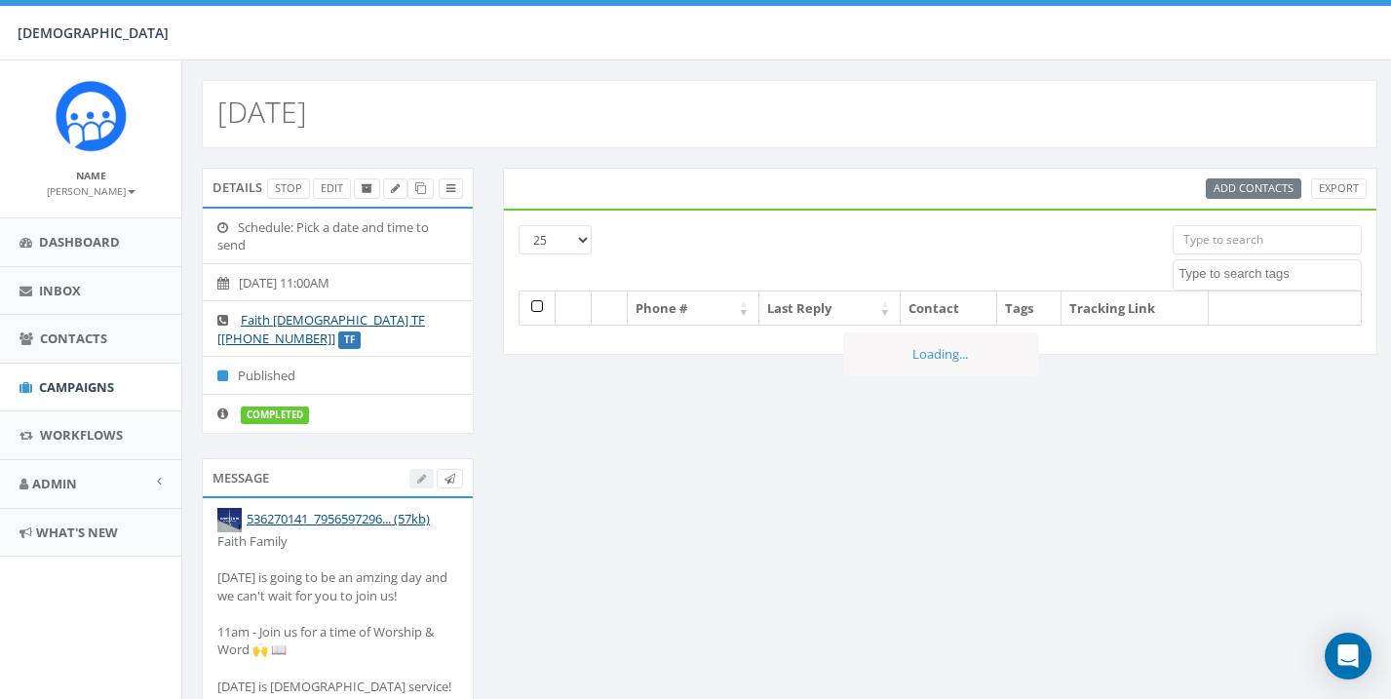
select select
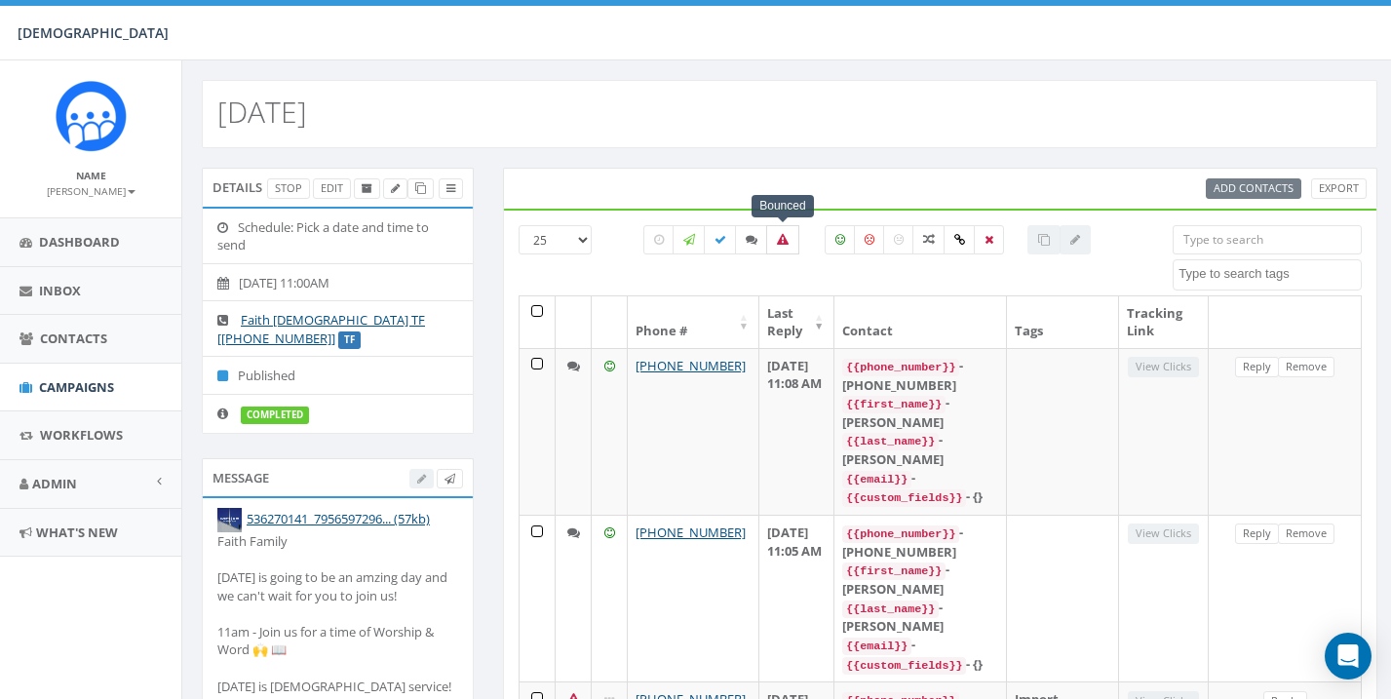
click at [783, 234] on icon at bounding box center [783, 240] width 12 height 12
checkbox input "true"
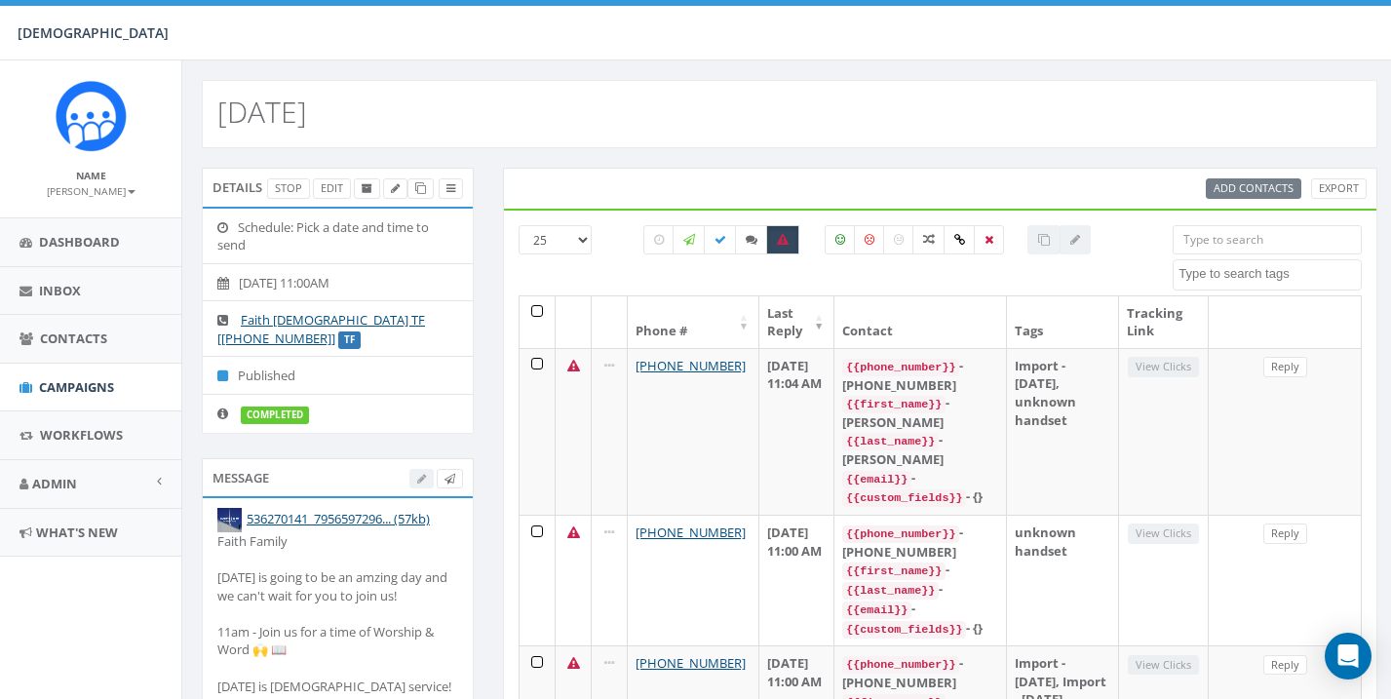
click at [123, 190] on small "[PERSON_NAME]" at bounding box center [91, 191] width 89 height 14
click at [85, 242] on link "Sign Out" at bounding box center [97, 245] width 154 height 24
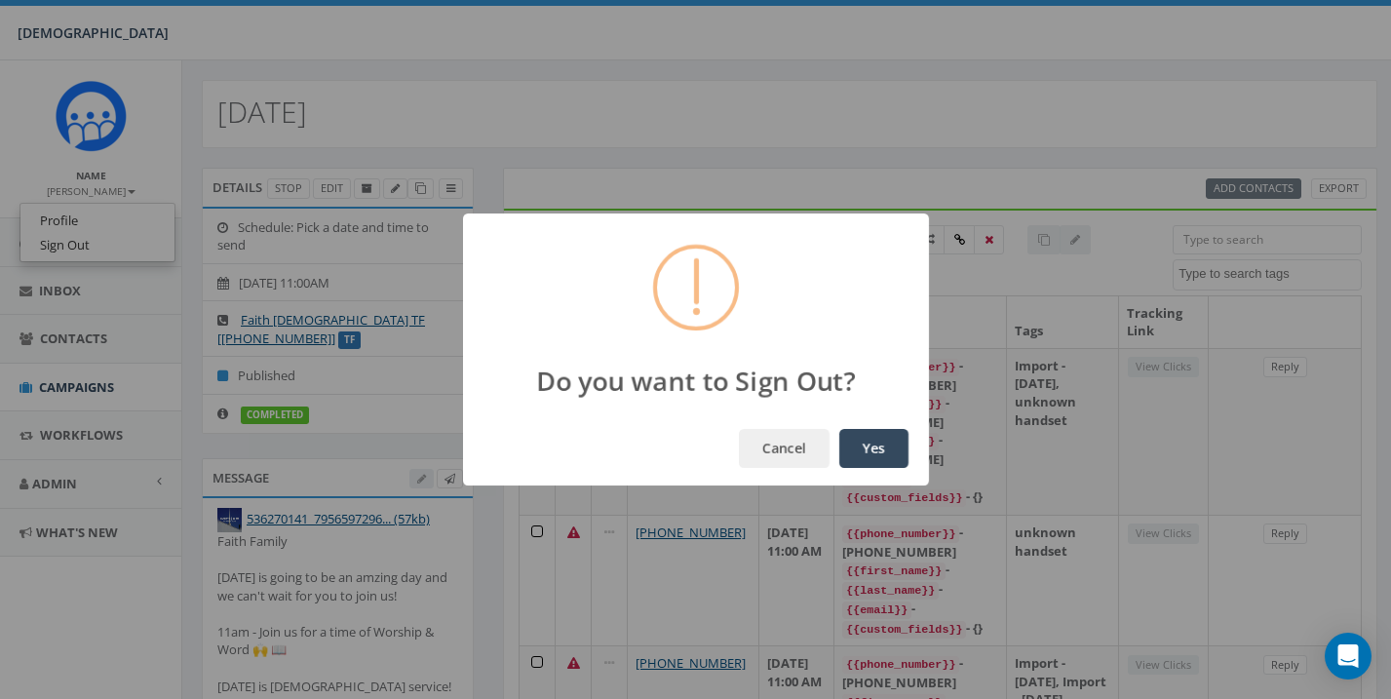
click at [881, 448] on button "Yes" at bounding box center [873, 448] width 69 height 39
